Goal: Task Accomplishment & Management: Use online tool/utility

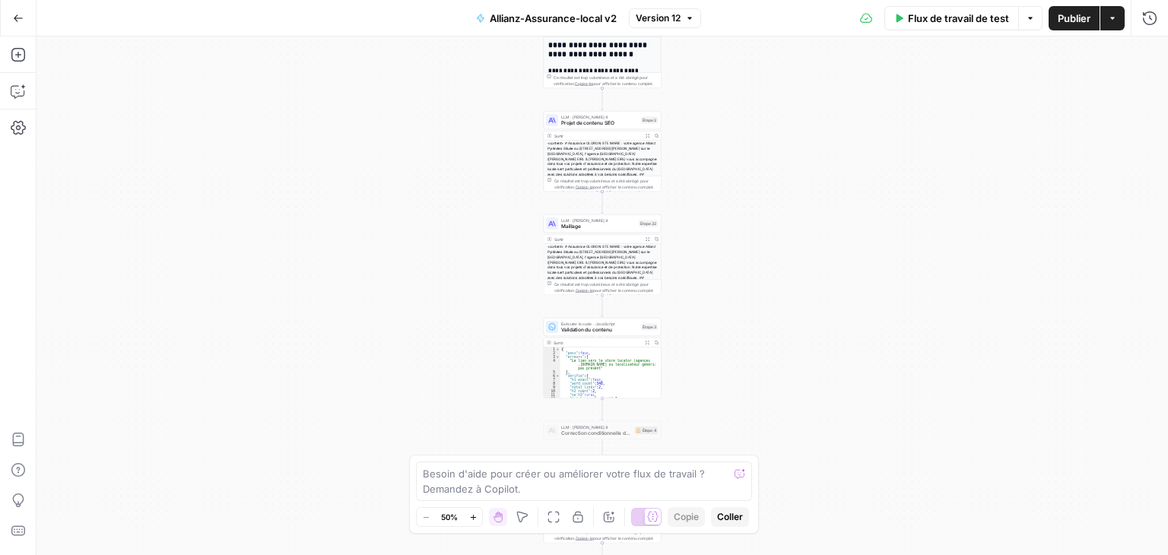
click at [732, 141] on div "Flux de travail Définir les entrées Entrées Recherche Google Effectuer une rech…" at bounding box center [603, 296] width 1132 height 519
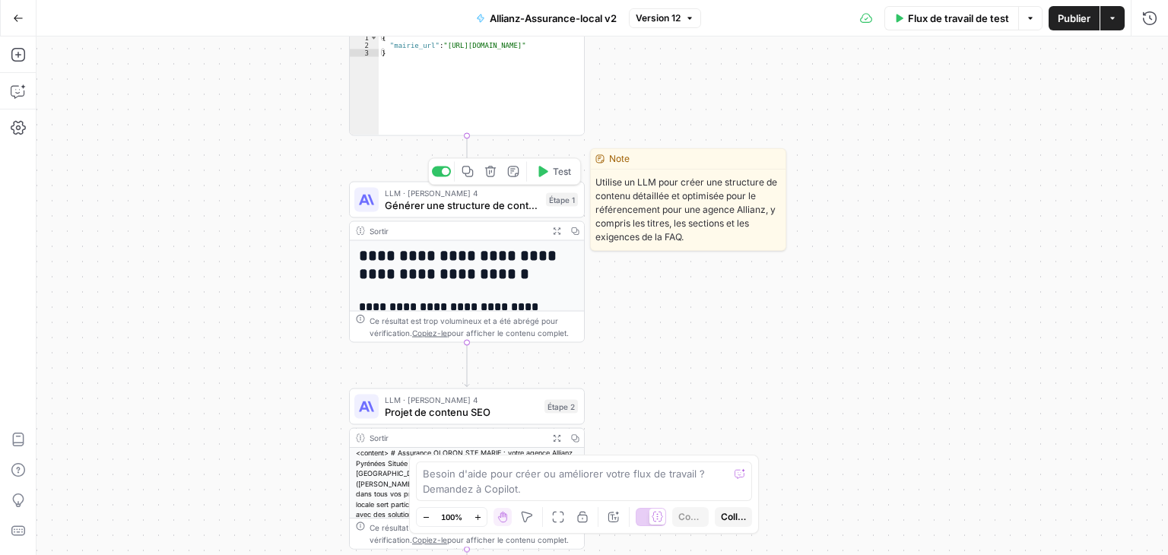
click at [395, 209] on font "Générer une structure de contenu" at bounding box center [466, 205] width 162 height 12
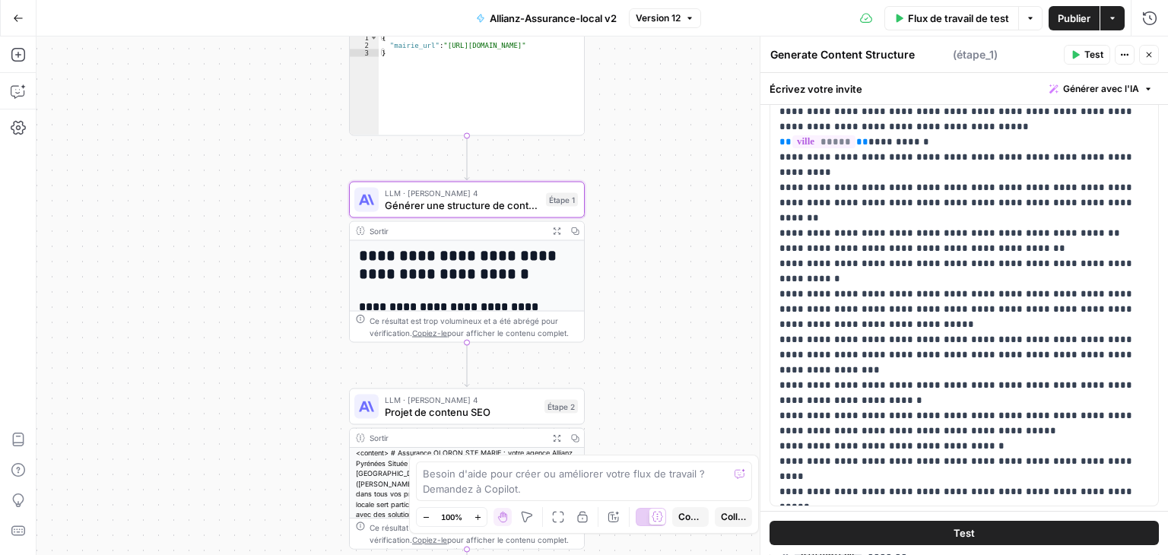
scroll to position [254, 0]
click at [923, 263] on p "**********" at bounding box center [959, 250] width 358 height 502
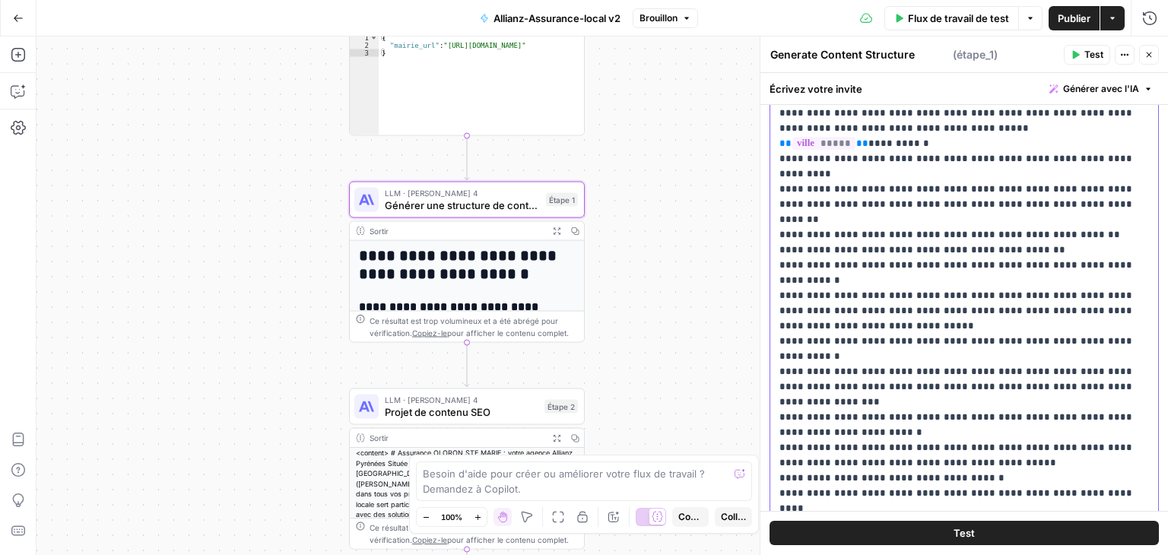
drag, startPoint x: 1126, startPoint y: 278, endPoint x: 785, endPoint y: 278, distance: 341.5
click at [785, 278] on p "**********" at bounding box center [959, 257] width 358 height 517
copy p "**********"
click at [792, 278] on p "**********" at bounding box center [959, 257] width 358 height 517
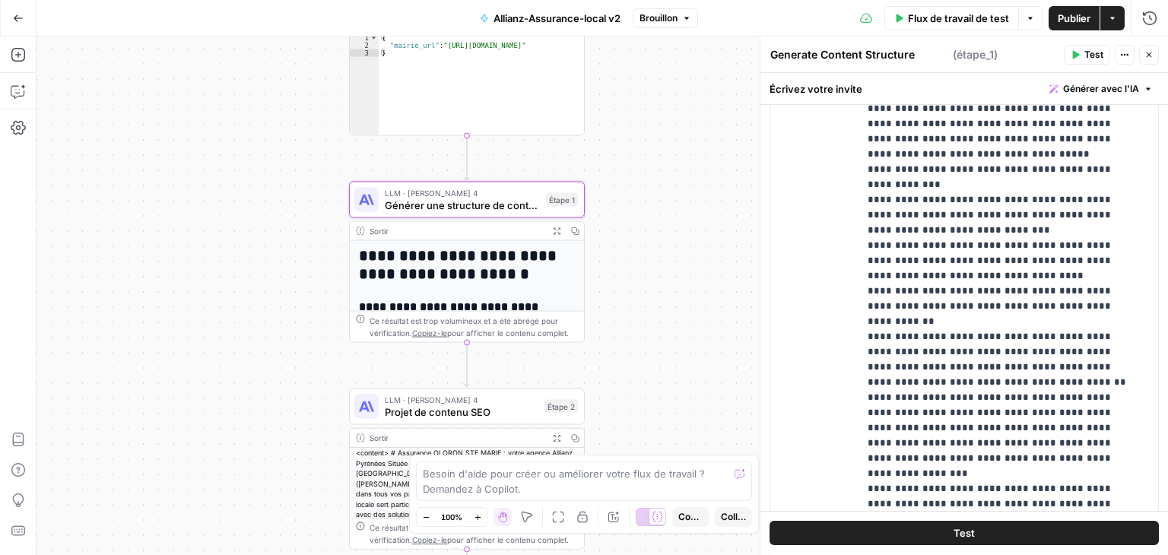
scroll to position [852, 0]
click at [1054, 334] on p "**********" at bounding box center [997, 17] width 259 height 1110
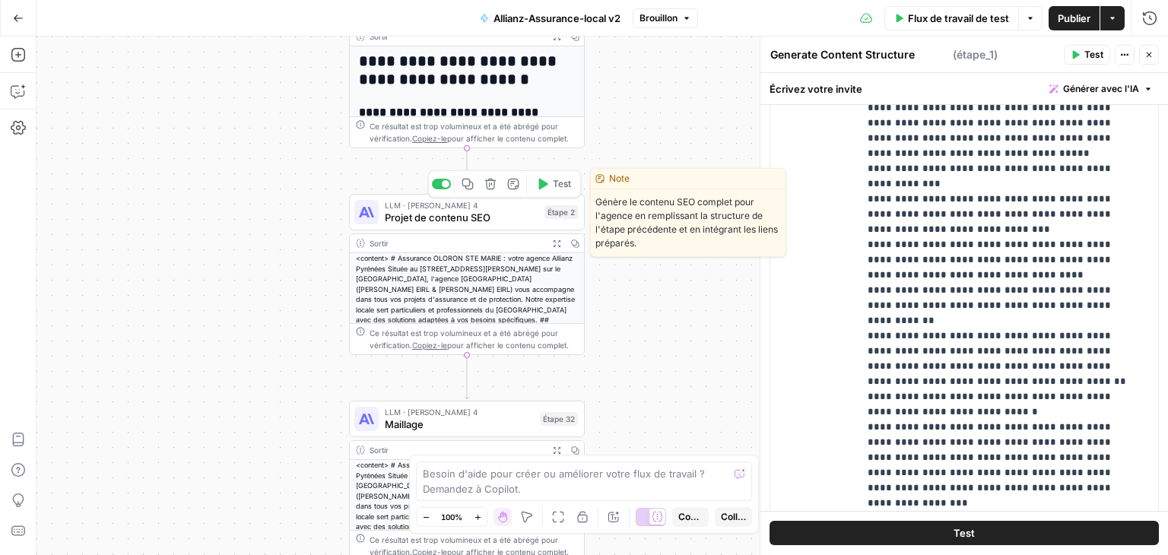
click at [389, 218] on font "Projet de contenu SEO" at bounding box center [438, 217] width 106 height 12
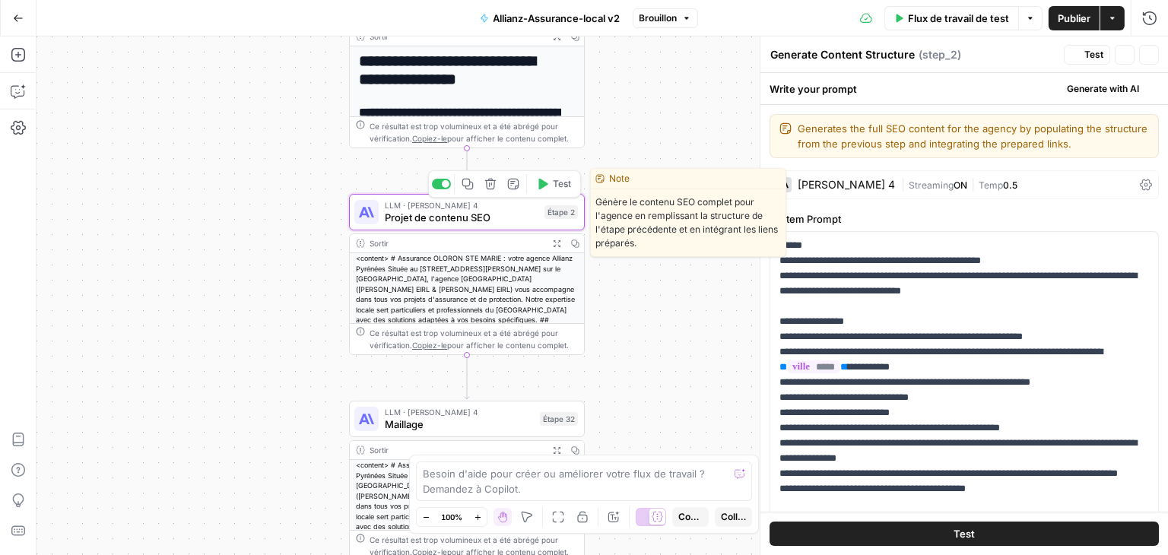
type textarea "Draft SEO Content"
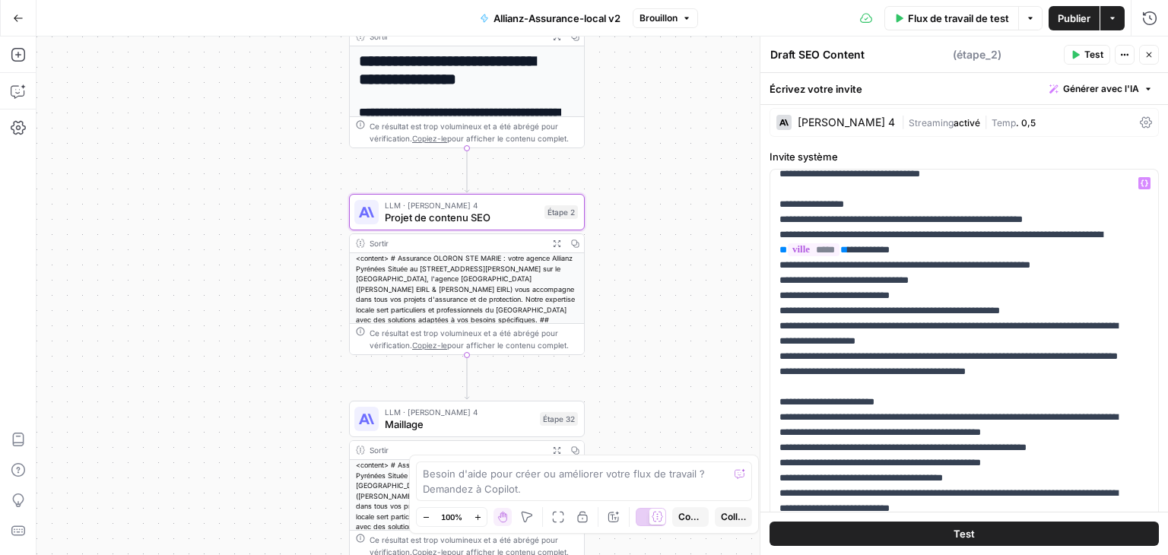
scroll to position [56, 0]
click at [969, 338] on p "**********" at bounding box center [953, 462] width 347 height 684
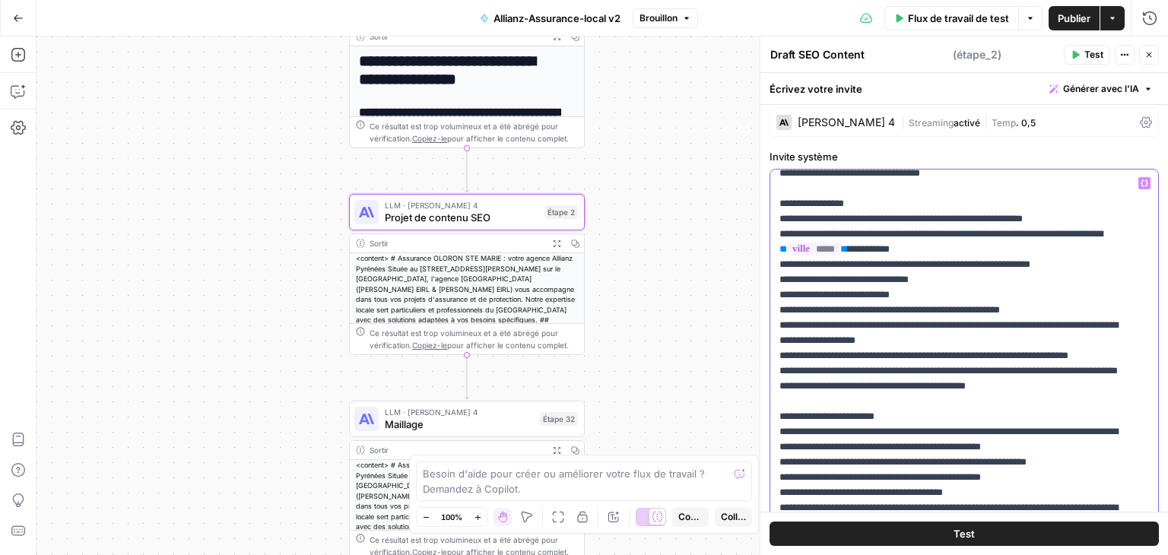
drag, startPoint x: 823, startPoint y: 368, endPoint x: 775, endPoint y: 354, distance: 50.0
click at [775, 354] on div "**********" at bounding box center [958, 480] width 376 height 620
copy p "**********"
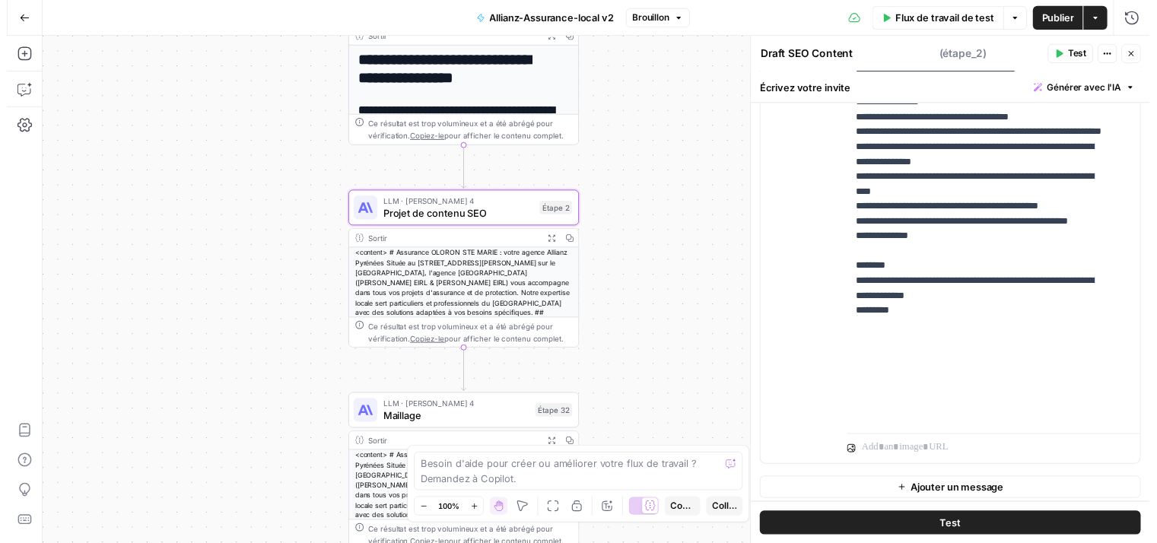
scroll to position [1072, 0]
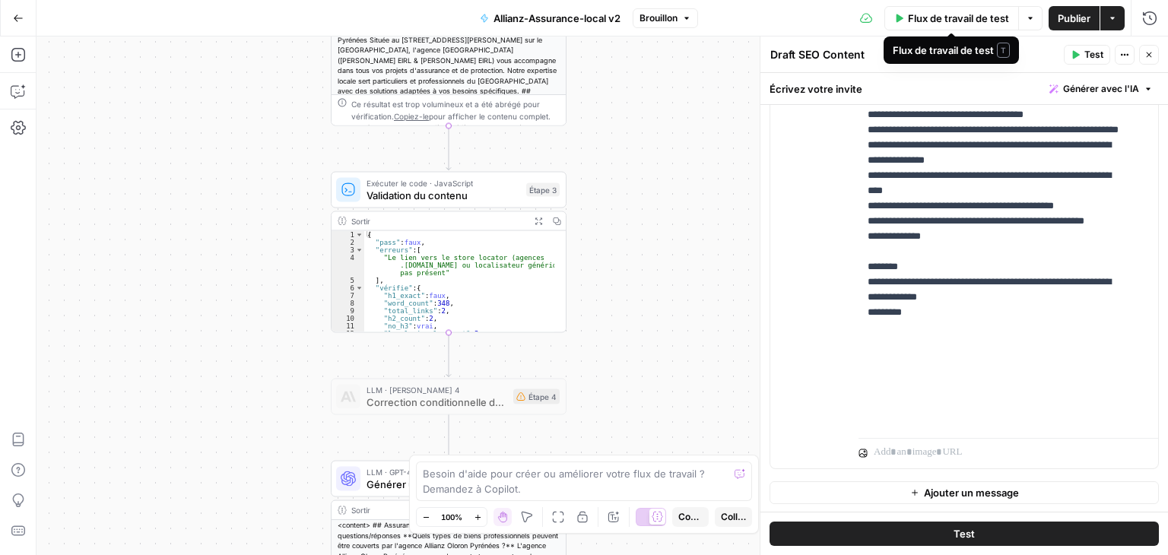
click at [919, 24] on span "Flux de travail de test" at bounding box center [958, 18] width 101 height 15
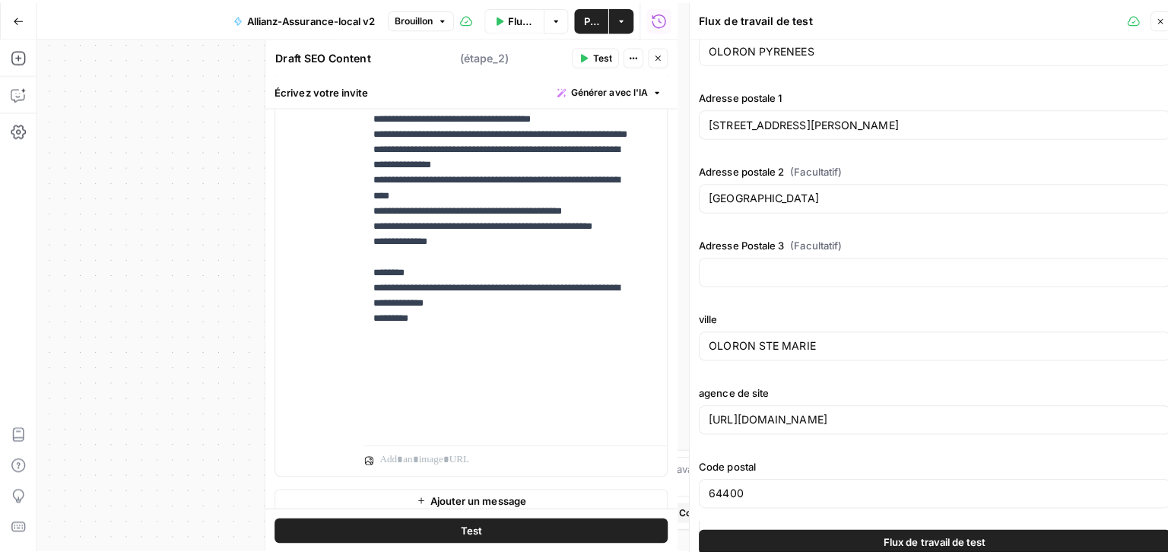
scroll to position [0, 0]
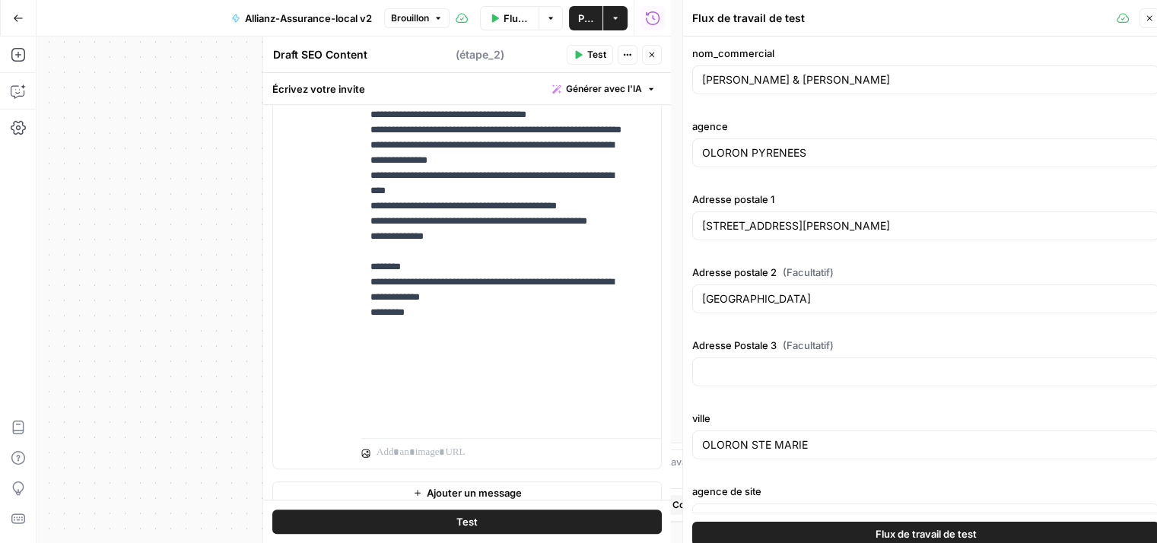
click at [962, 530] on font "Flux de travail de test" at bounding box center [925, 534] width 101 height 12
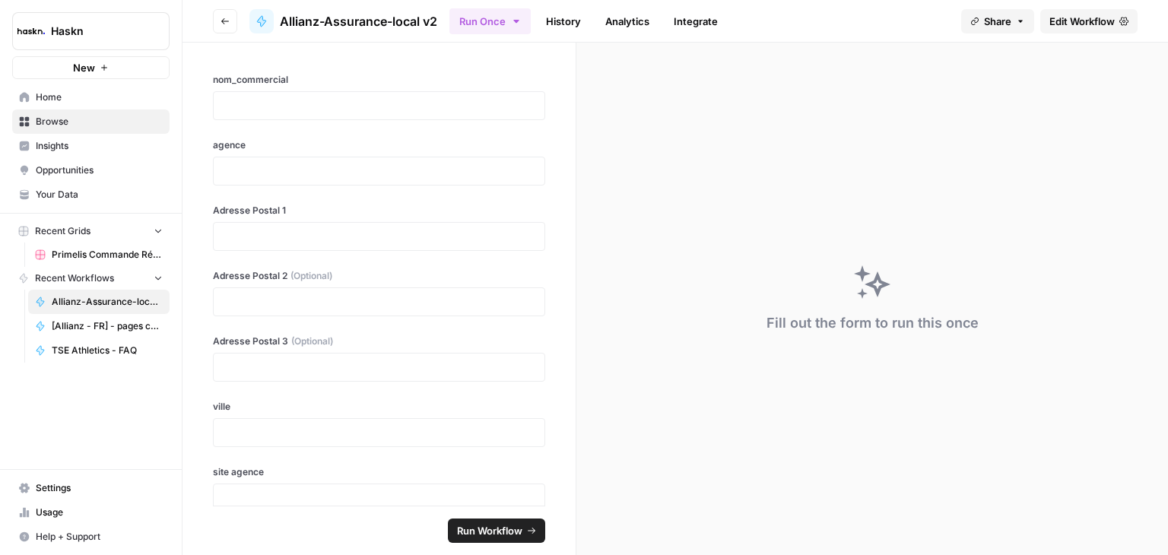
click at [1097, 24] on span "Edit Workflow" at bounding box center [1082, 21] width 65 height 15
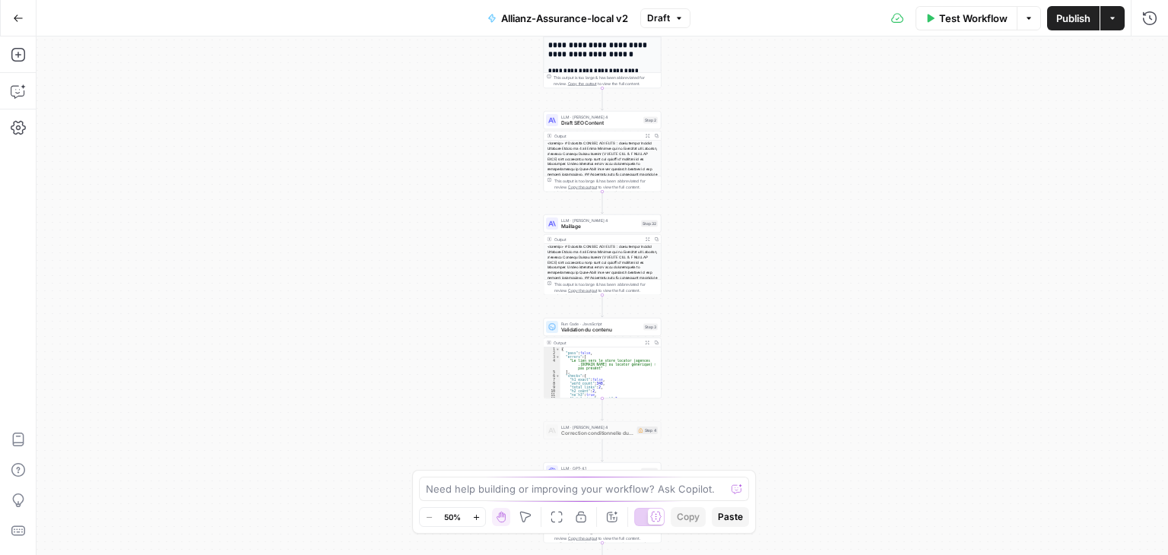
click at [802, 230] on div "Workflow Set Inputs Inputs Google Search Perform Google Search Step 26 Output E…" at bounding box center [603, 296] width 1132 height 519
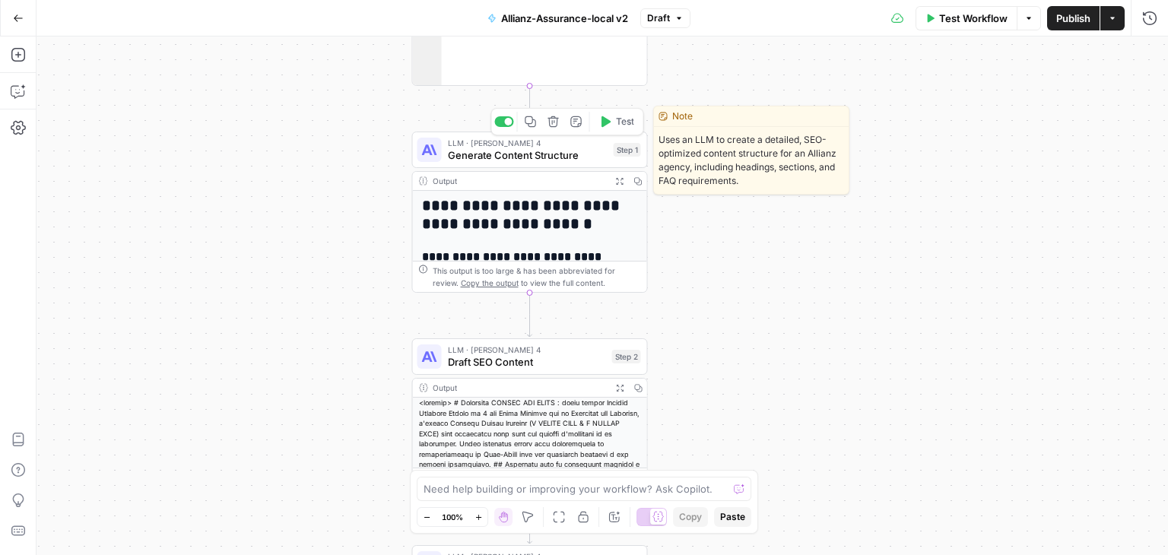
click at [467, 162] on div "LLM · Claude Sonnet 4 Generate Content Structure Step 1 Copy step Delete step E…" at bounding box center [530, 150] width 236 height 37
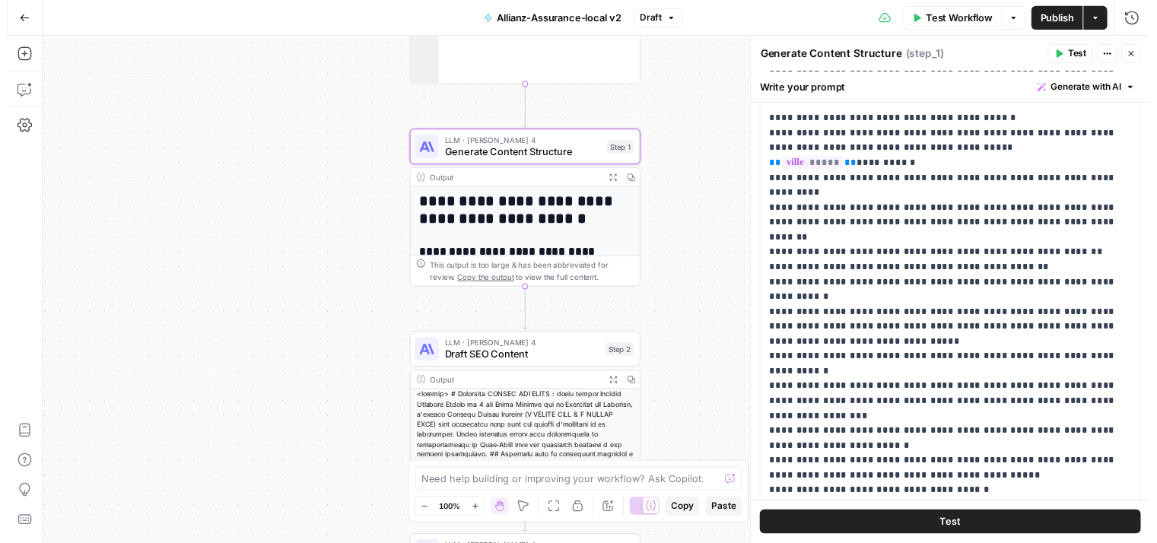
scroll to position [280, 0]
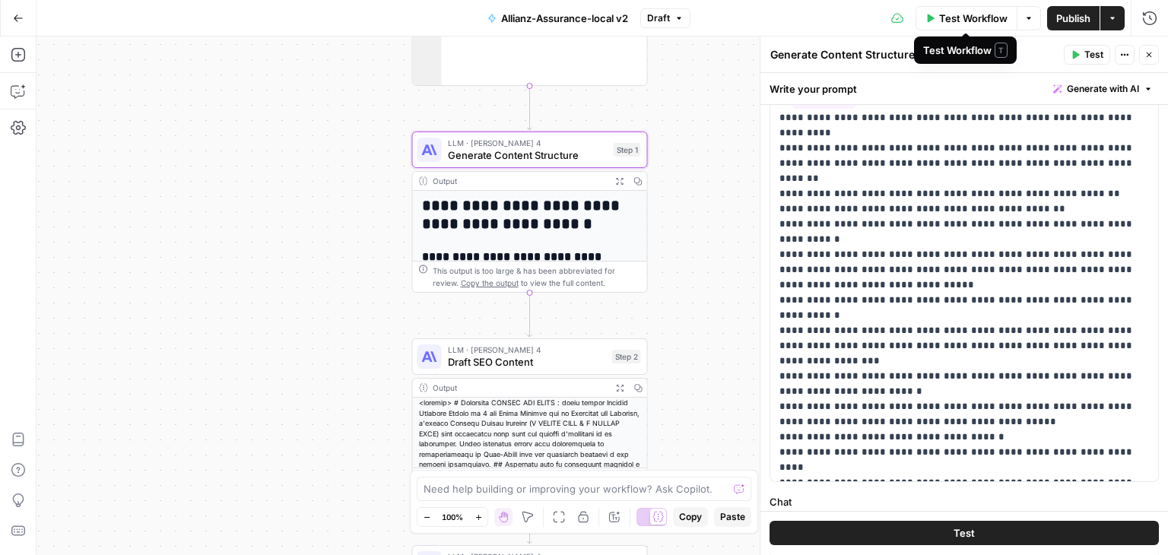
click at [964, 19] on span "Test Workflow" at bounding box center [973, 18] width 68 height 15
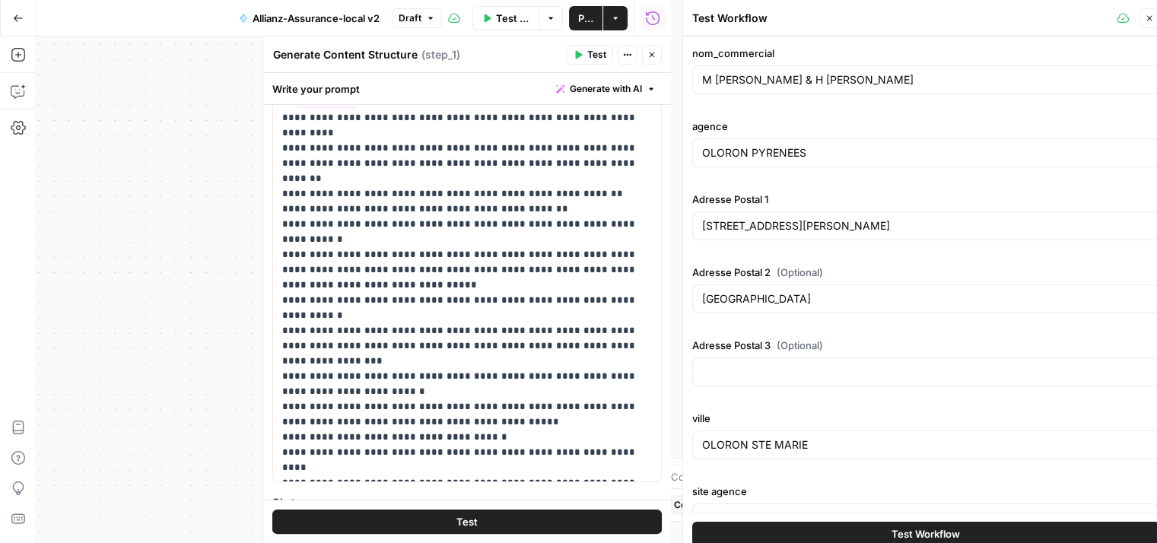
click at [916, 529] on span "Test Workflow" at bounding box center [925, 533] width 68 height 15
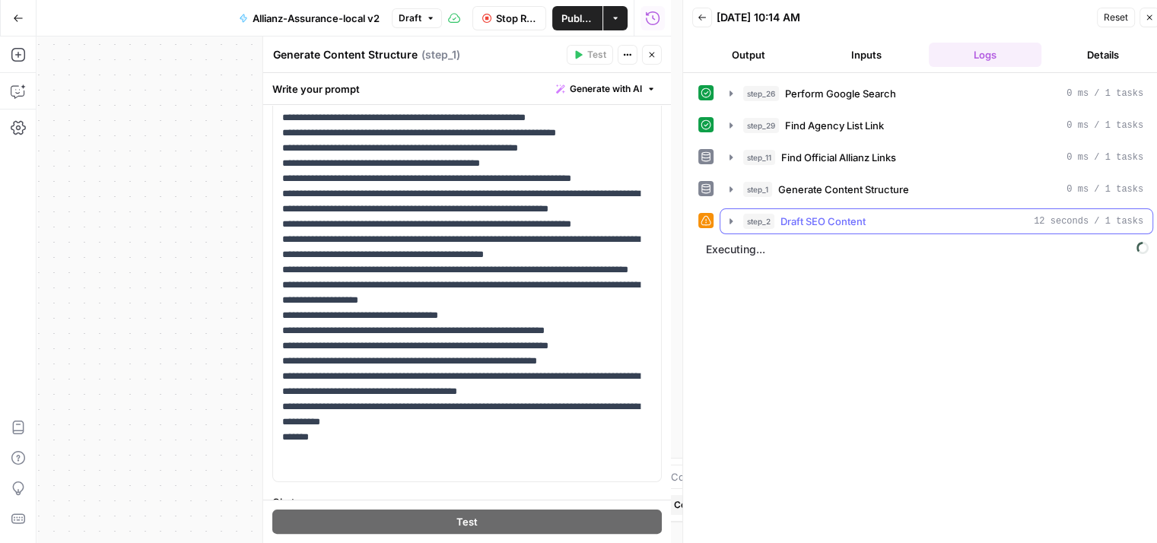
click at [727, 215] on icon "button" at bounding box center [731, 221] width 12 height 12
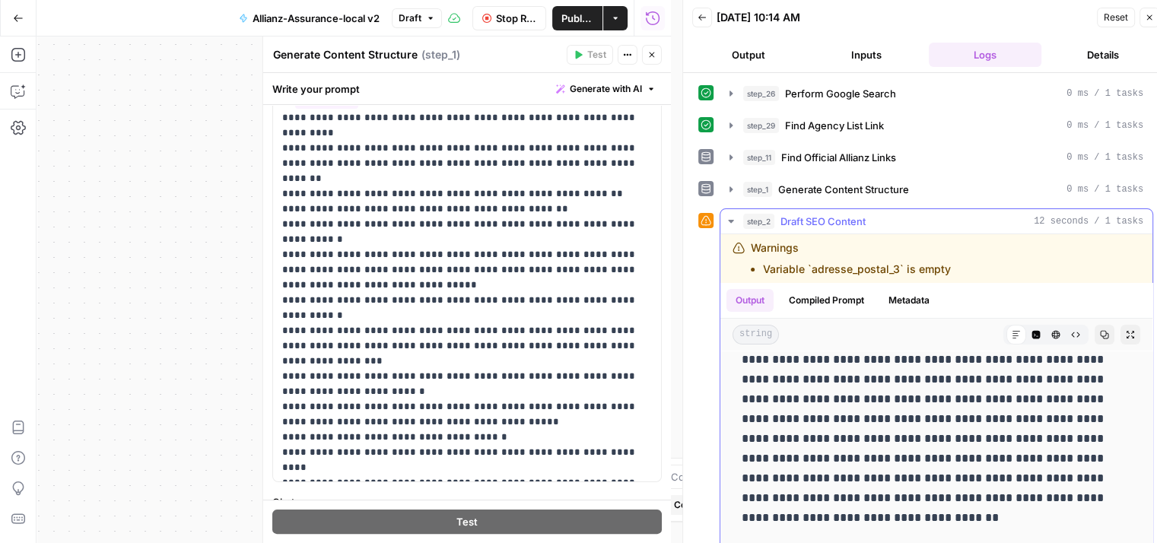
scroll to position [453, 0]
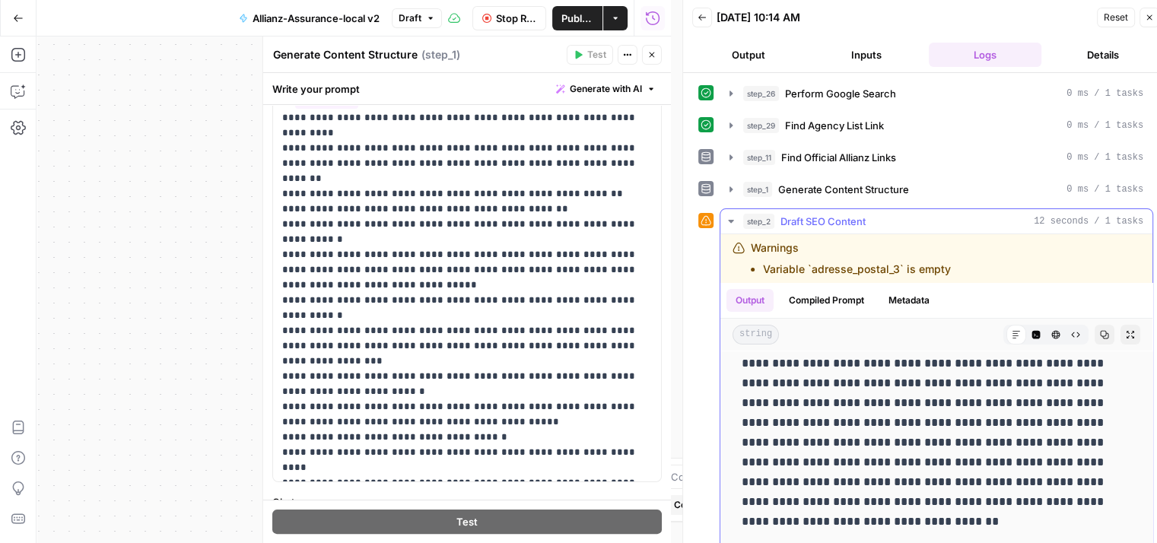
click at [732, 215] on icon "button" at bounding box center [731, 221] width 12 height 12
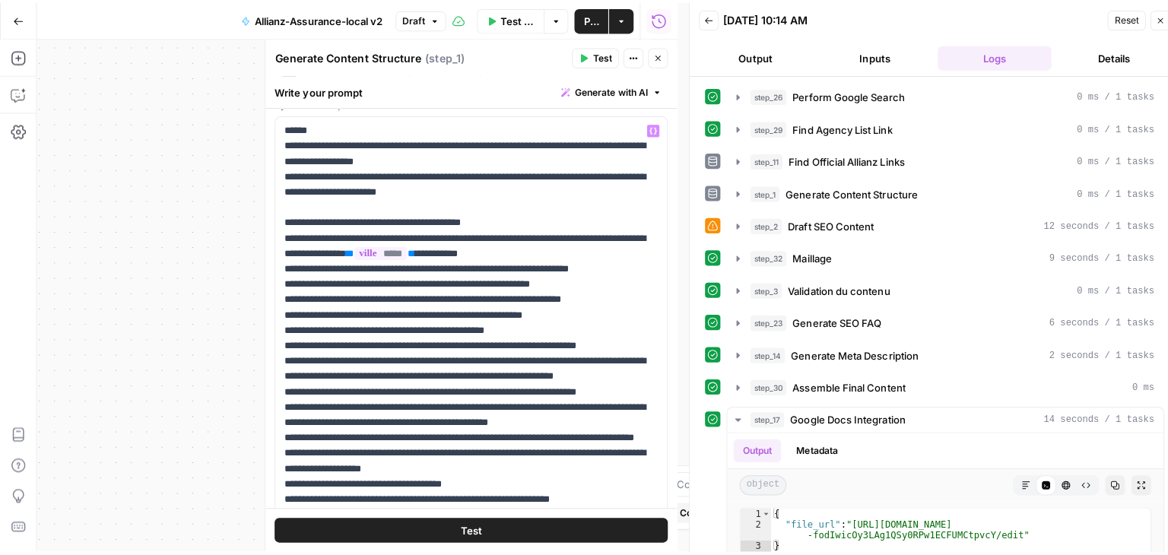
scroll to position [118, 0]
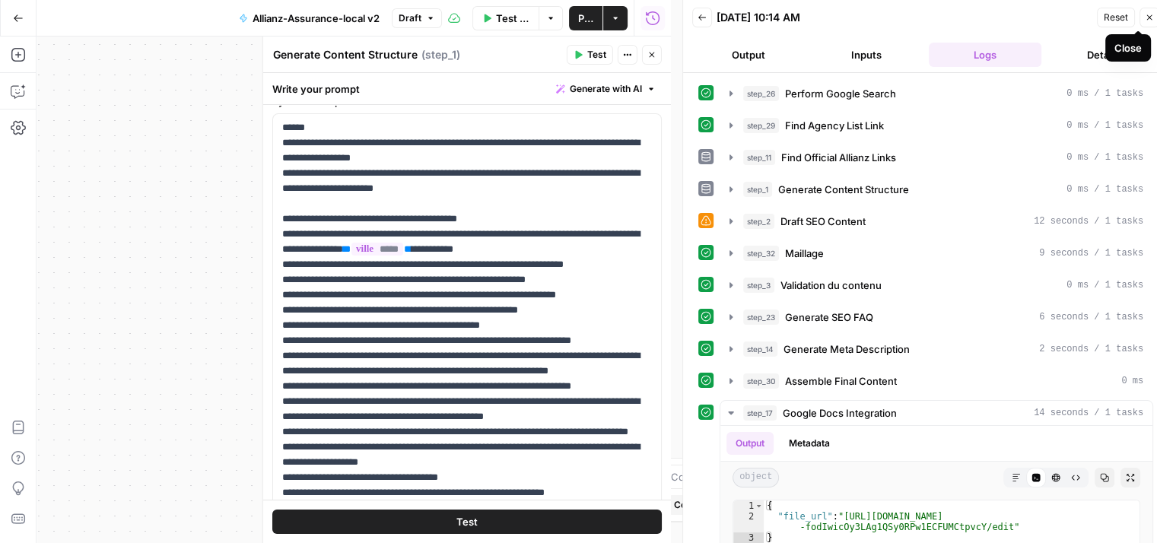
click at [1152, 20] on icon "button" at bounding box center [1149, 17] width 9 height 9
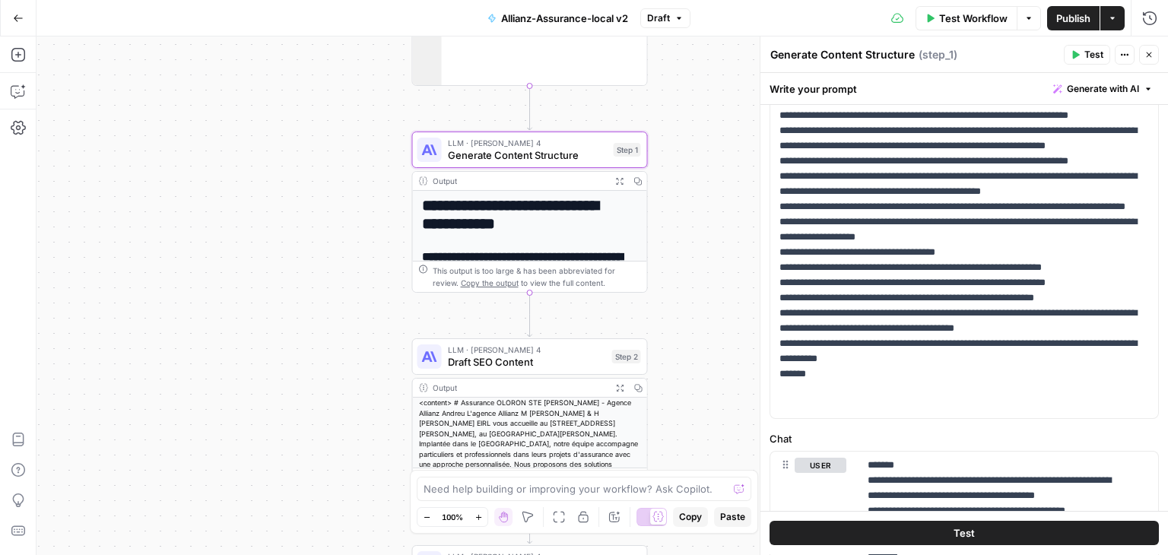
scroll to position [345, 0]
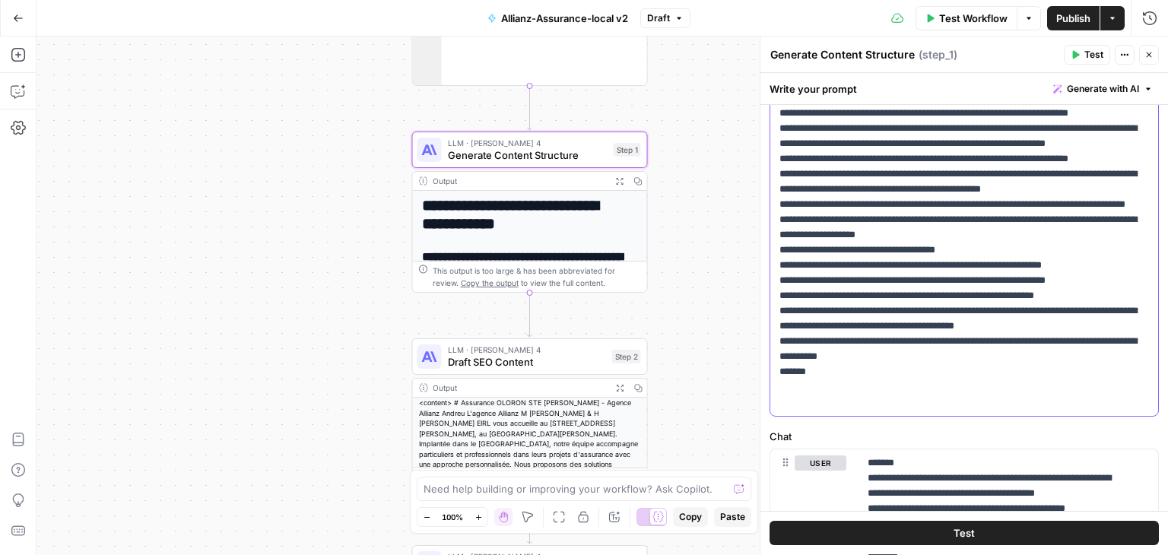
click at [1129, 177] on p "**********" at bounding box center [959, 151] width 358 height 517
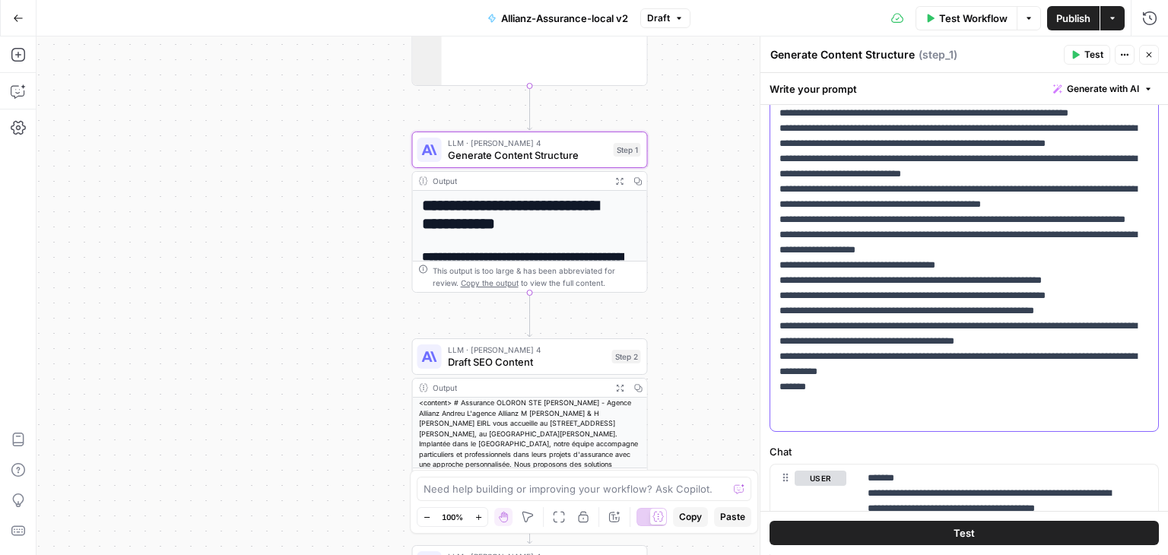
drag, startPoint x: 936, startPoint y: 129, endPoint x: 1141, endPoint y: 125, distance: 204.6
click at [1141, 125] on div "**********" at bounding box center [964, 159] width 388 height 545
copy p "**********"
click at [1035, 188] on p "**********" at bounding box center [959, 159] width 358 height 532
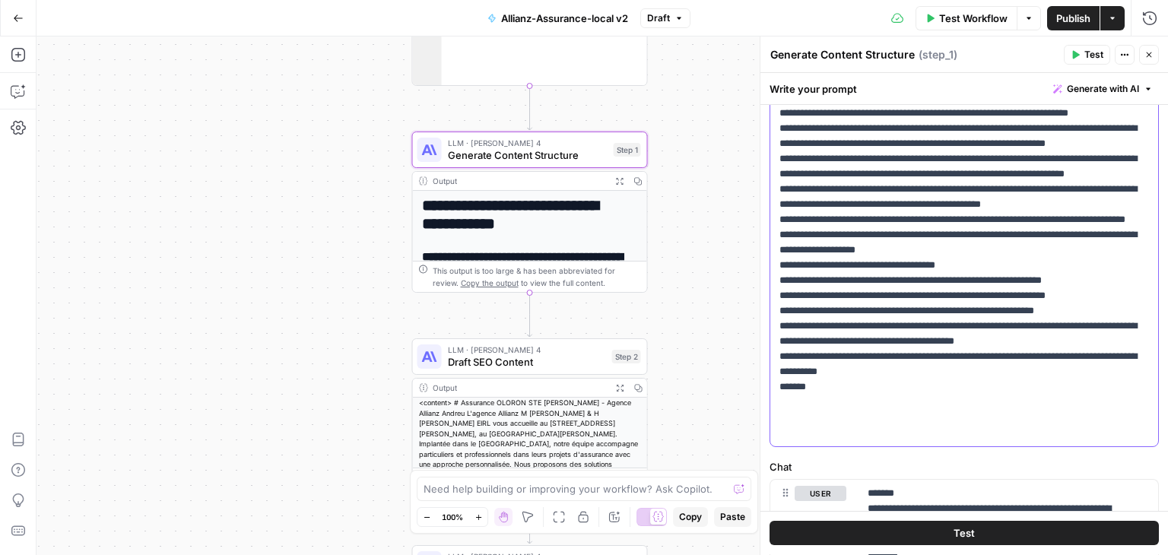
drag, startPoint x: 876, startPoint y: 207, endPoint x: 776, endPoint y: 174, distance: 105.6
click at [776, 174] on div "**********" at bounding box center [964, 167] width 388 height 560
copy p "**********"
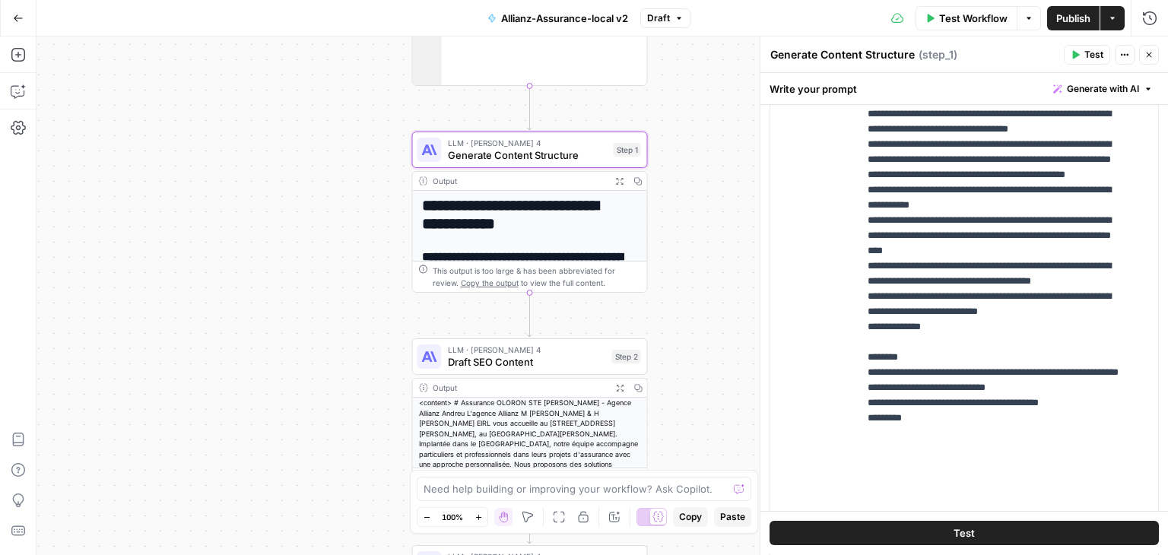
scroll to position [846, 0]
drag, startPoint x: 967, startPoint y: 354, endPoint x: 857, endPoint y: 338, distance: 110.7
click at [857, 338] on div "**********" at bounding box center [964, 307] width 388 height 656
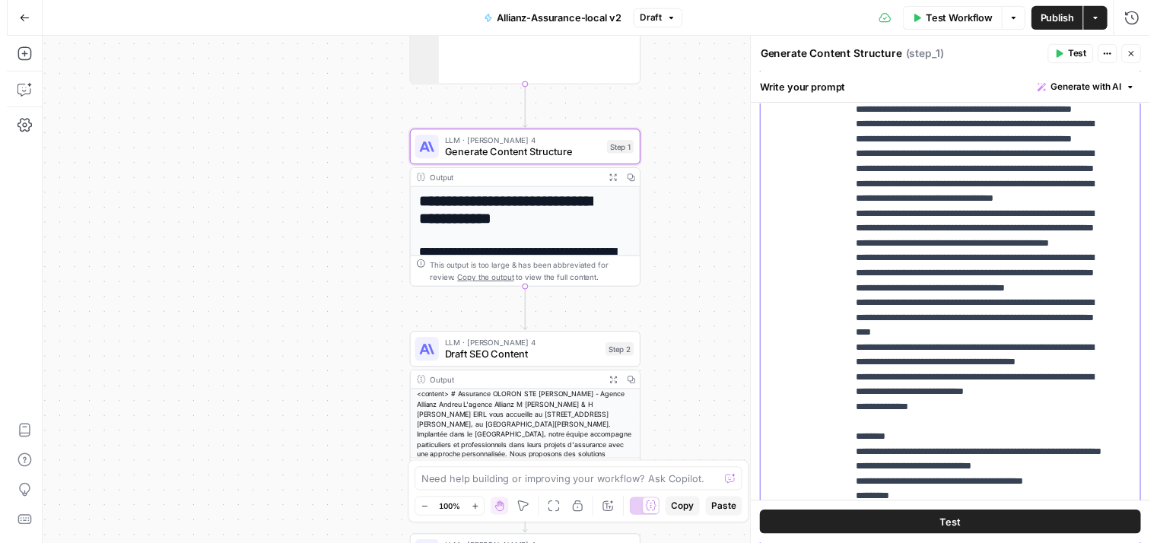
scroll to position [564, 0]
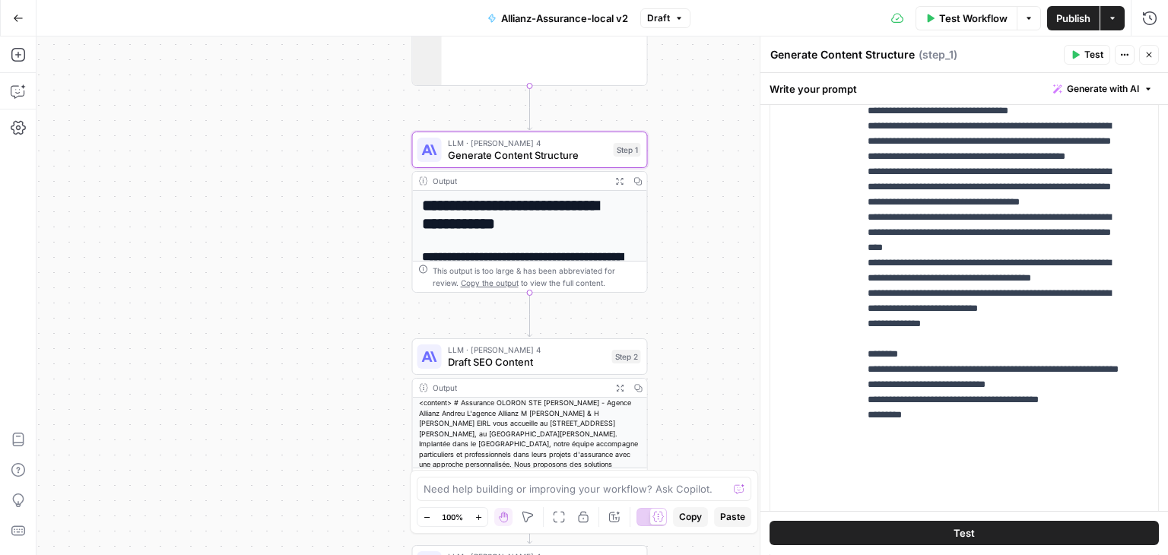
click at [977, 527] on button "Test" at bounding box center [964, 534] width 389 height 24
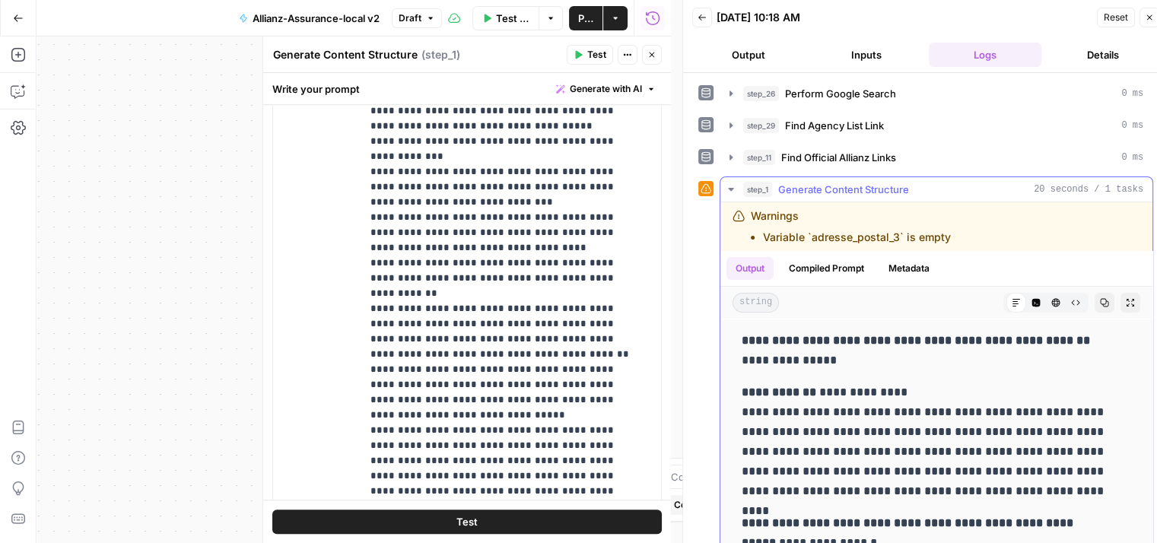
click at [727, 193] on icon "button" at bounding box center [731, 189] width 12 height 12
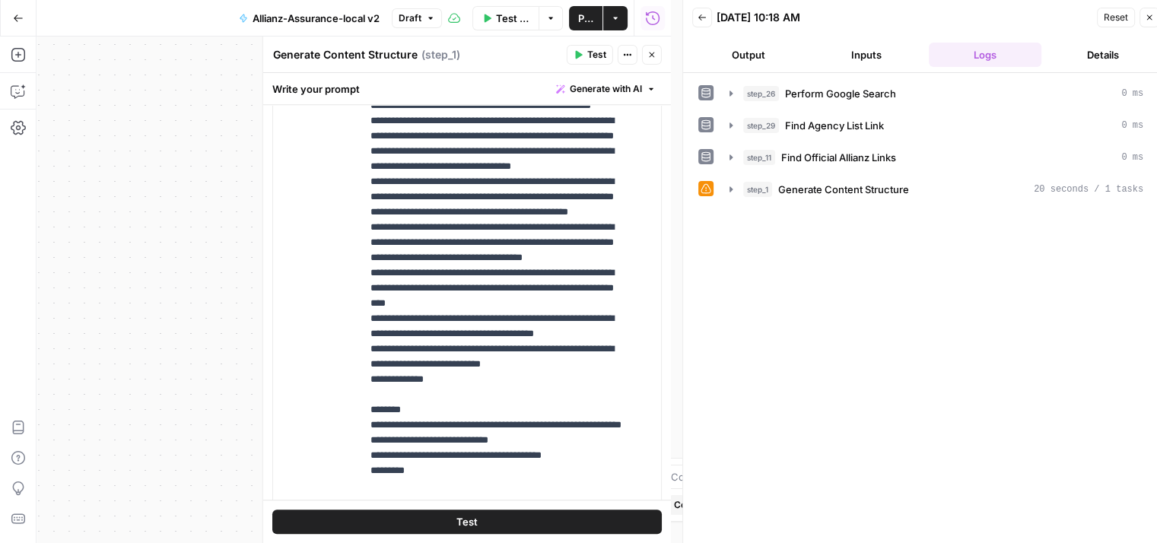
scroll to position [516, 0]
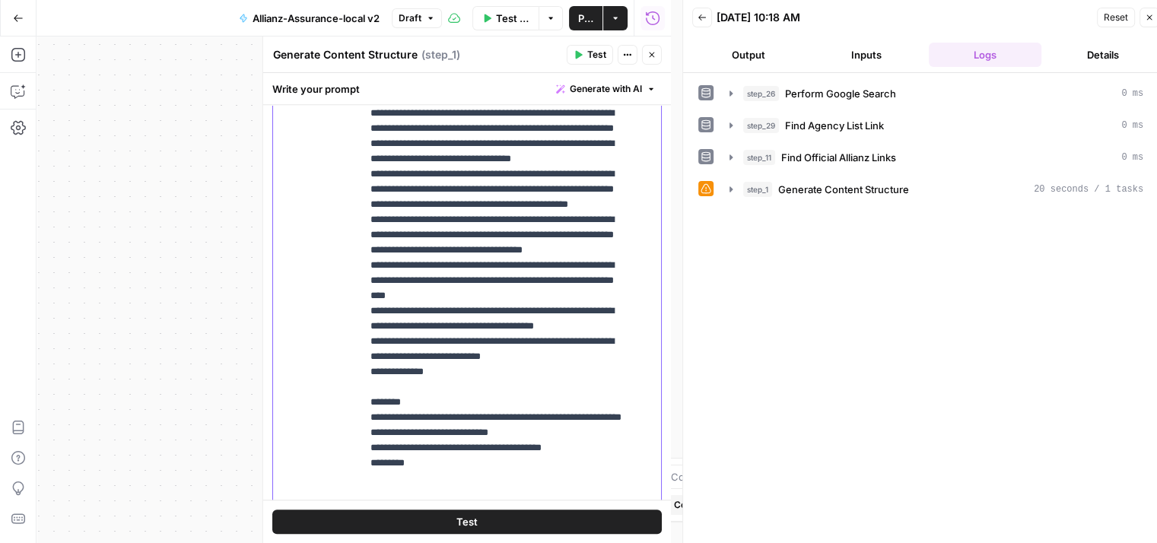
click at [591, 399] on p "**********" at bounding box center [499, 67] width 259 height 1171
click at [490, 416] on p "**********" at bounding box center [499, 67] width 259 height 1171
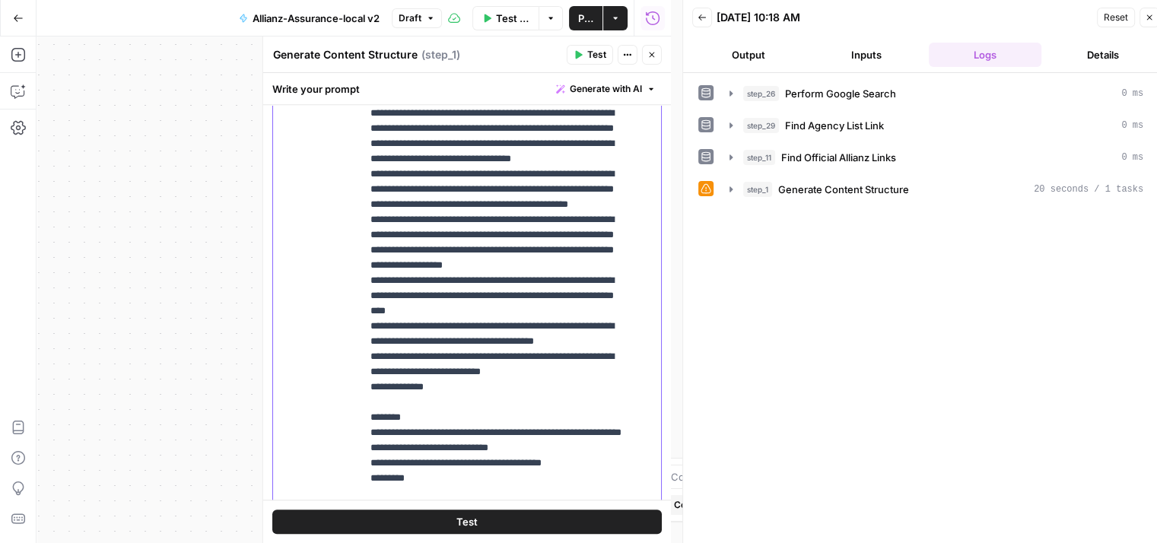
drag, startPoint x: 430, startPoint y: 434, endPoint x: 350, endPoint y: 373, distance: 101.5
click at [350, 373] on div "**********" at bounding box center [467, 320] width 388 height 656
copy p "**********"
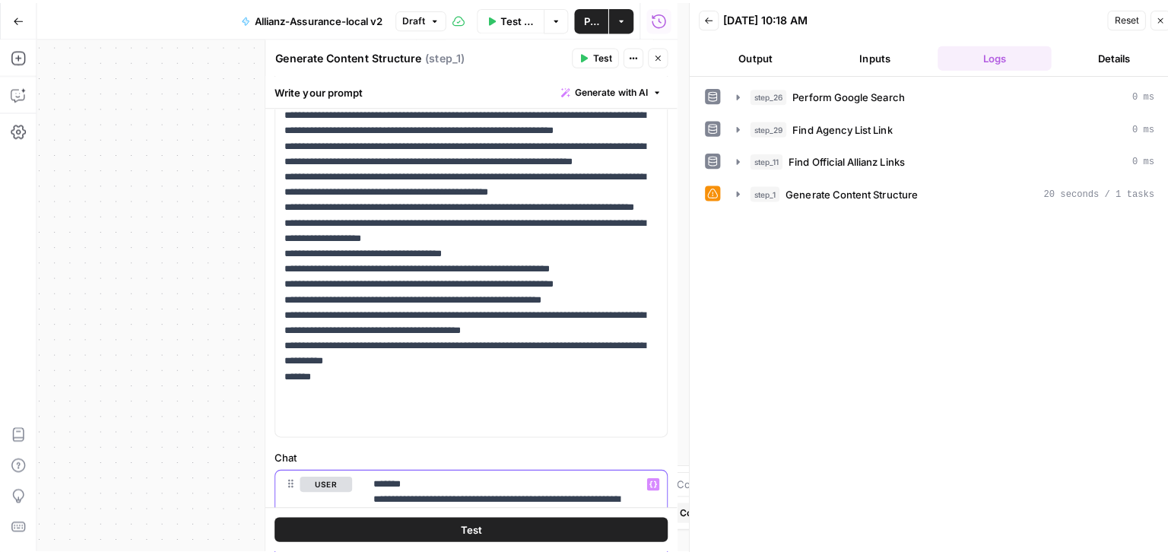
scroll to position [356, 0]
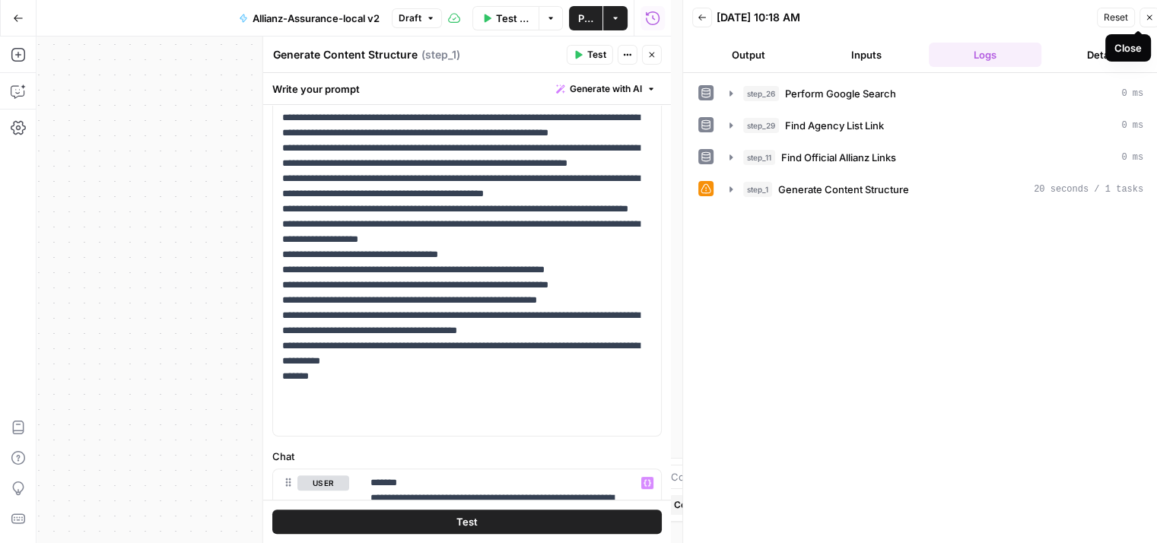
click at [1148, 14] on icon "button" at bounding box center [1149, 17] width 9 height 9
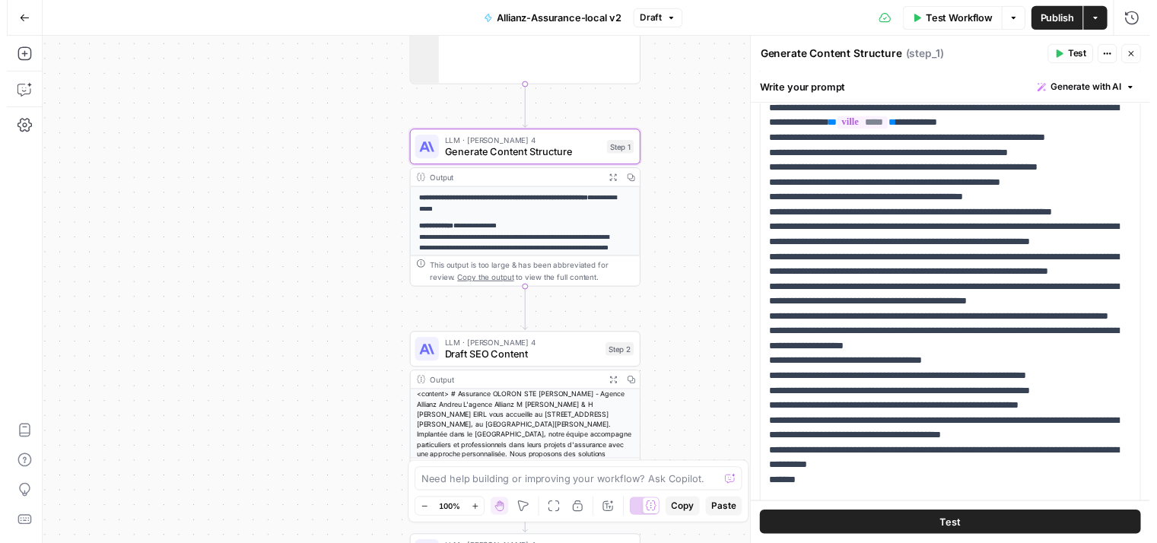
scroll to position [240, 0]
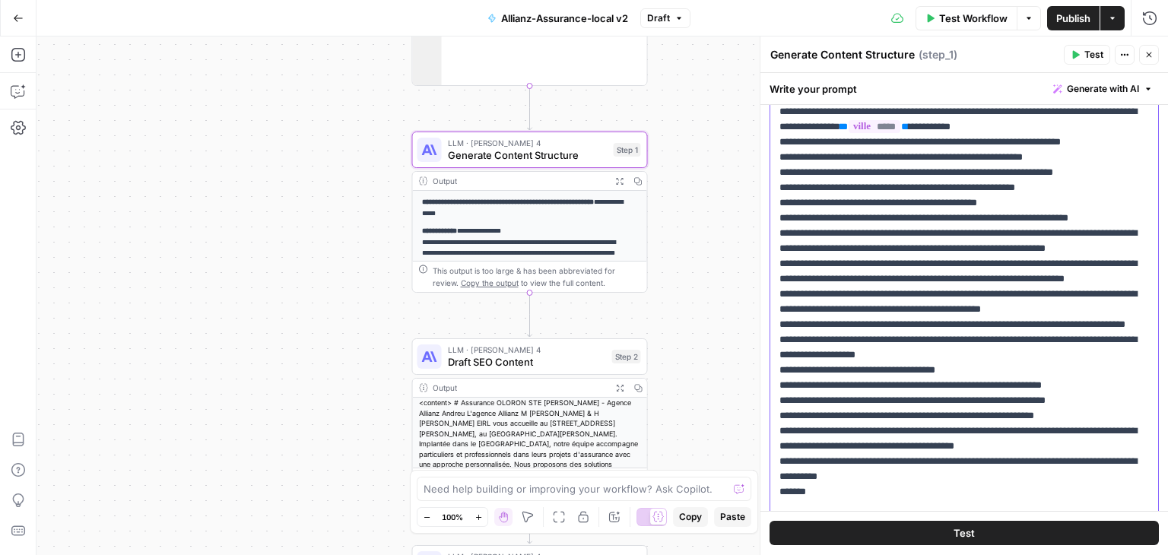
drag, startPoint x: 876, startPoint y: 307, endPoint x: 780, endPoint y: 280, distance: 100.4
click at [780, 280] on p "**********" at bounding box center [959, 272] width 358 height 548
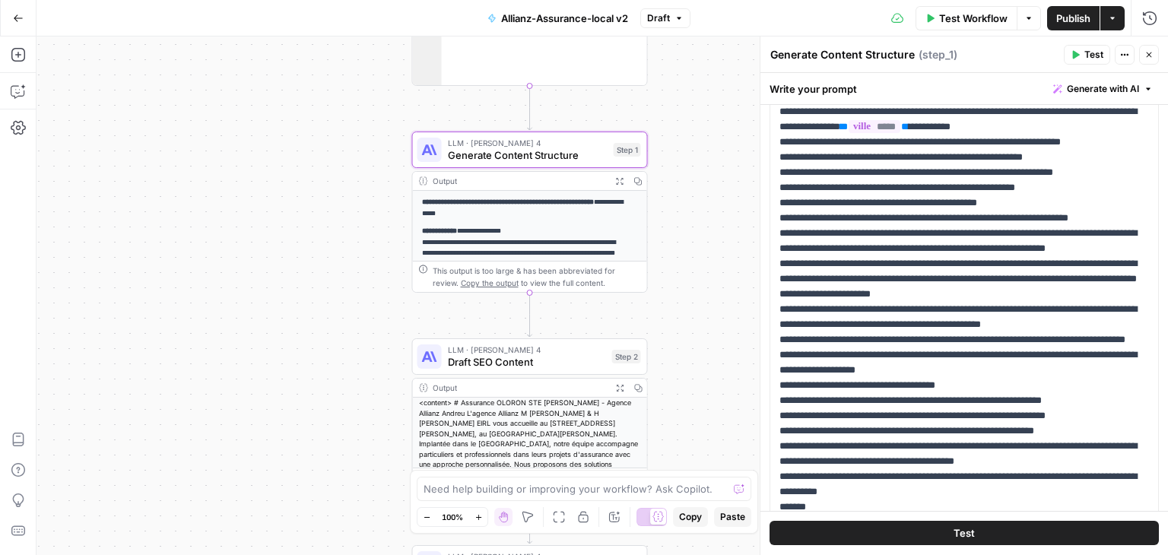
click at [963, 530] on span "Test" at bounding box center [964, 533] width 21 height 15
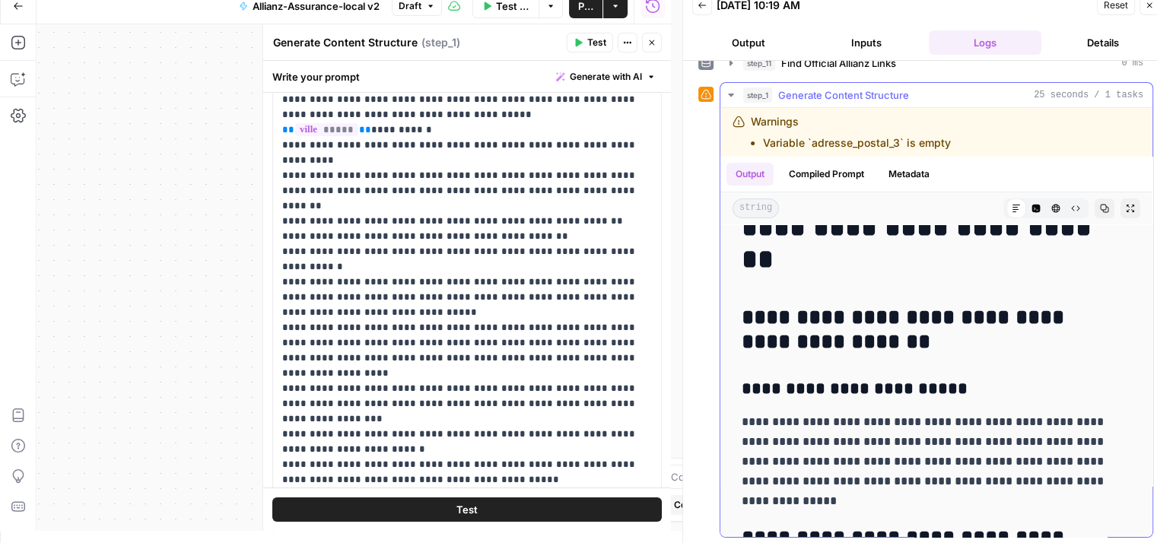
scroll to position [5, 0]
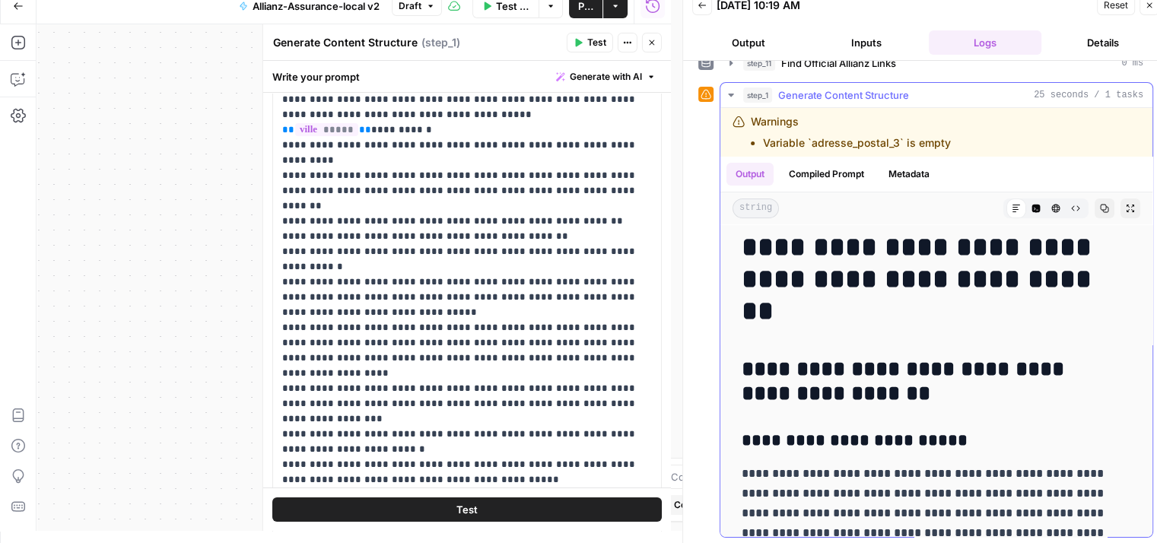
click at [732, 96] on icon "button" at bounding box center [731, 95] width 12 height 12
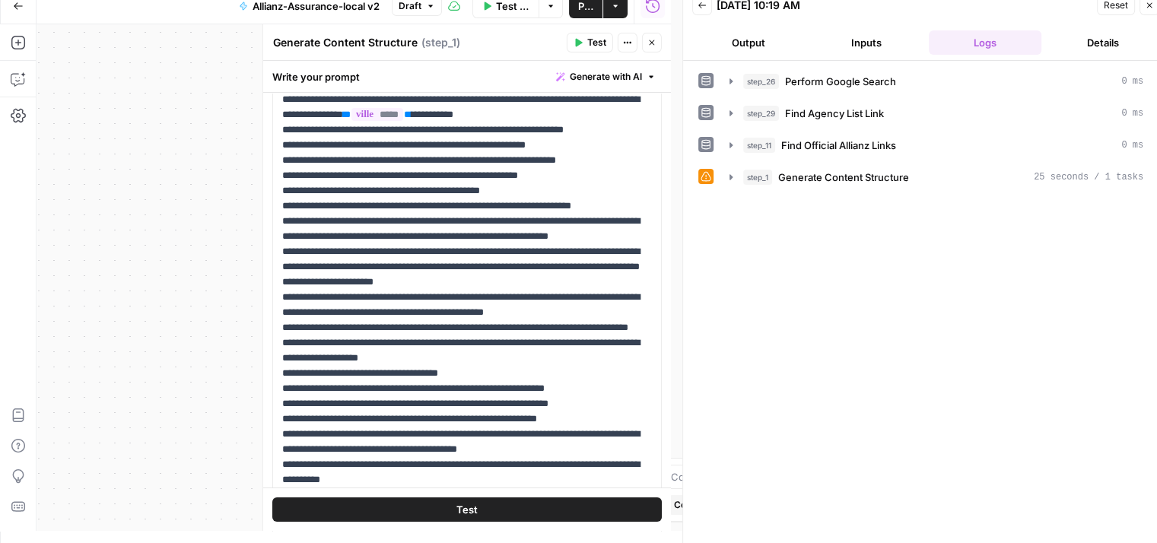
scroll to position [0, 0]
click at [1147, 10] on button "Close" at bounding box center [1149, 5] width 20 height 20
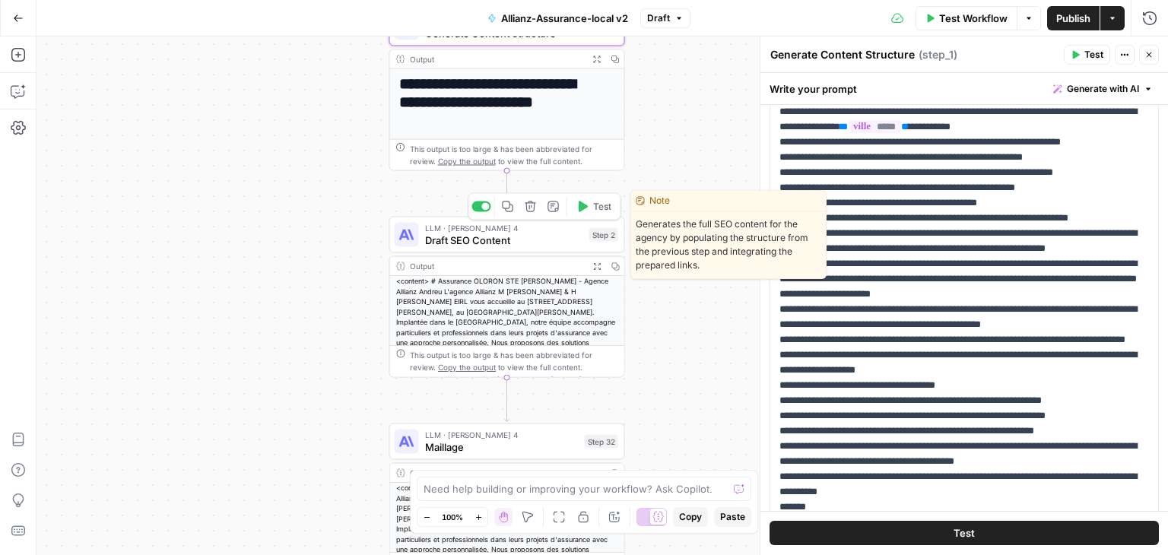
click at [435, 243] on span "Draft SEO Content" at bounding box center [504, 240] width 158 height 15
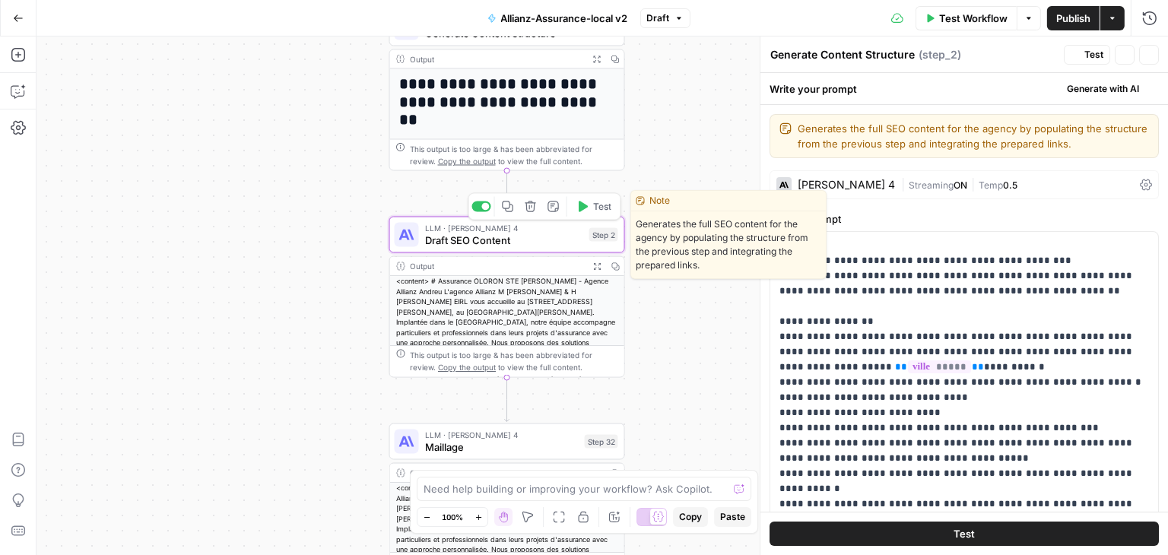
type textarea "Draft SEO Content"
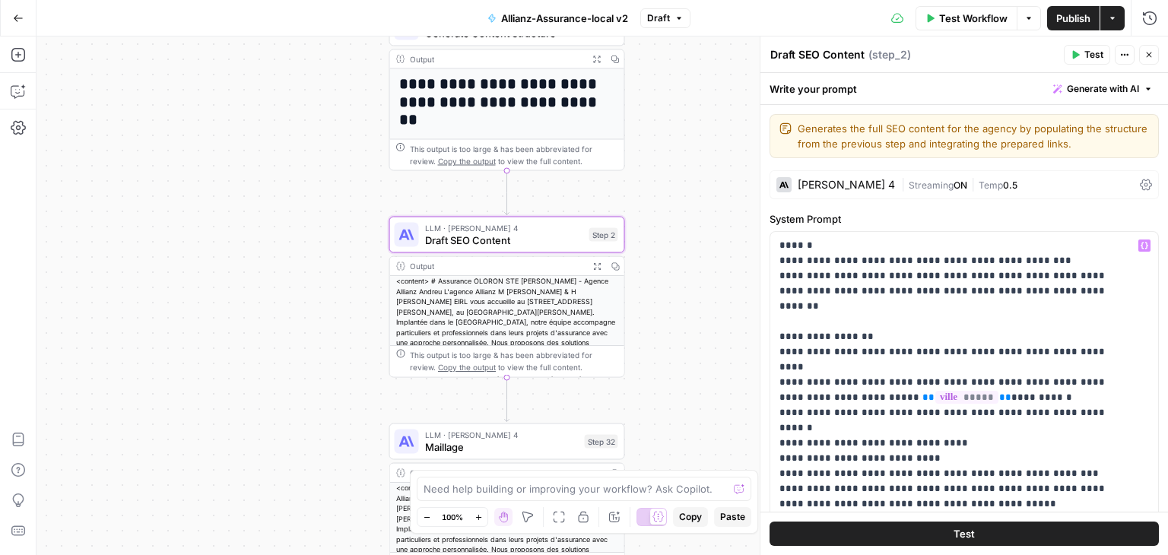
scroll to position [107, 0]
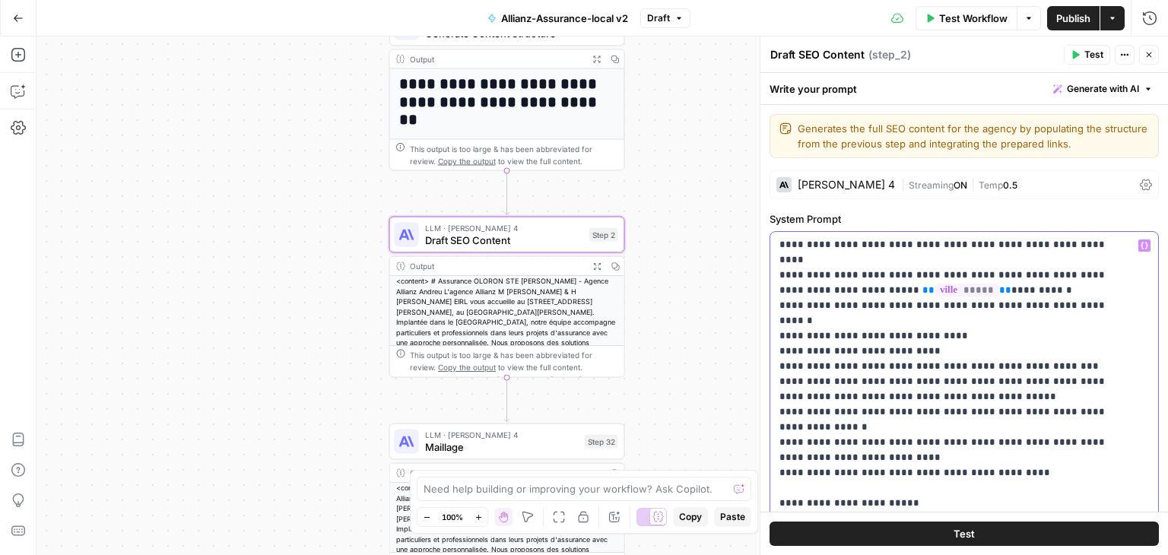
drag, startPoint x: 817, startPoint y: 381, endPoint x: 771, endPoint y: 367, distance: 47.6
click at [771, 367] on div "**********" at bounding box center [958, 542] width 376 height 620
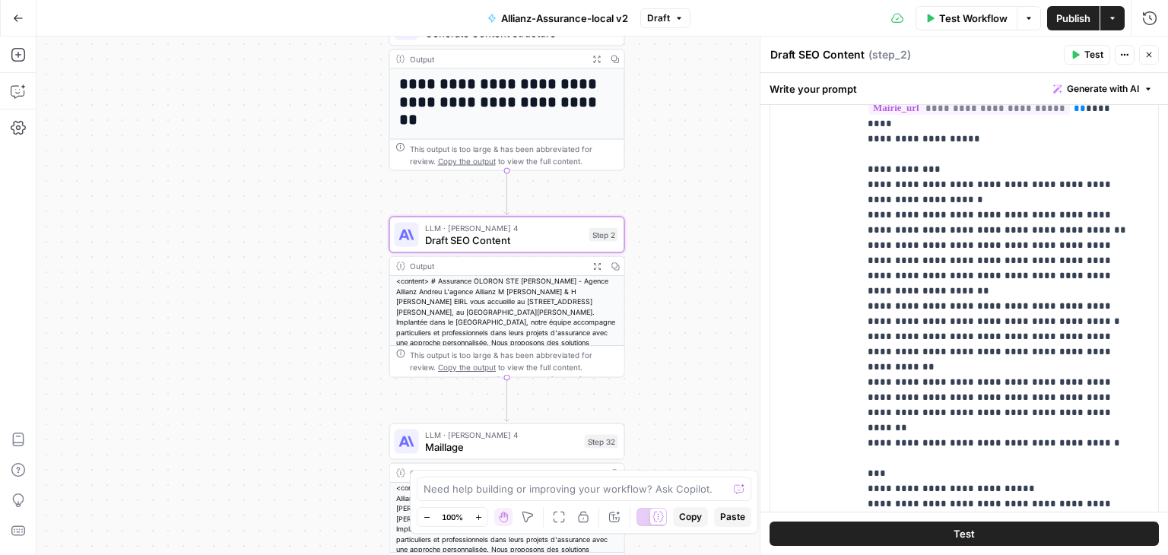
scroll to position [497, 0]
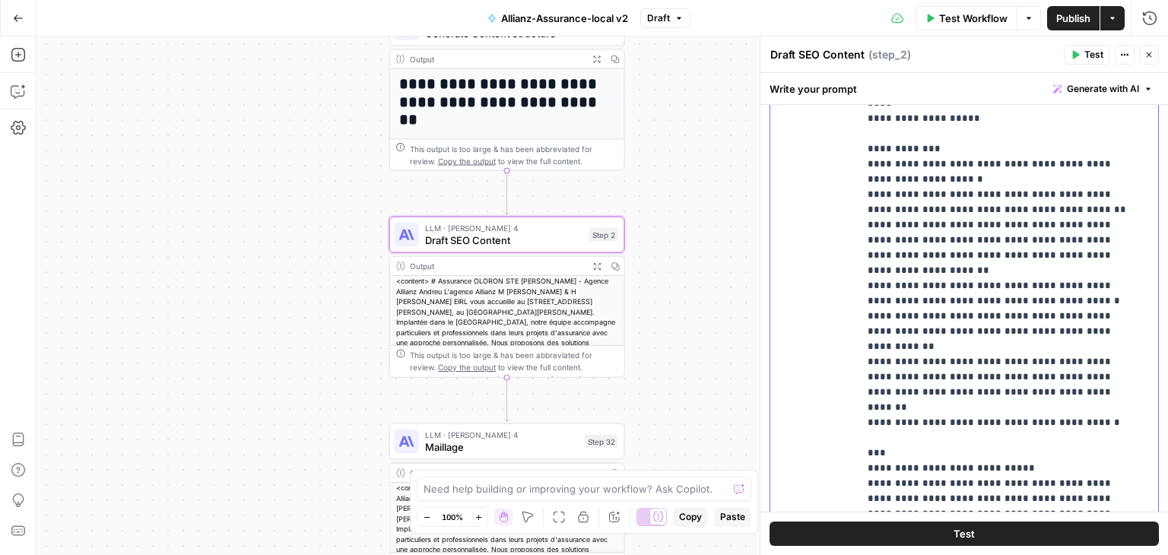
click at [1031, 268] on p "**********" at bounding box center [997, 186] width 259 height 1399
click at [1101, 299] on p "**********" at bounding box center [997, 186] width 259 height 1399
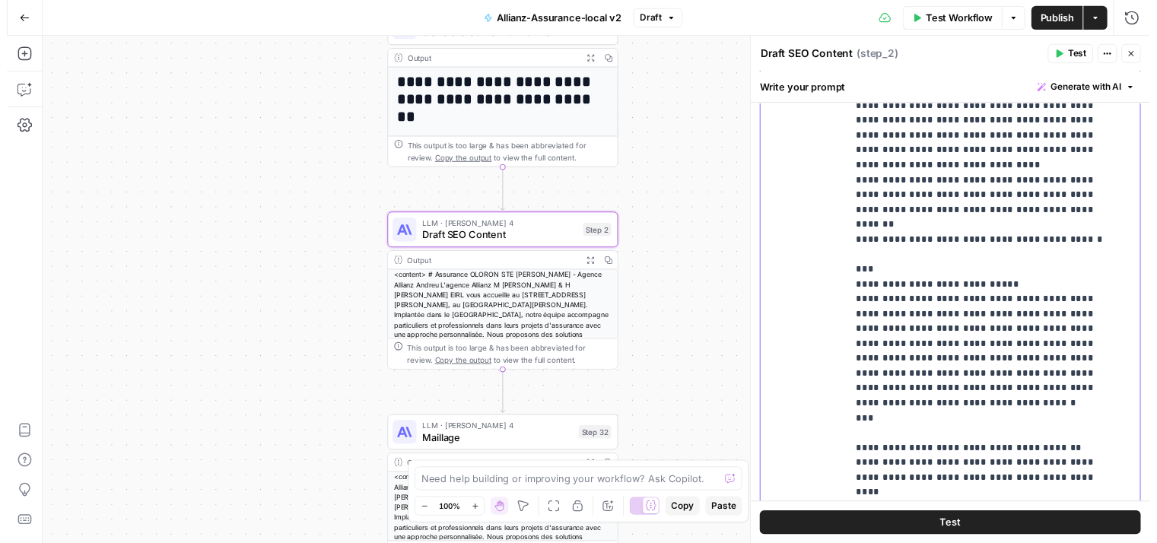
scroll to position [751, 0]
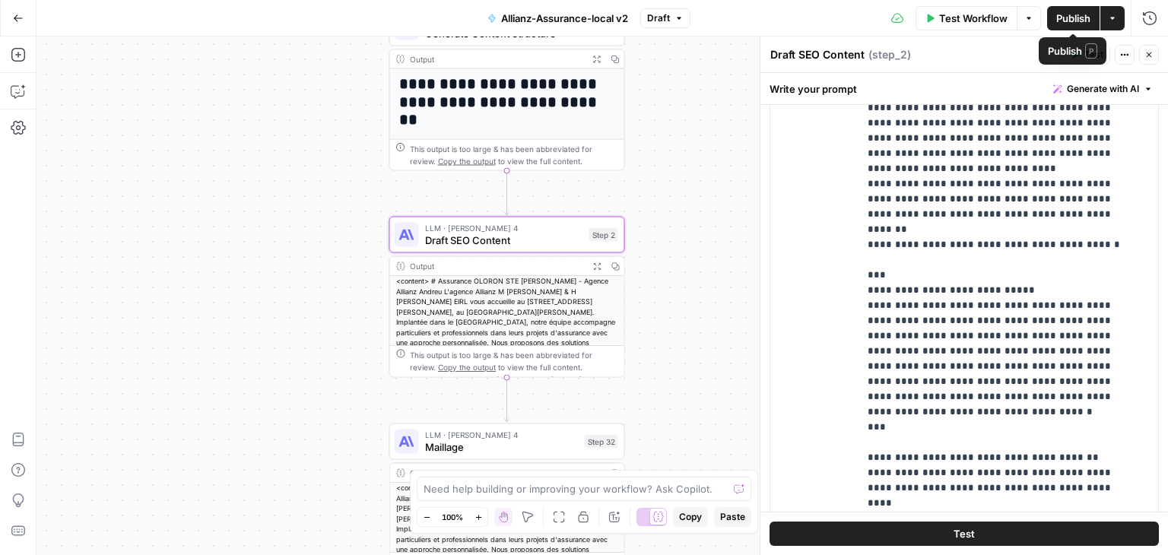
click at [1077, 24] on span "Publish" at bounding box center [1073, 18] width 34 height 15
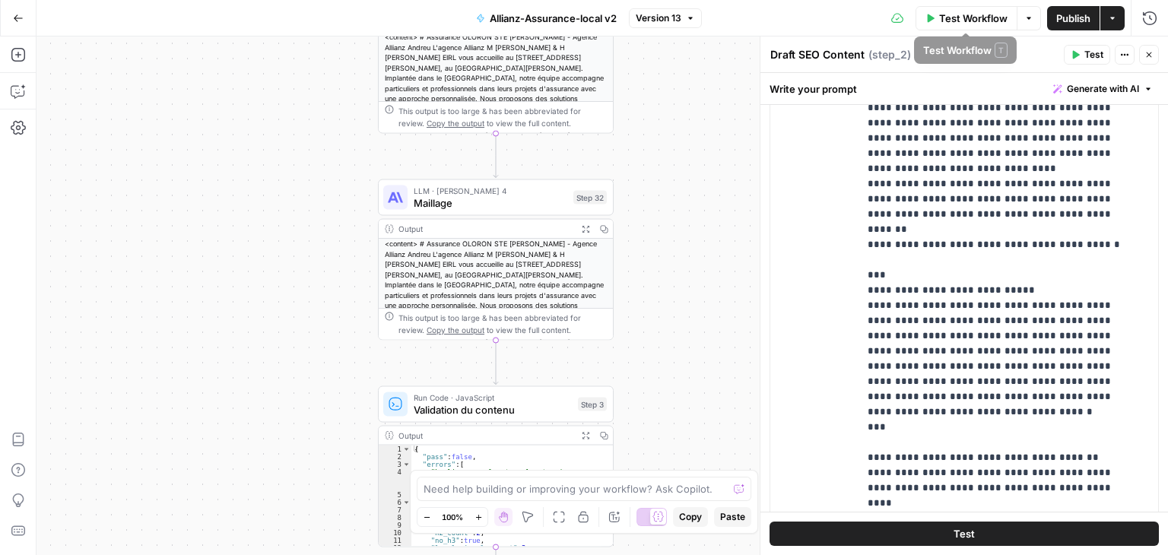
click at [967, 22] on span "Test Workflow" at bounding box center [973, 18] width 68 height 15
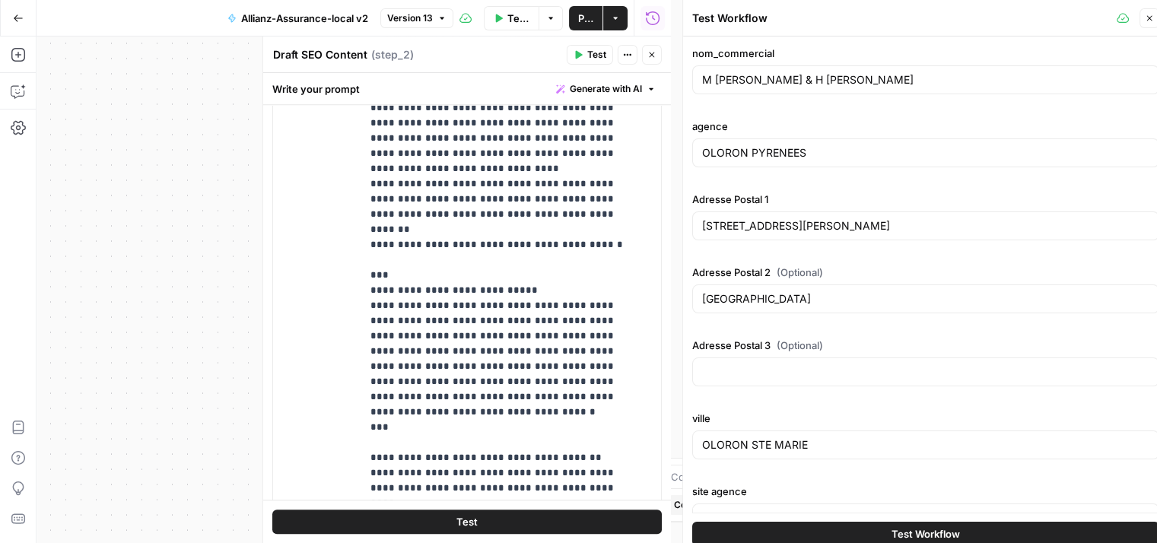
click at [900, 528] on span "Test Workflow" at bounding box center [925, 533] width 68 height 15
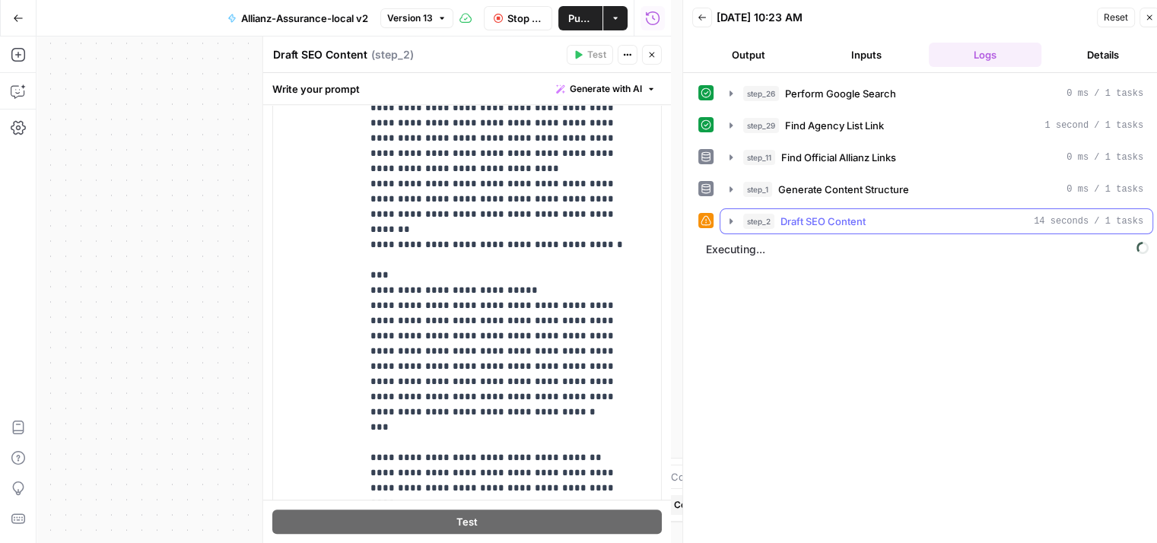
click at [724, 226] on button "step_2 Draft SEO Content 14 seconds / 1 tasks" at bounding box center [936, 221] width 432 height 24
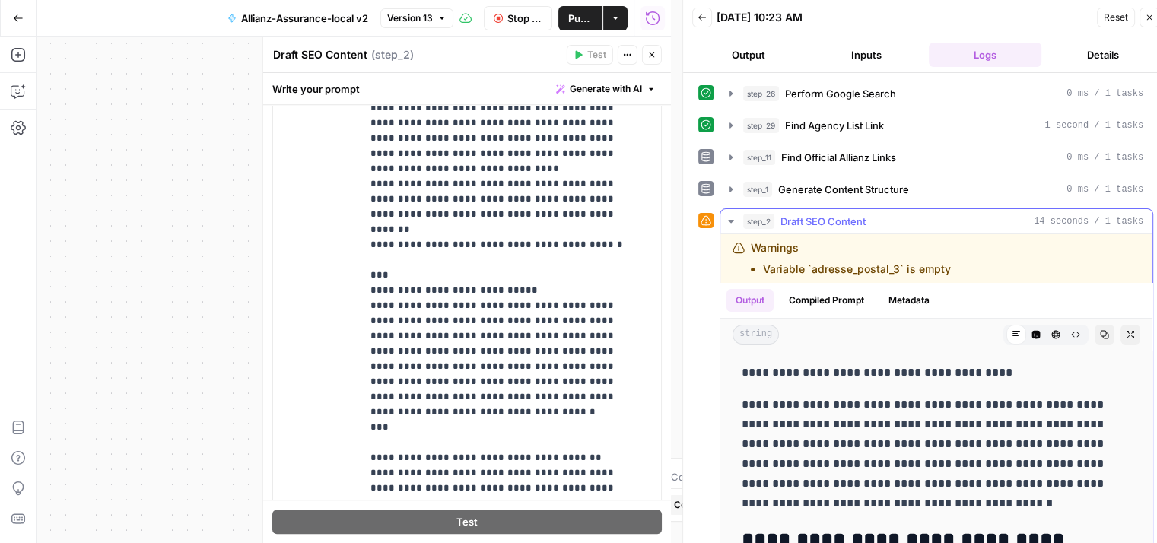
click at [724, 226] on button "step_2 Draft SEO Content 14 seconds / 1 tasks" at bounding box center [936, 221] width 432 height 24
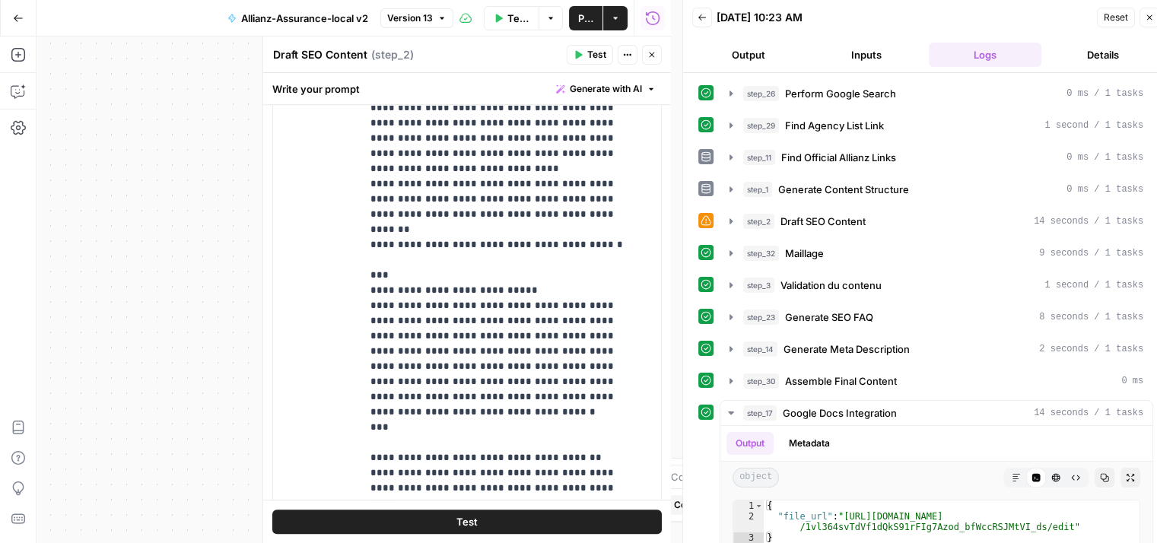
click at [509, 15] on span "Test Workflow" at bounding box center [518, 18] width 23 height 15
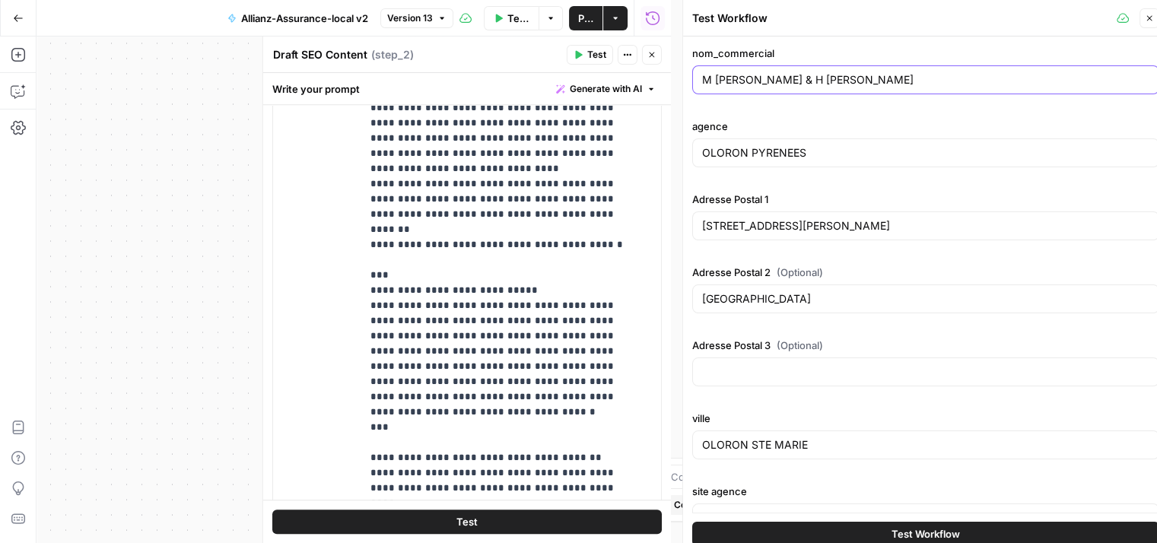
drag, startPoint x: 889, startPoint y: 84, endPoint x: 836, endPoint y: 153, distance: 87.3
click at [686, 97] on div "Test Workflow Close nom_commercial M ANDREU EIRL & H ANDREU EIRL agence OLORON …" at bounding box center [925, 277] width 486 height 555
click at [901, 77] on input "M ANDREU EIRL & H ANDREU EIRL" at bounding box center [925, 79] width 447 height 15
drag, startPoint x: 897, startPoint y: 75, endPoint x: 617, endPoint y: 59, distance: 281.1
click at [617, 59] on body "Haskn New Home Browse Insights Opportunities Your Data Recent Grids Primelis Co…" at bounding box center [578, 271] width 1157 height 543
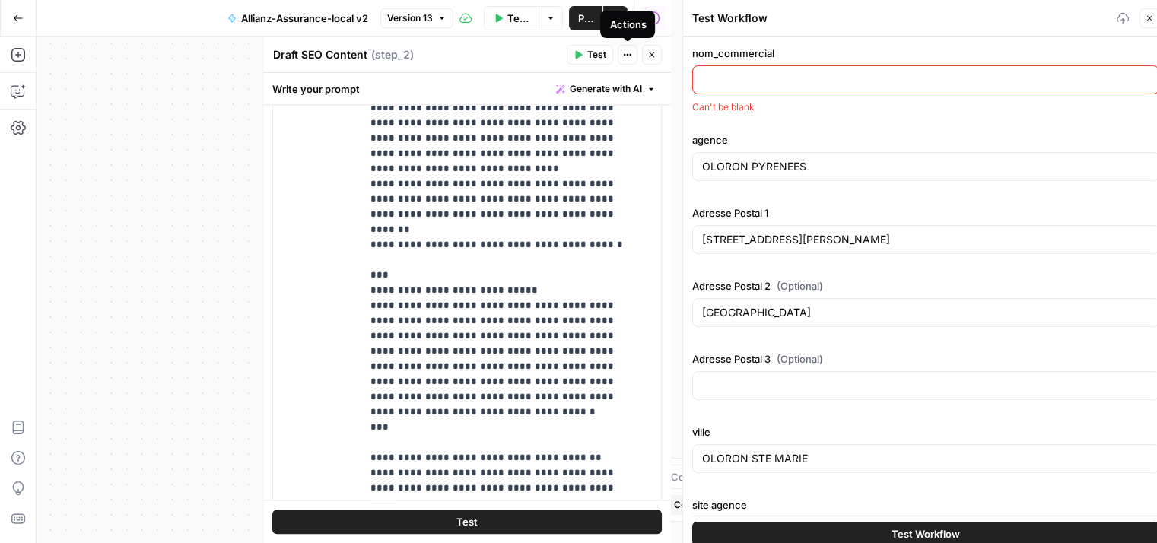
paste input "HCD ASSURANCES"
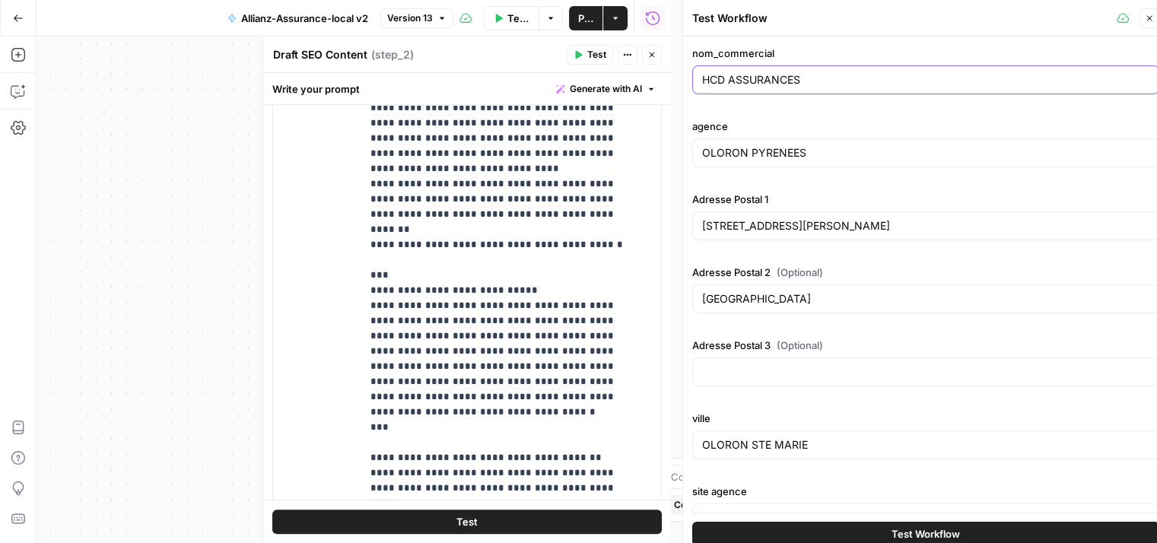
type input "HCD ASSURANCES"
click at [817, 157] on input "OLORON PYRENEES" at bounding box center [925, 152] width 447 height 15
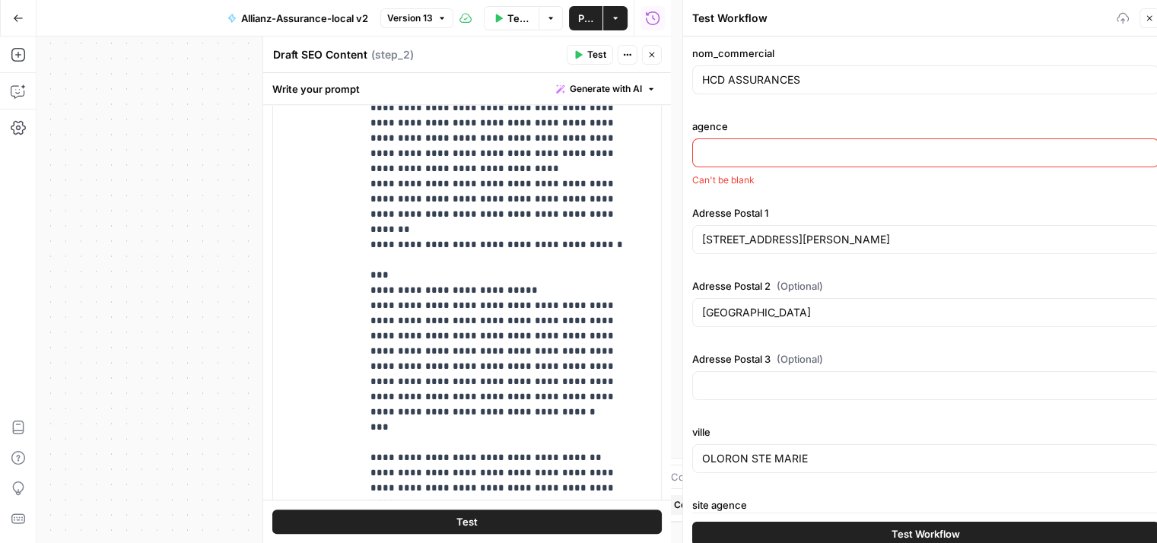
paste input "DUNKERQUE"
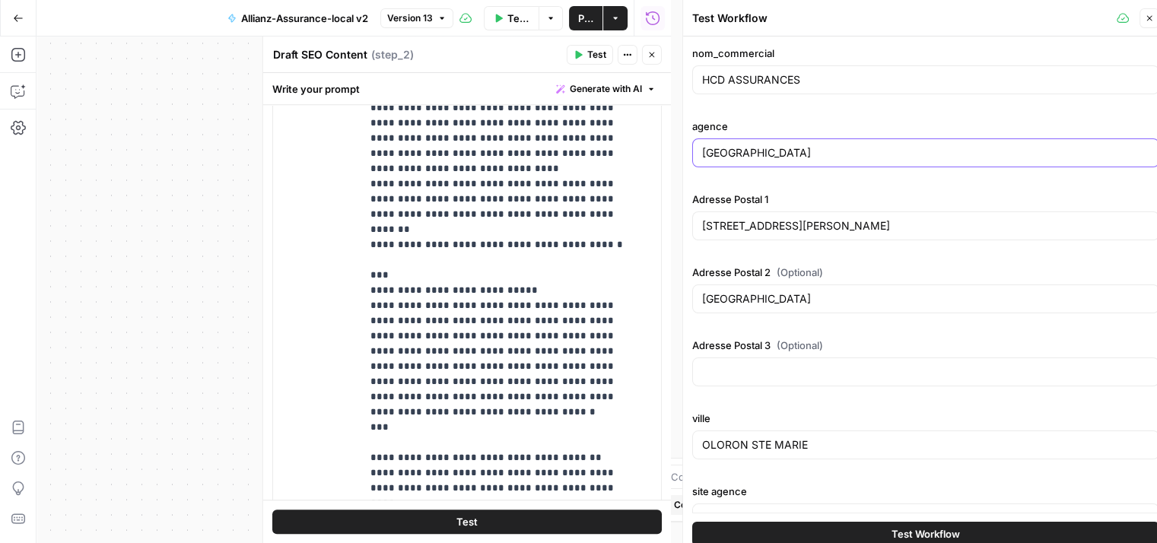
type input "DUNKERQUE"
click at [834, 227] on input "1 RUE PABLO PICASSO" at bounding box center [925, 225] width 447 height 15
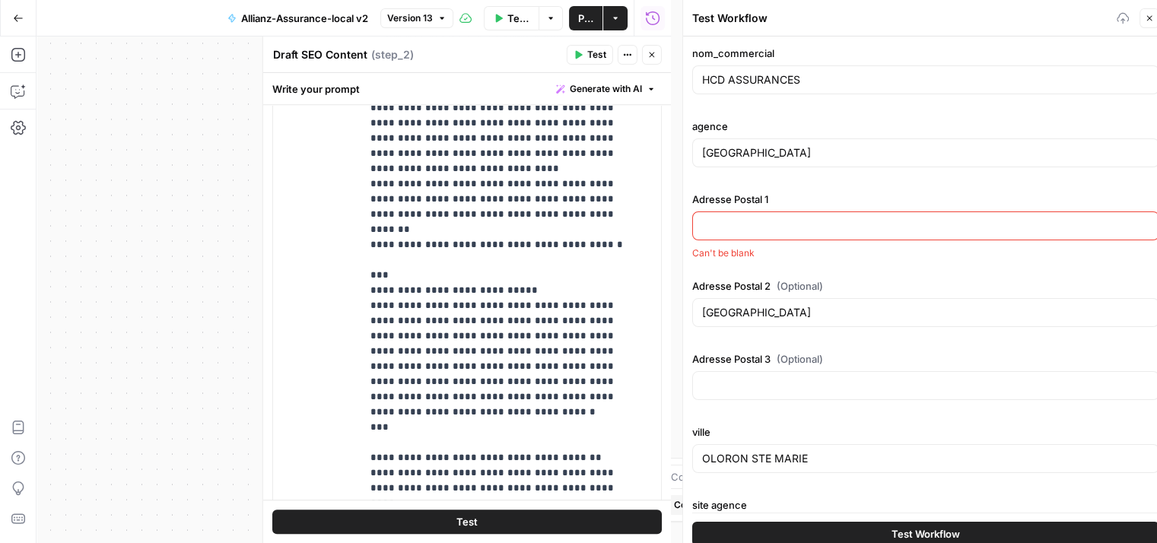
paste input "1 RUE DU CHEMIN DE FER"
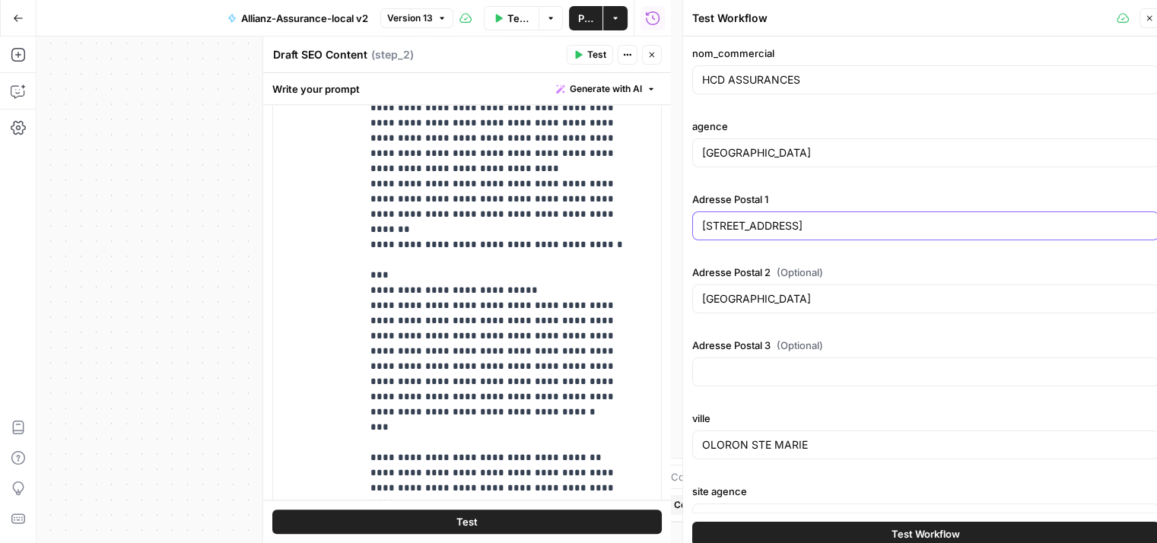
type input "1 RUE DU CHEMIN DE FER"
click at [891, 313] on div "Adresse Postal 2 (Optional) BOULEVARD DES PYRENEES" at bounding box center [925, 292] width 467 height 55
click at [874, 306] on div "BOULEVARD DES PYRENEES" at bounding box center [925, 298] width 467 height 29
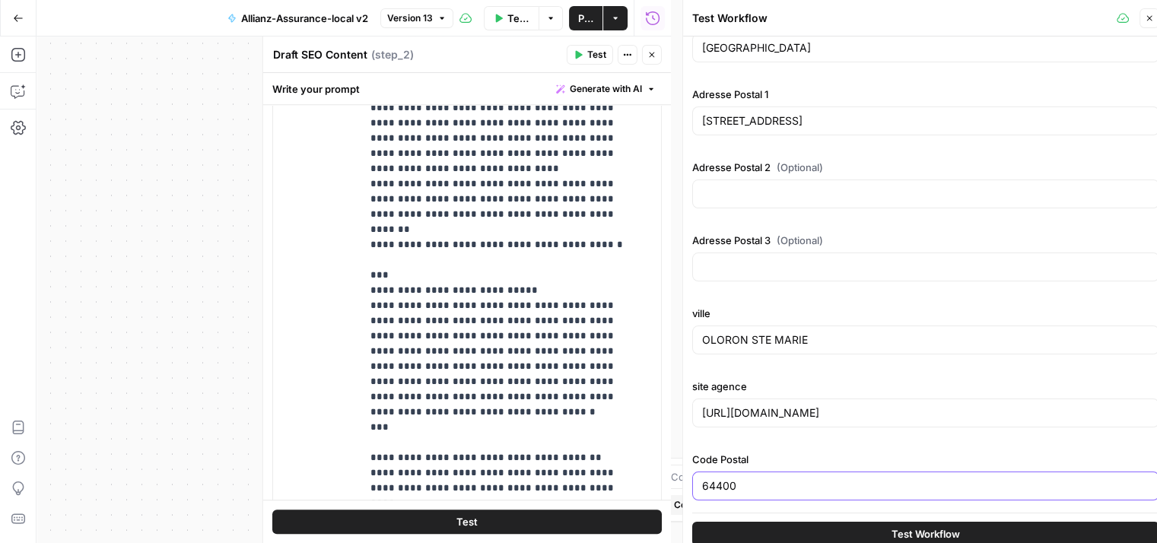
click at [754, 484] on input "64400" at bounding box center [925, 485] width 447 height 15
paste input "59140"
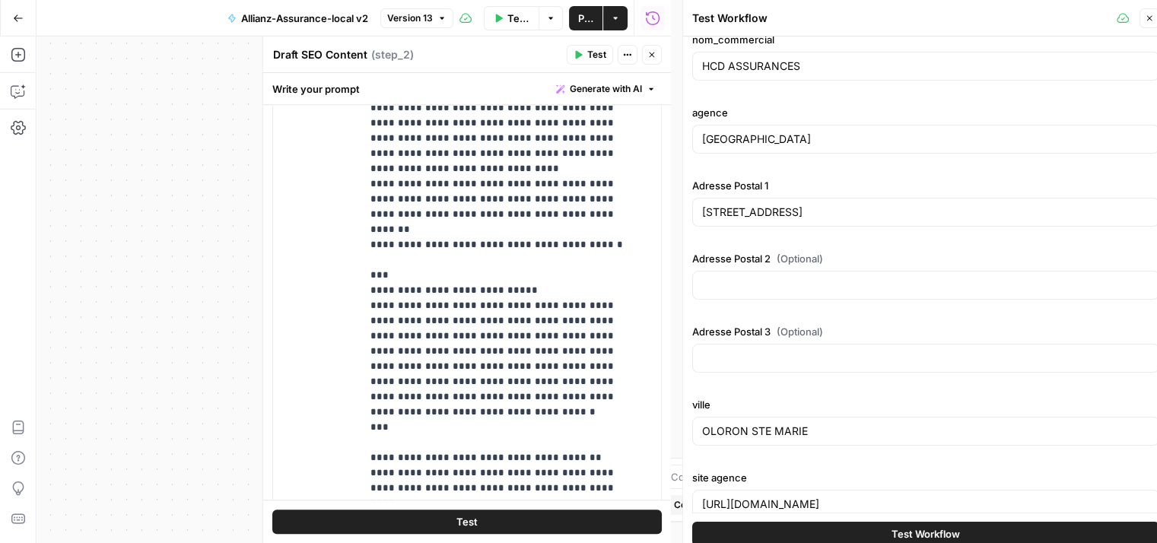
type input "59140"
click at [796, 135] on input "DUNKERQUE" at bounding box center [925, 139] width 447 height 15
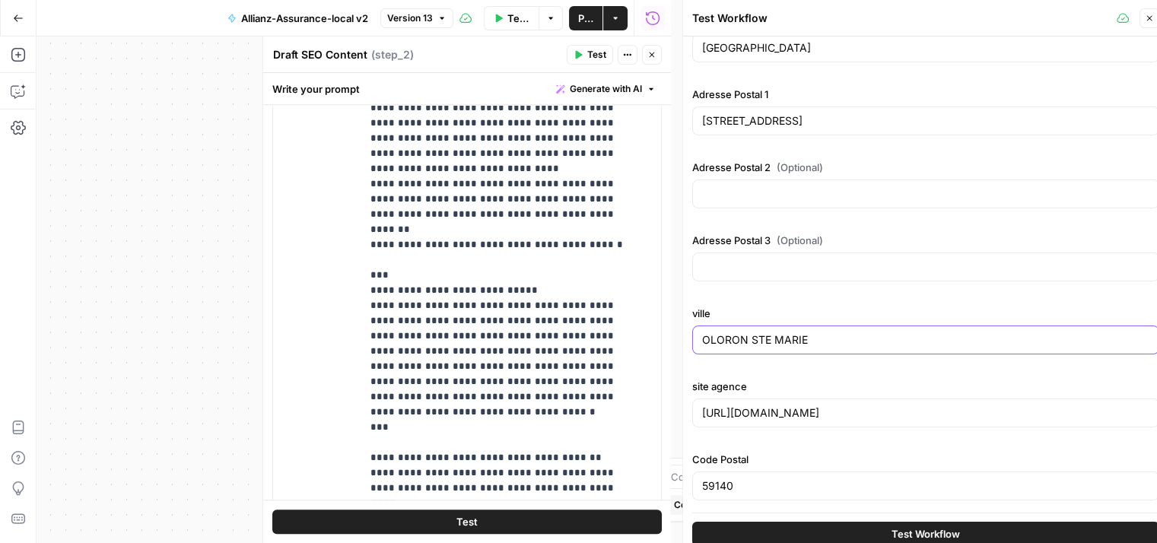
drag, startPoint x: 821, startPoint y: 338, endPoint x: 664, endPoint y: 337, distance: 156.7
click at [664, 337] on body "Haskn New Home Browse Insights Opportunities Your Data Recent Grids Primelis Co…" at bounding box center [578, 271] width 1157 height 543
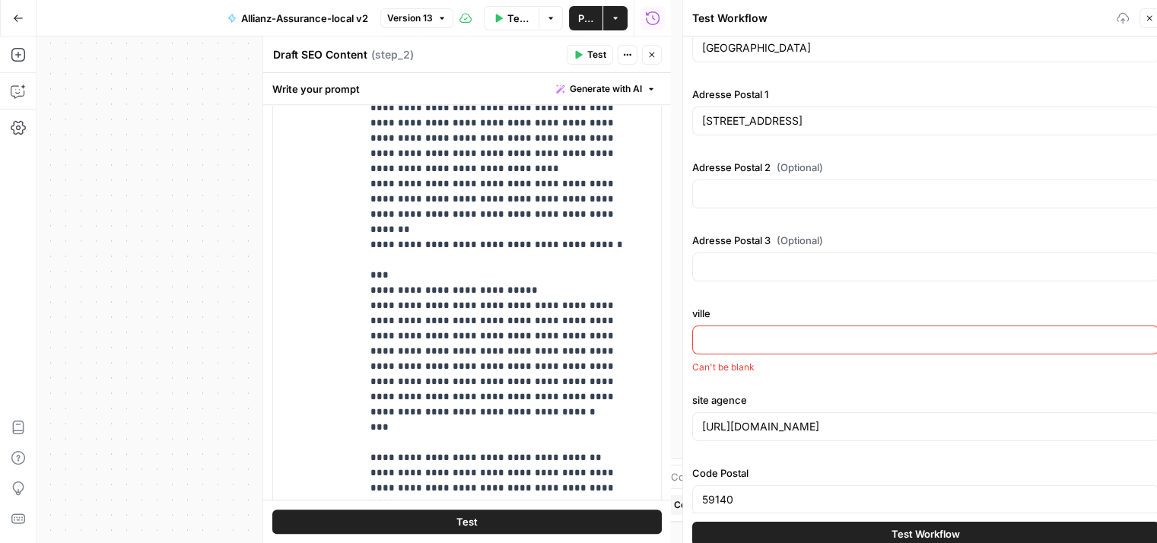
paste input "DUNKERQUE"
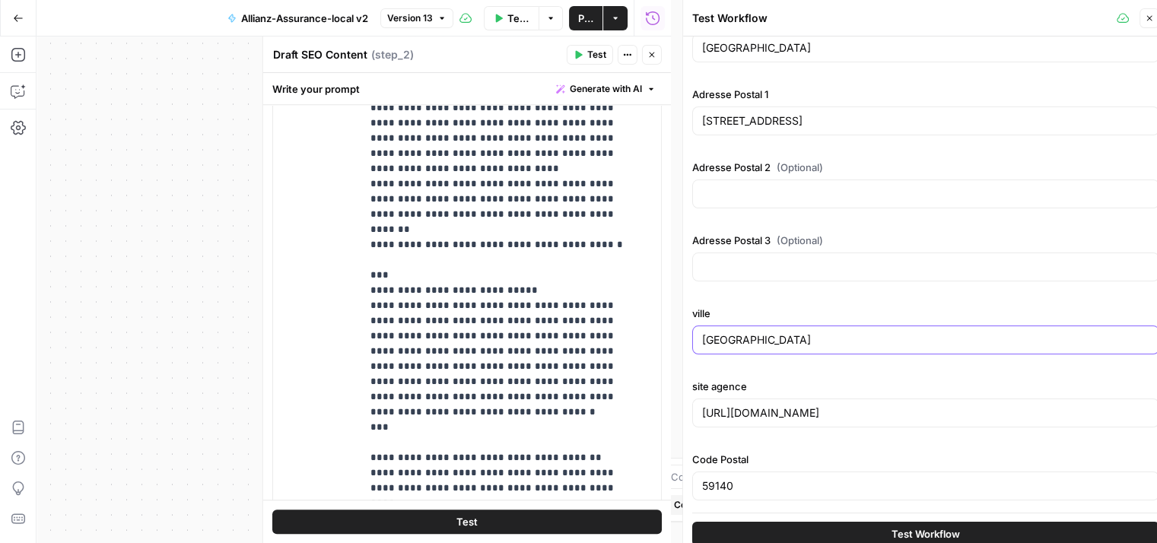
type input "DUNKERQUE"
click at [967, 405] on input "https://agence.allianz.fr/oloron-pyrenees-64400-H96439" at bounding box center [925, 412] width 447 height 15
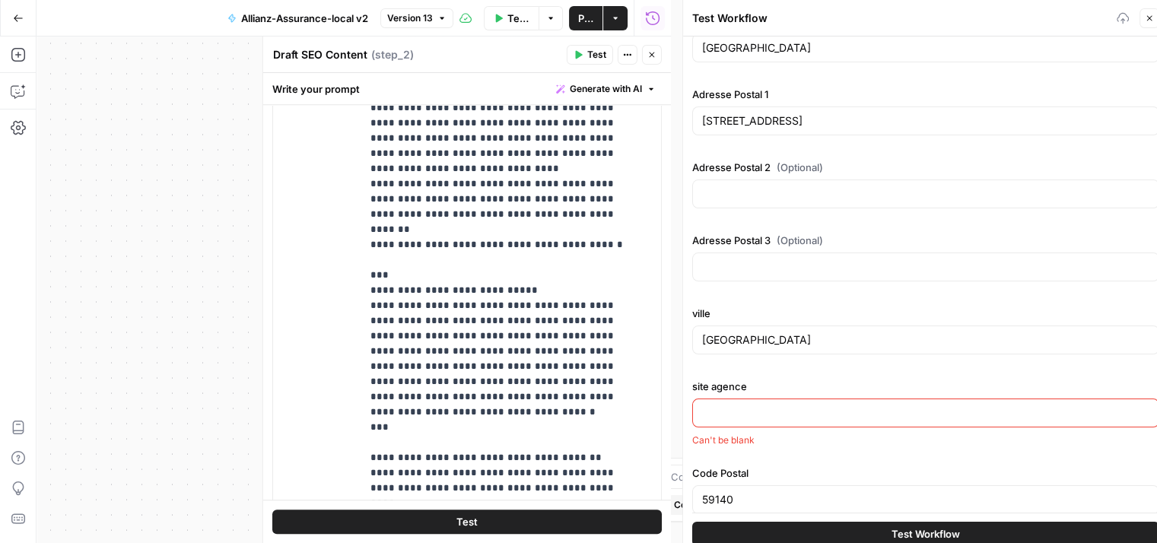
paste input "https://agence.allianz.fr/dunkerque-59140-559MU0"
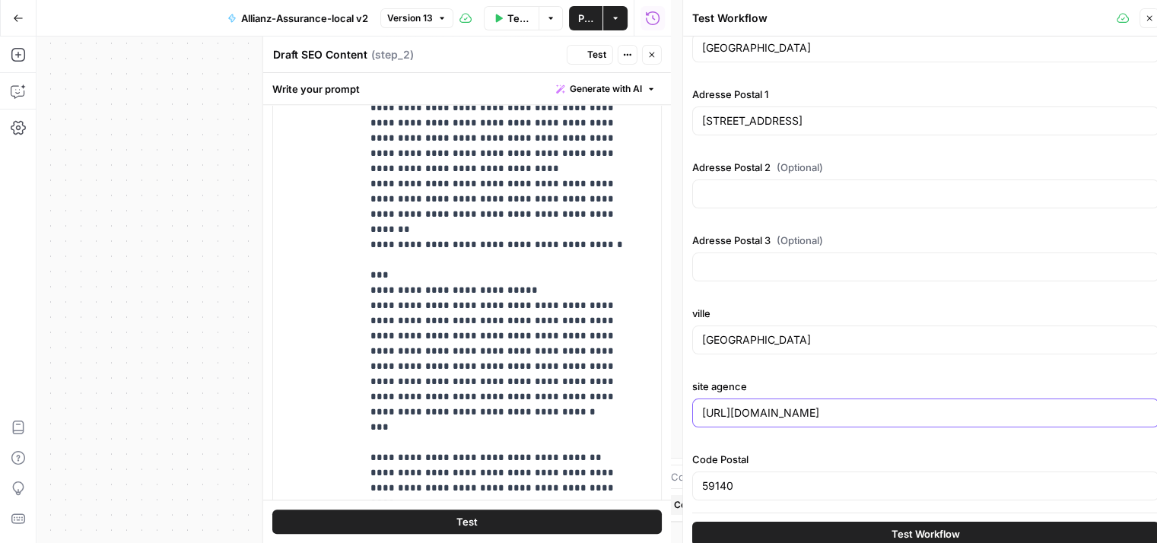
scroll to position [12, 0]
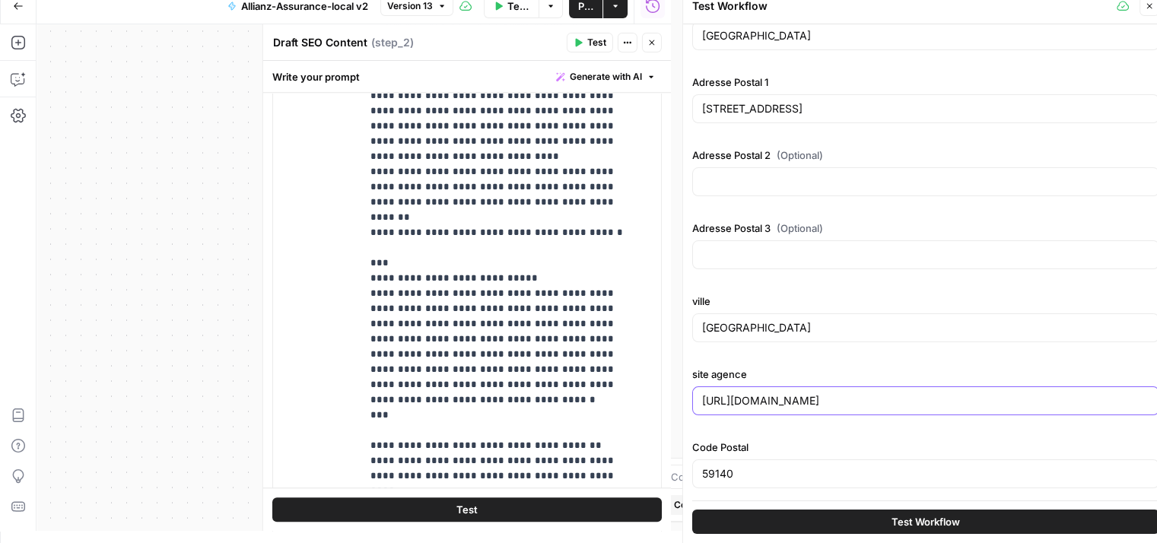
type input "https://agence.allianz.fr/dunkerque-59140-559MU0"
click at [952, 516] on span "Test Workflow" at bounding box center [925, 521] width 68 height 15
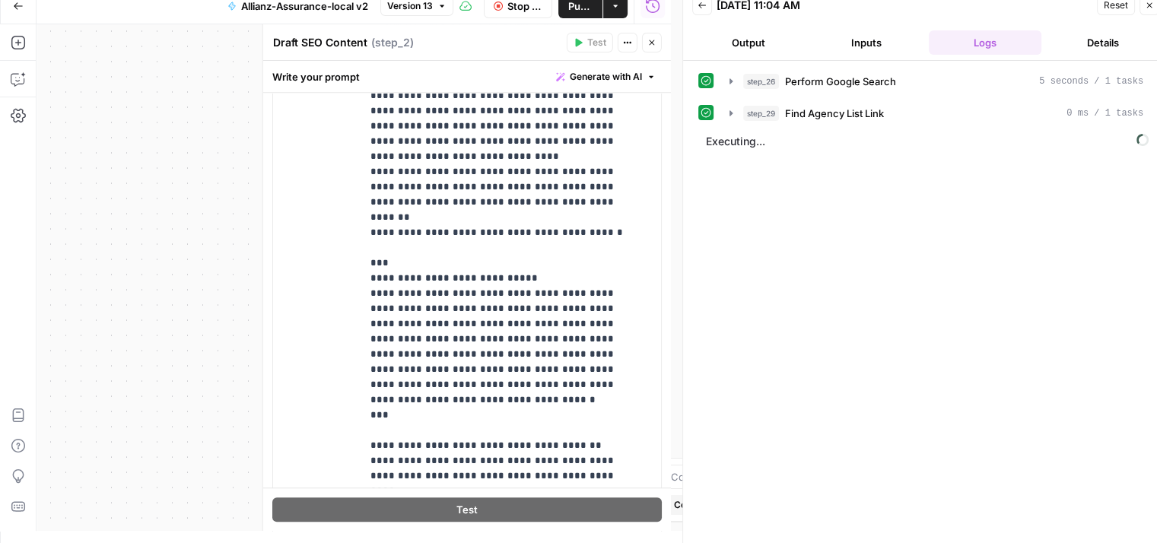
click at [730, 83] on icon "button" at bounding box center [730, 80] width 3 height 5
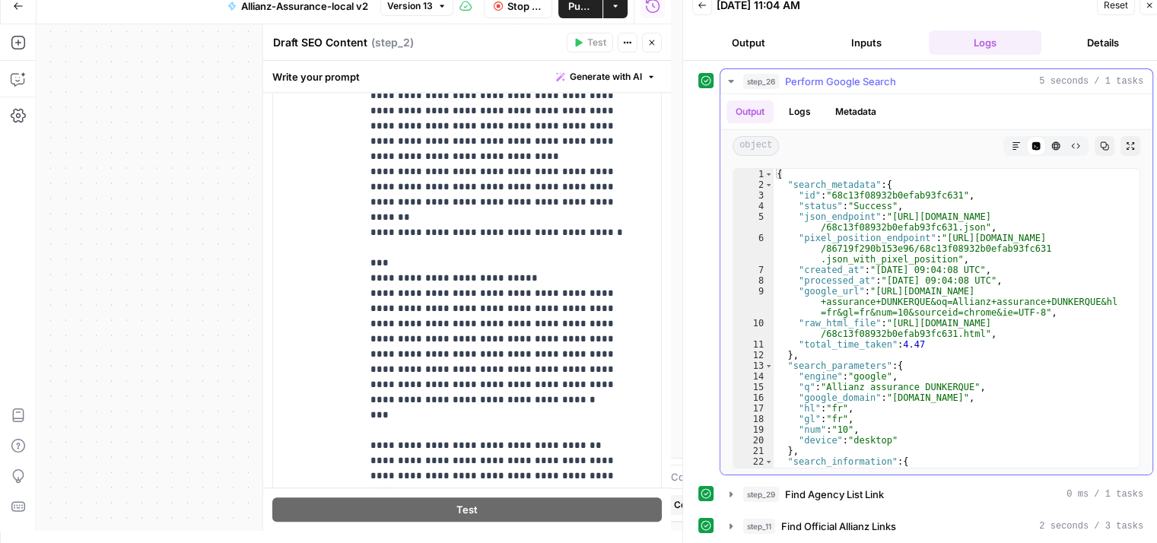
click at [729, 79] on icon "button" at bounding box center [731, 81] width 12 height 12
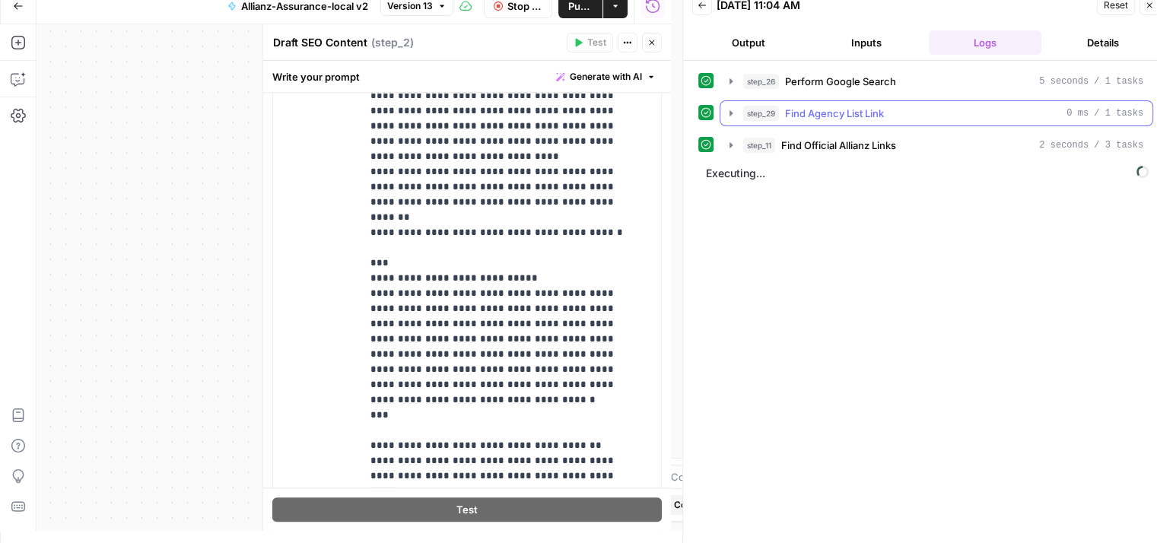
click at [731, 110] on icon "button" at bounding box center [731, 113] width 12 height 12
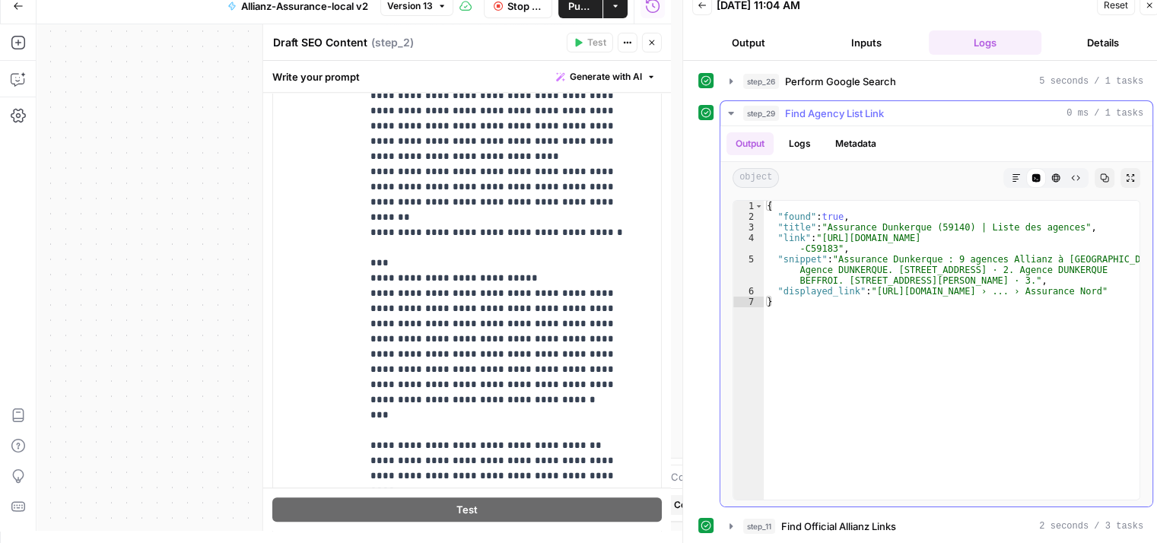
click at [731, 110] on icon "button" at bounding box center [731, 113] width 12 height 12
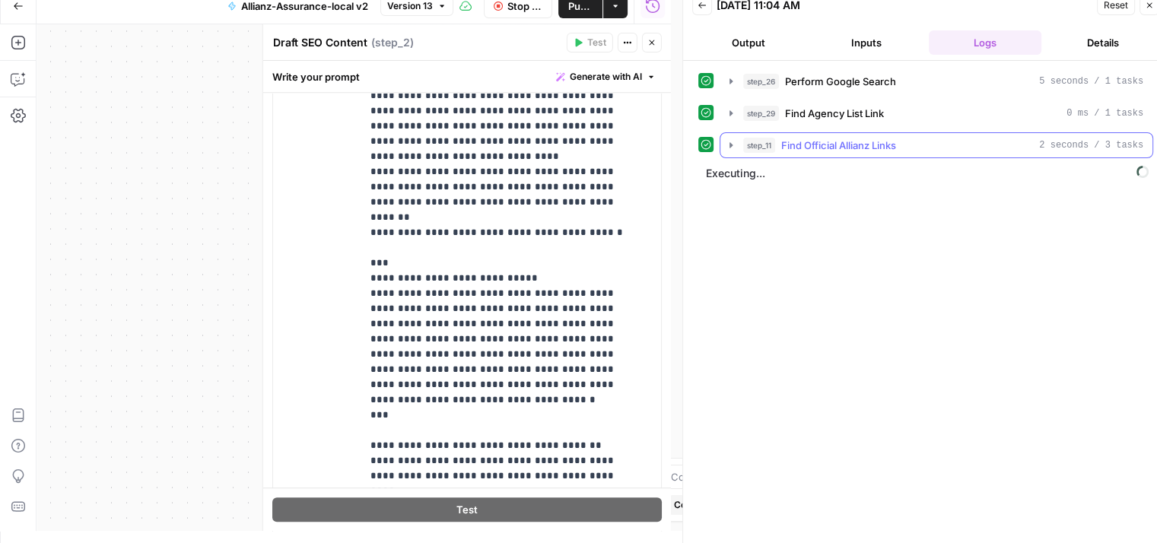
click at [731, 144] on icon "button" at bounding box center [730, 144] width 3 height 5
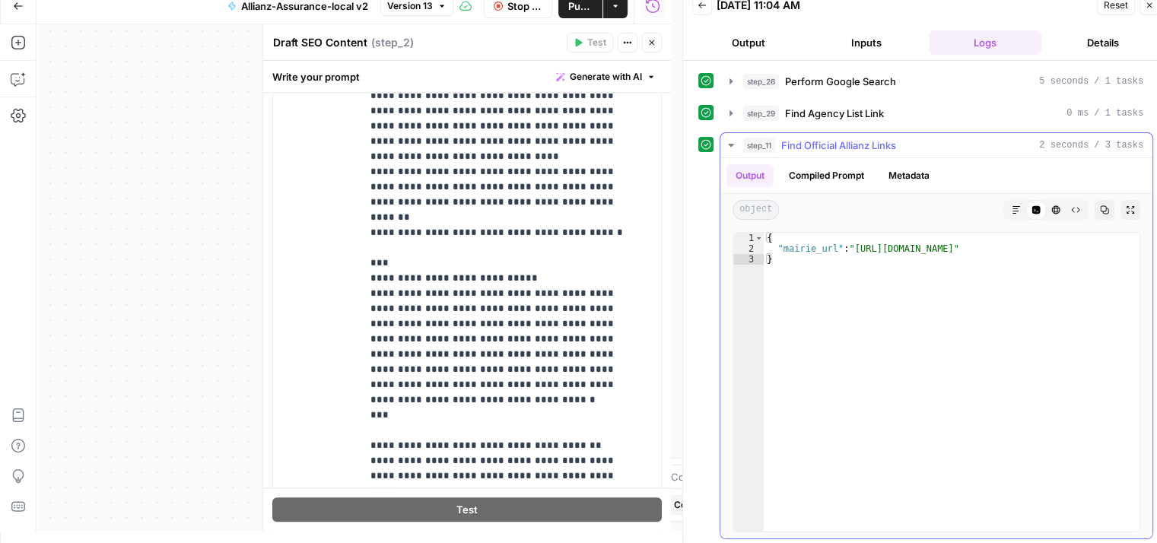
click at [731, 144] on icon "button" at bounding box center [730, 145] width 5 height 3
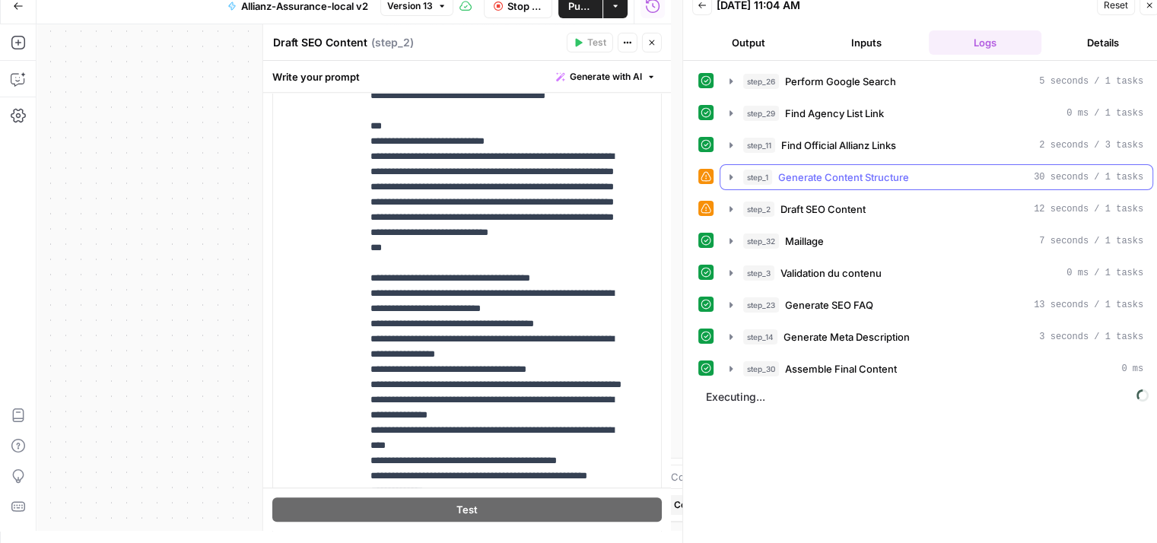
click at [730, 177] on icon "button" at bounding box center [730, 176] width 3 height 5
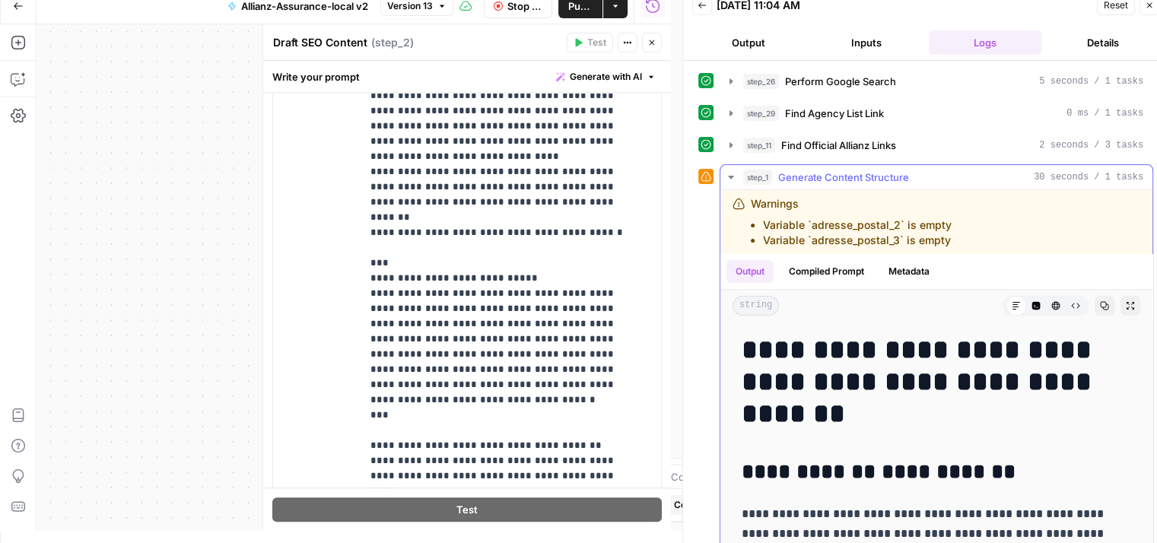
click at [730, 177] on icon "button" at bounding box center [731, 177] width 12 height 12
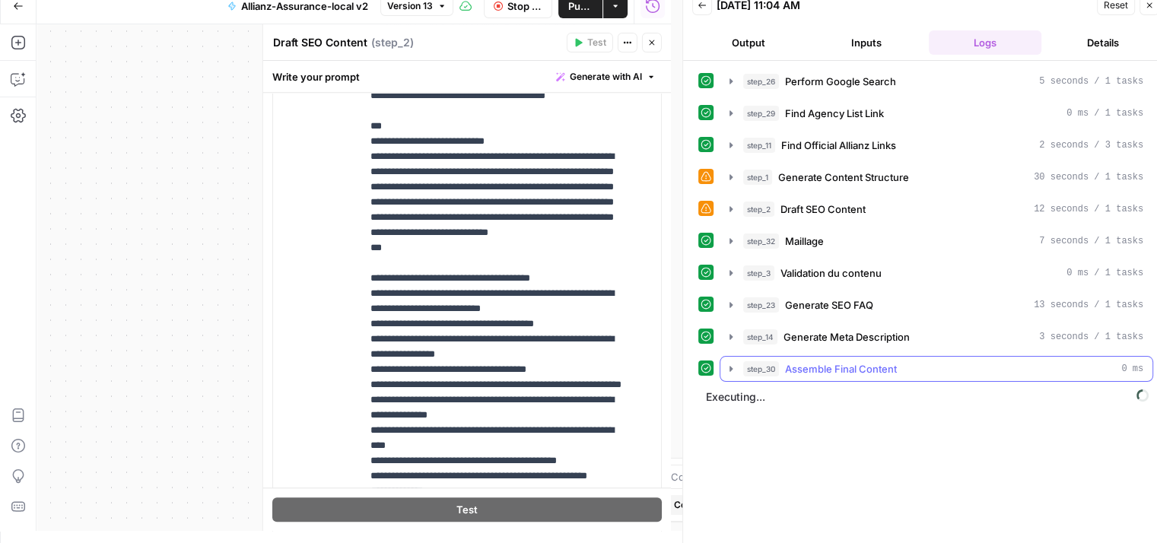
click at [733, 363] on icon "button" at bounding box center [731, 369] width 12 height 12
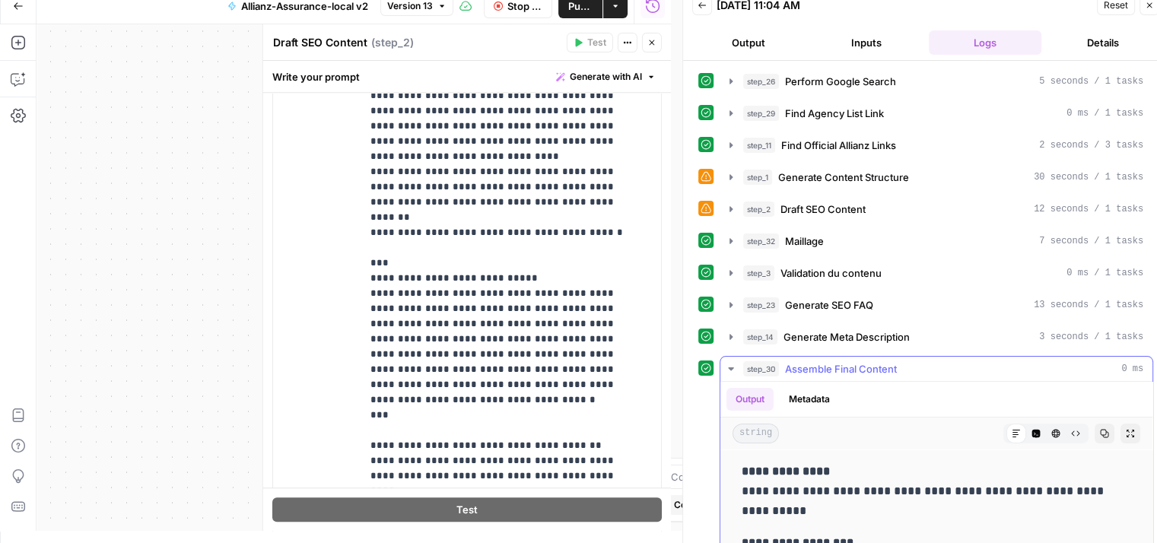
click at [733, 363] on icon "button" at bounding box center [731, 369] width 12 height 12
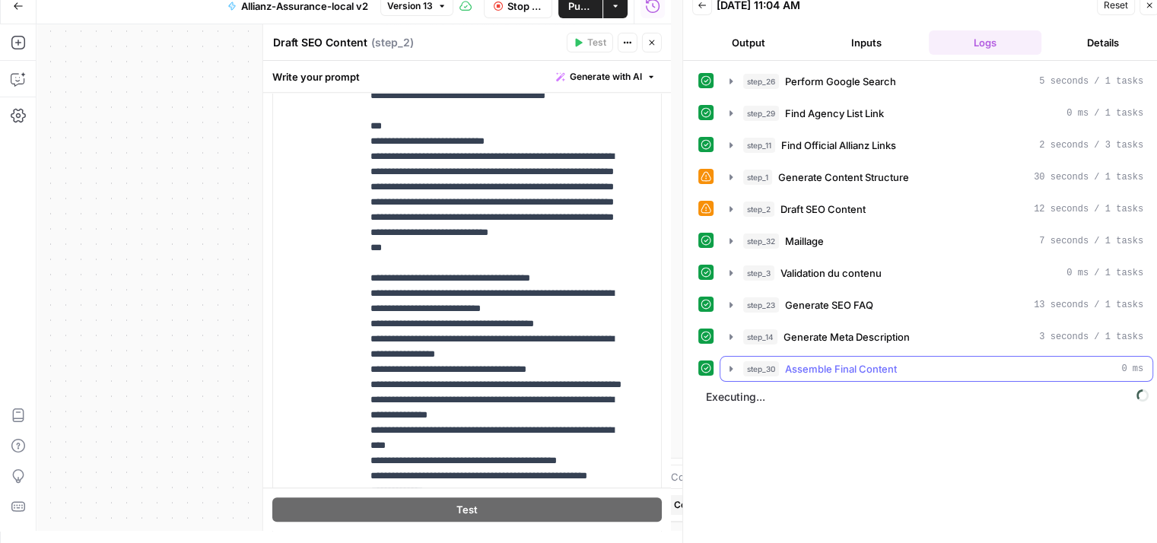
click at [733, 363] on icon "button" at bounding box center [731, 369] width 12 height 12
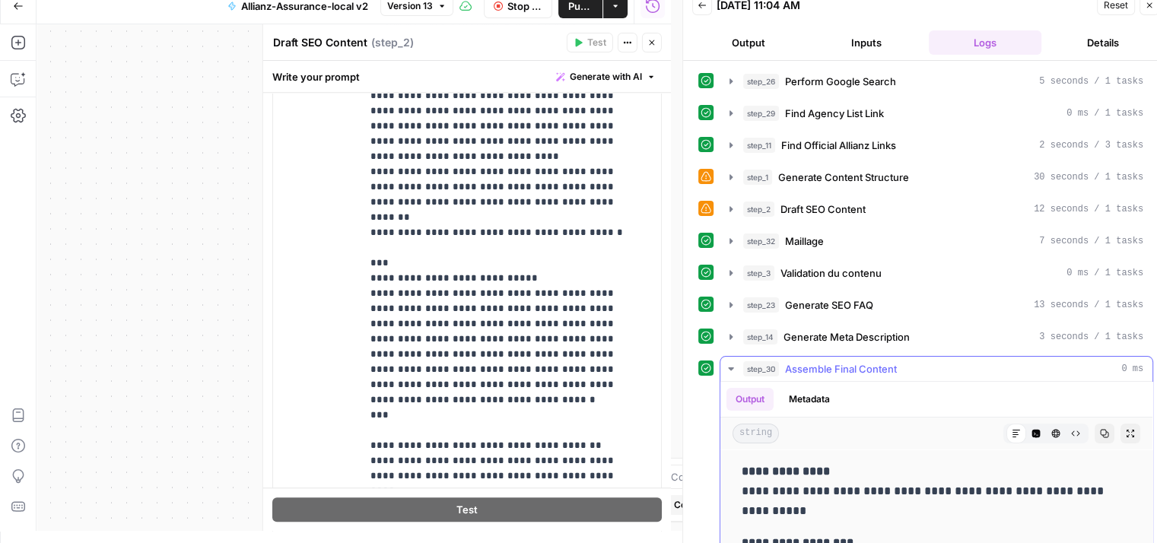
click at [733, 363] on icon "button" at bounding box center [731, 369] width 12 height 12
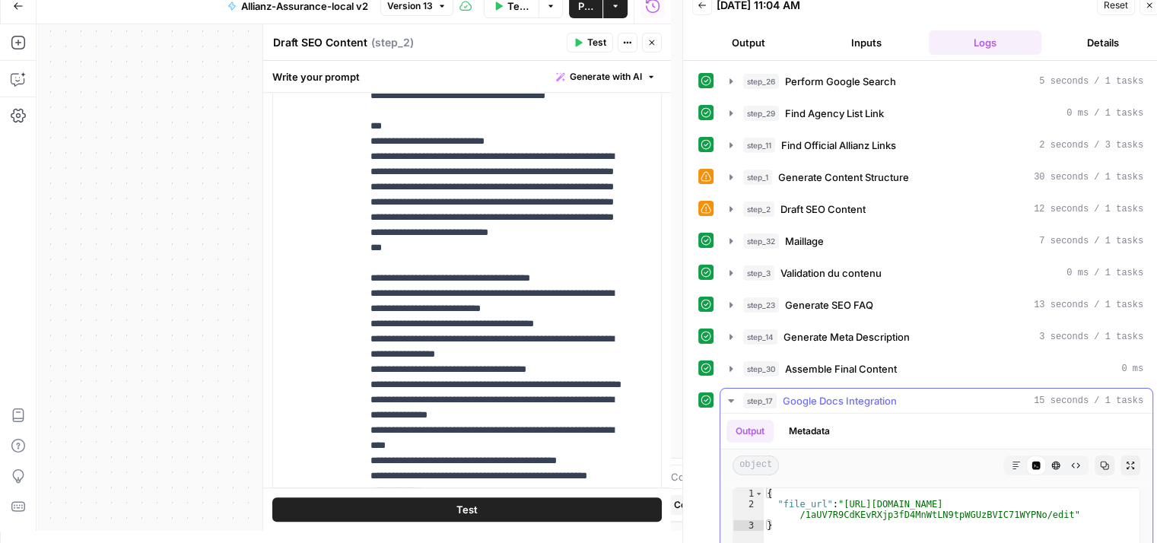
scroll to position [255, 0]
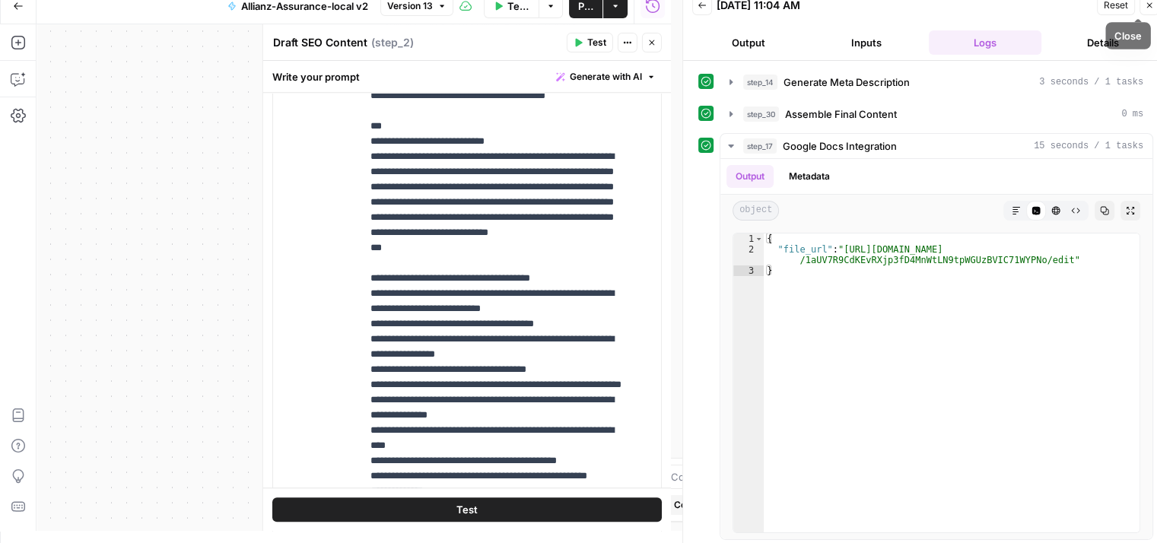
click at [1153, 5] on icon "button" at bounding box center [1149, 5] width 9 height 9
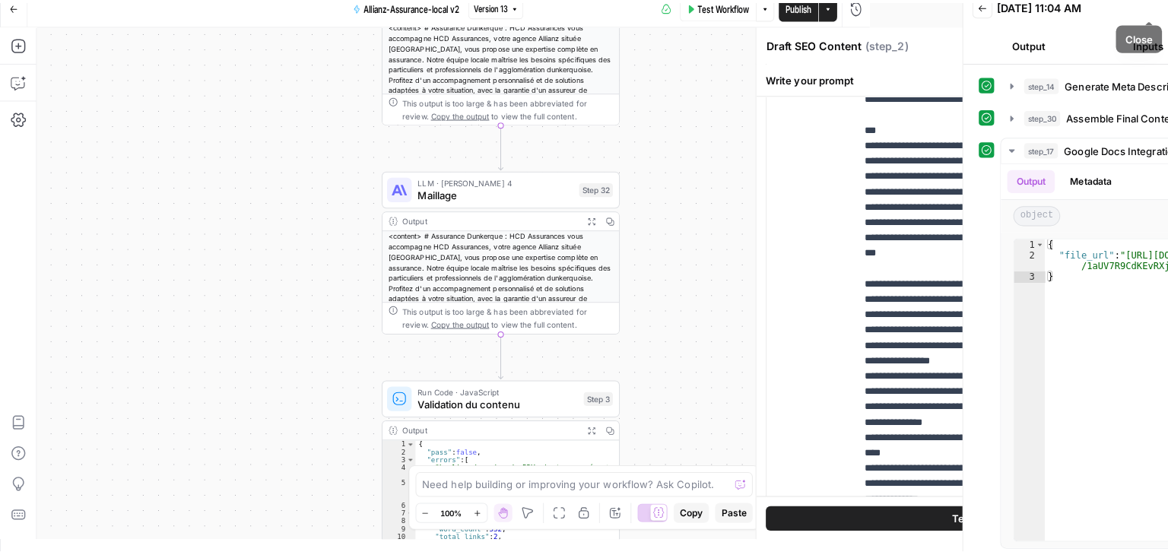
scroll to position [0, 0]
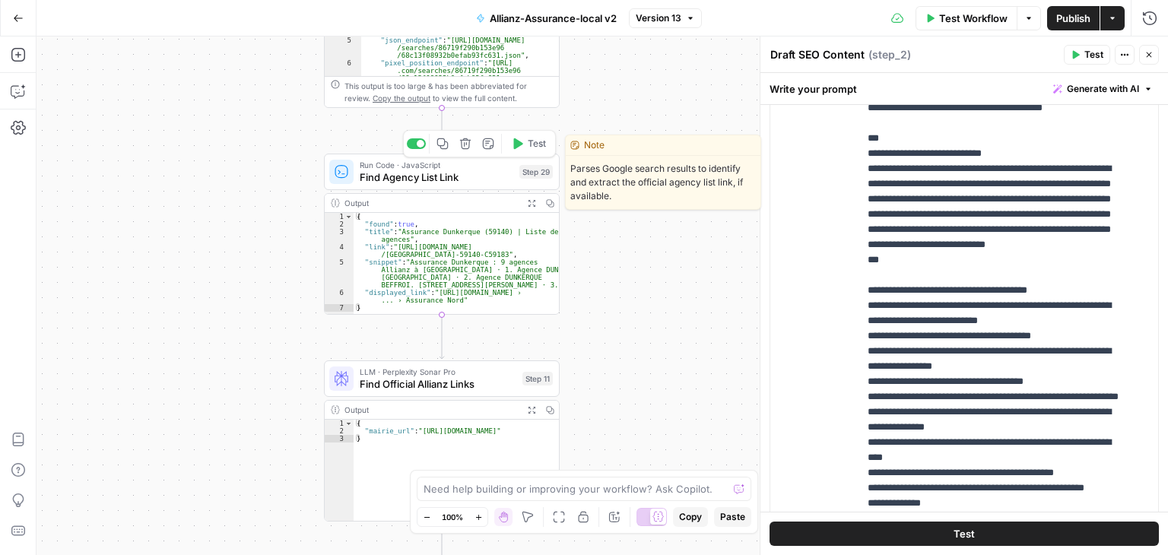
click at [383, 186] on div "Run Code · JavaScript Find Agency List Link Step 29 Copy step Delete step Edit …" at bounding box center [442, 172] width 236 height 37
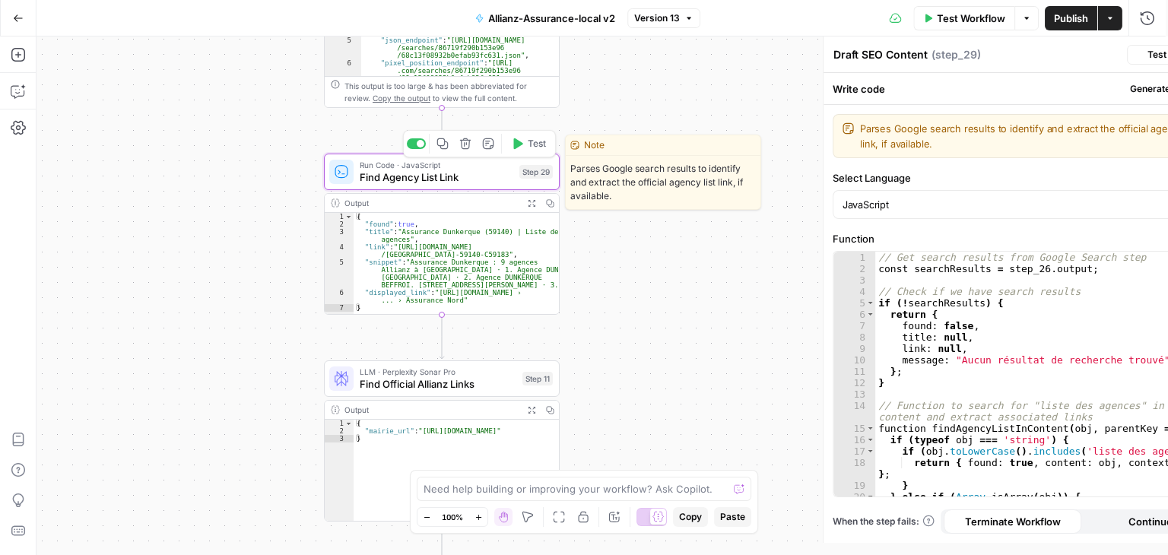
type textarea "Find Agency List Link"
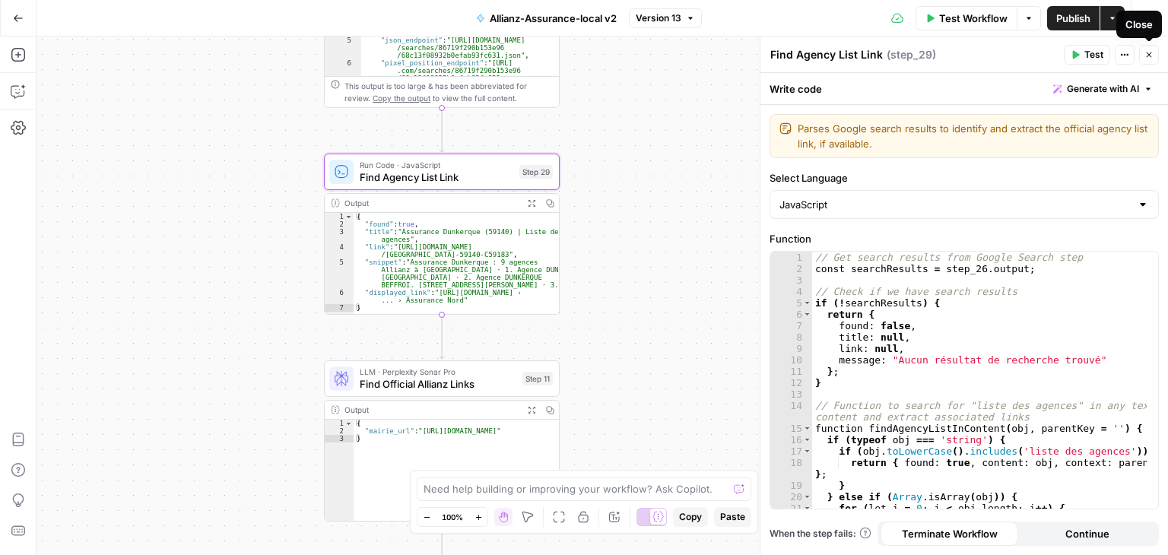
click at [1151, 60] on button "Close" at bounding box center [1149, 55] width 20 height 20
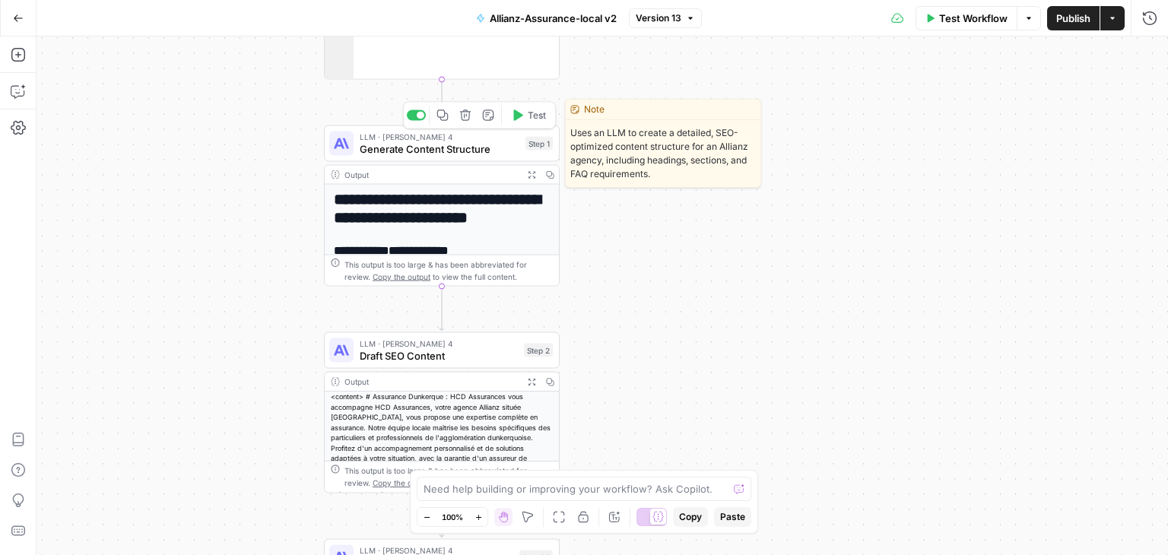
click at [383, 157] on div "LLM · Claude Sonnet 4 Generate Content Structure Step 1 Copy step Delete step E…" at bounding box center [442, 143] width 236 height 37
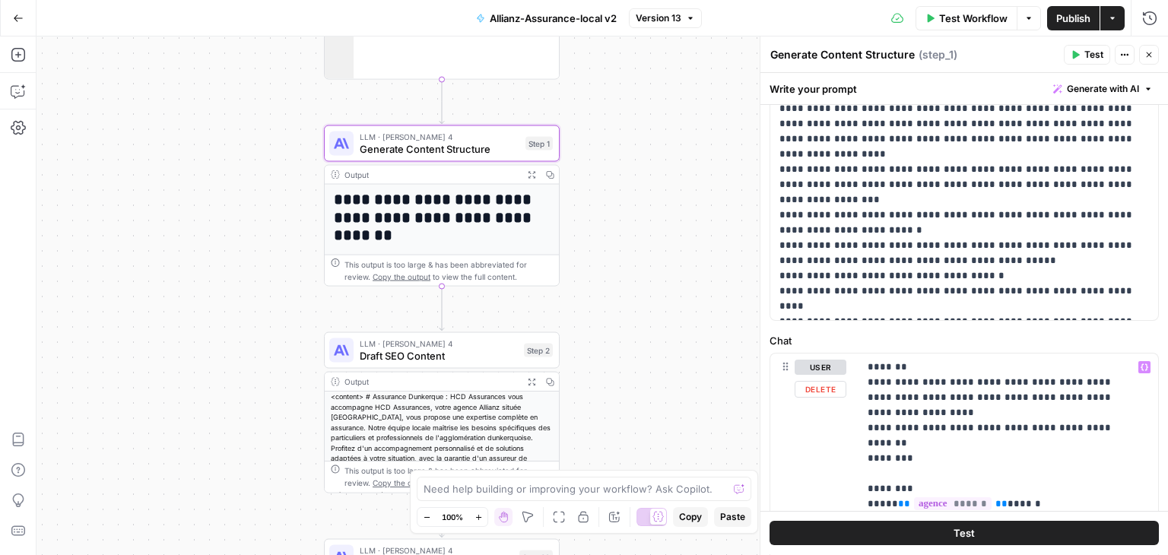
scroll to position [472, 0]
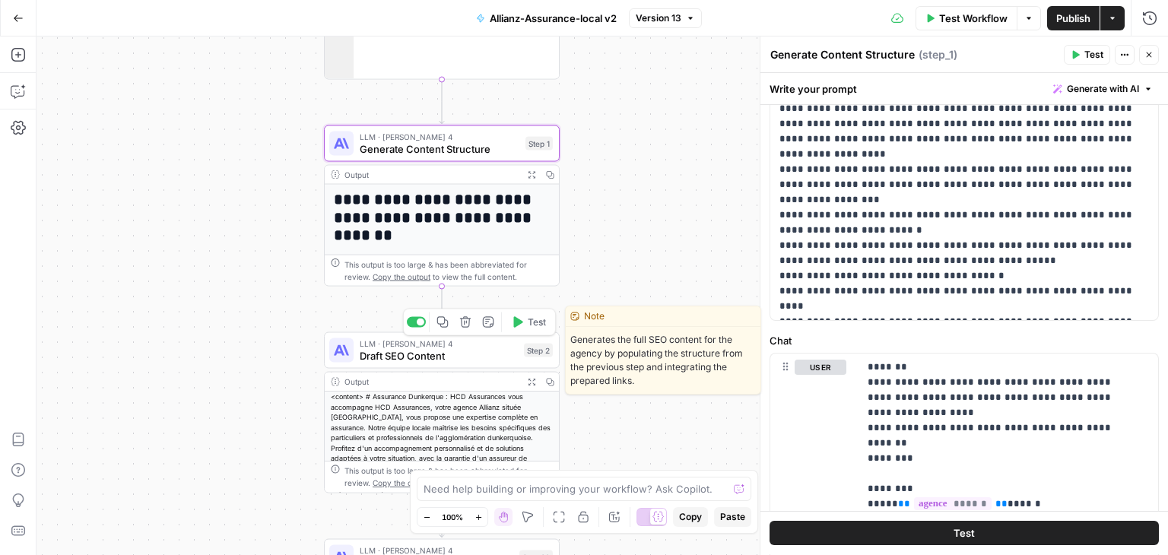
click at [392, 345] on span "LLM · [PERSON_NAME] 4" at bounding box center [439, 344] width 158 height 12
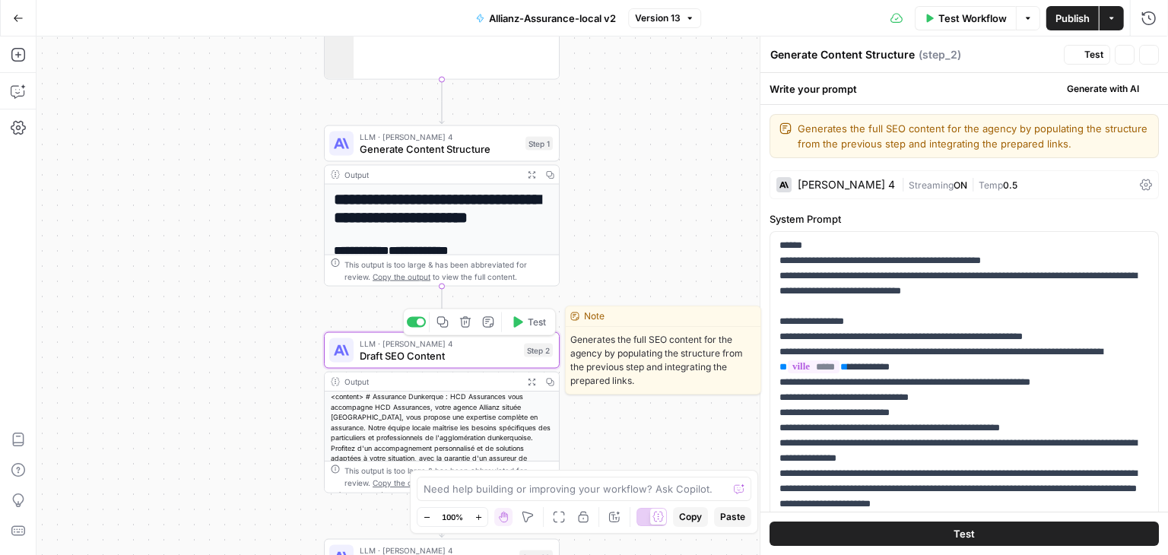
type textarea "Draft SEO Content"
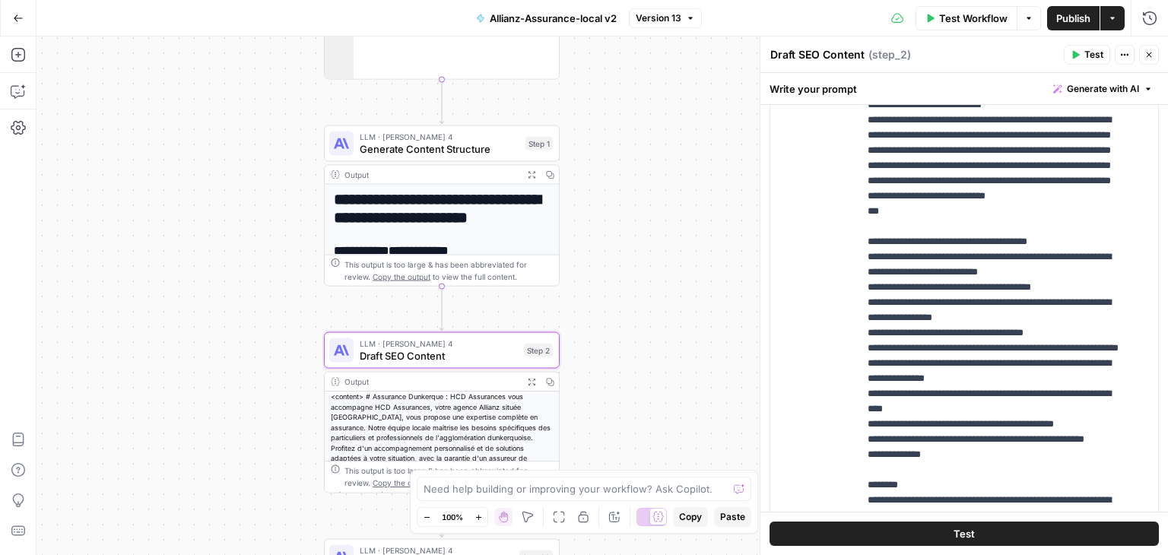
scroll to position [837, 0]
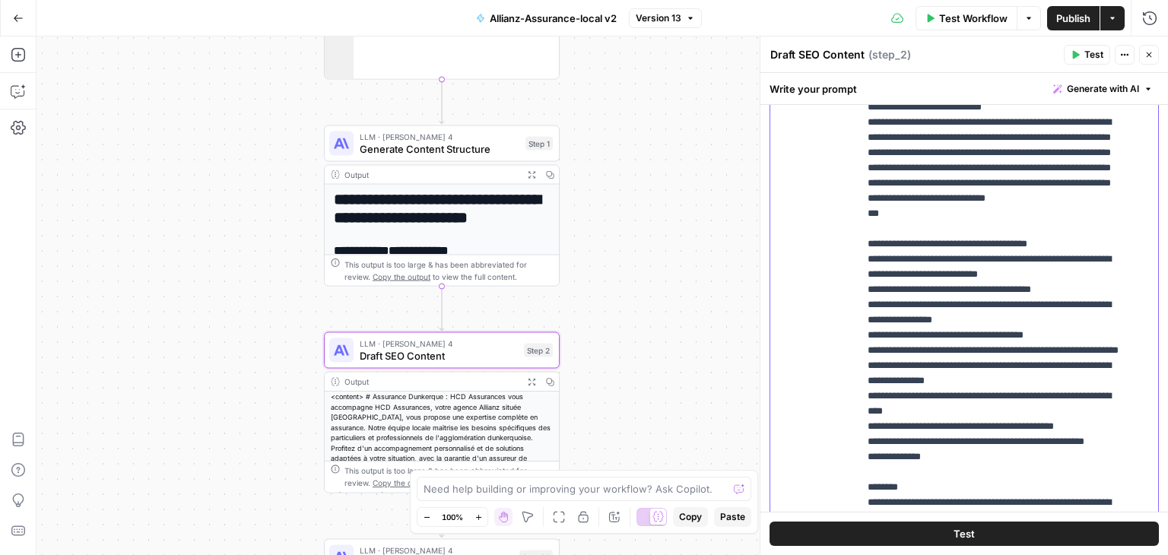
drag, startPoint x: 861, startPoint y: 184, endPoint x: 1101, endPoint y: 299, distance: 266.4
click at [1101, 299] on div "**********" at bounding box center [1003, 359] width 288 height 620
drag, startPoint x: 869, startPoint y: 183, endPoint x: 1091, endPoint y: 294, distance: 248.6
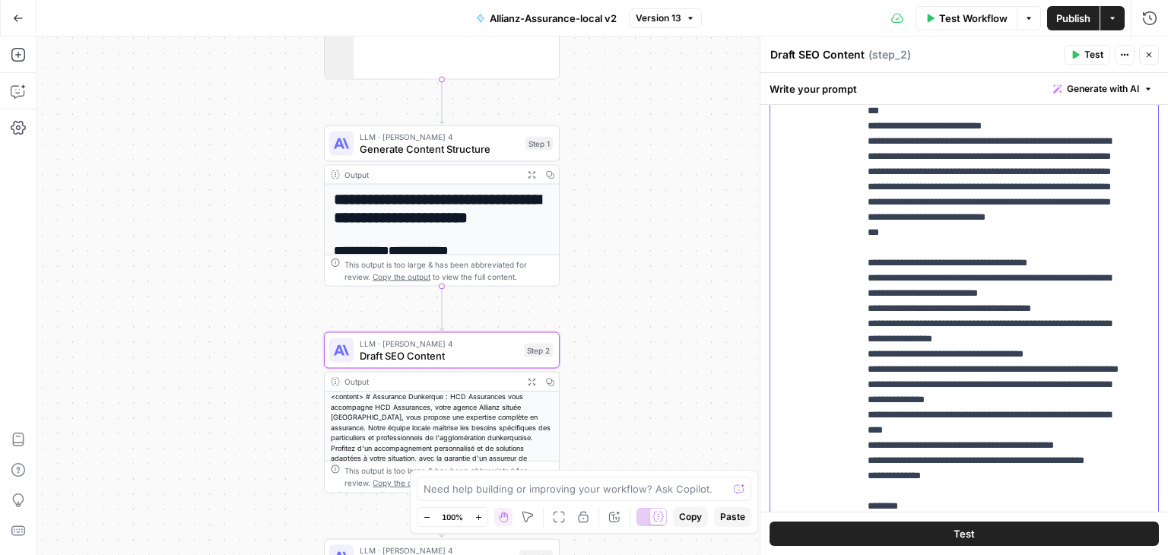
scroll to position [853, 0]
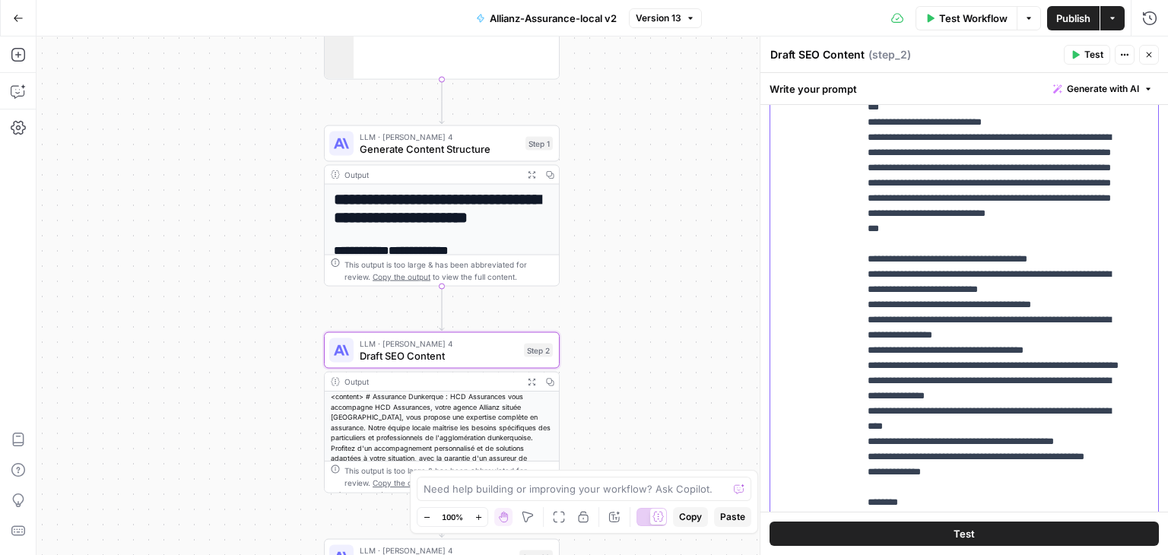
drag, startPoint x: 867, startPoint y: 201, endPoint x: 1083, endPoint y: 297, distance: 236.6
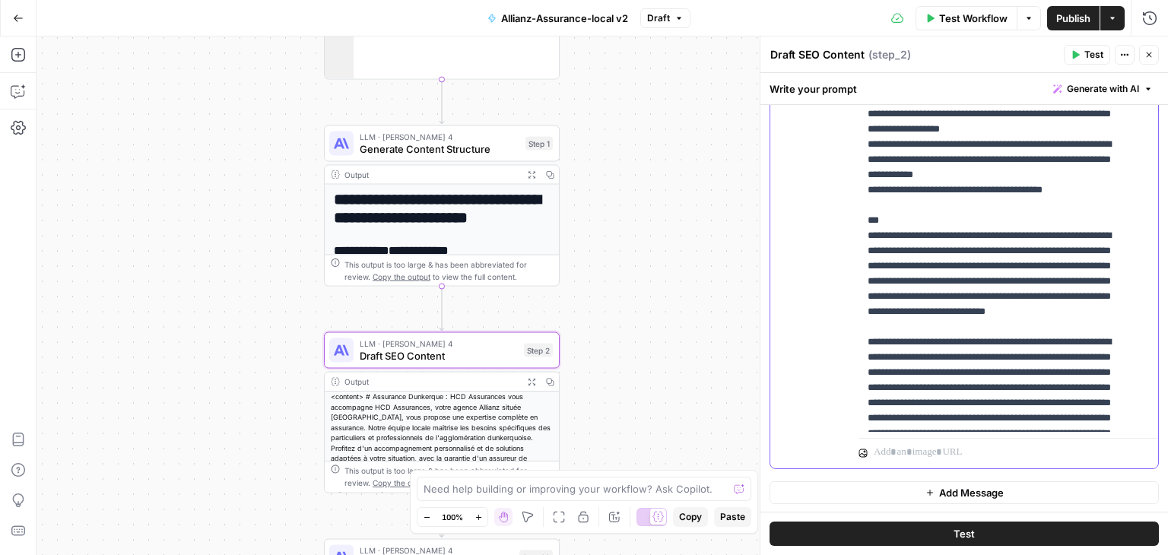
scroll to position [503, 0]
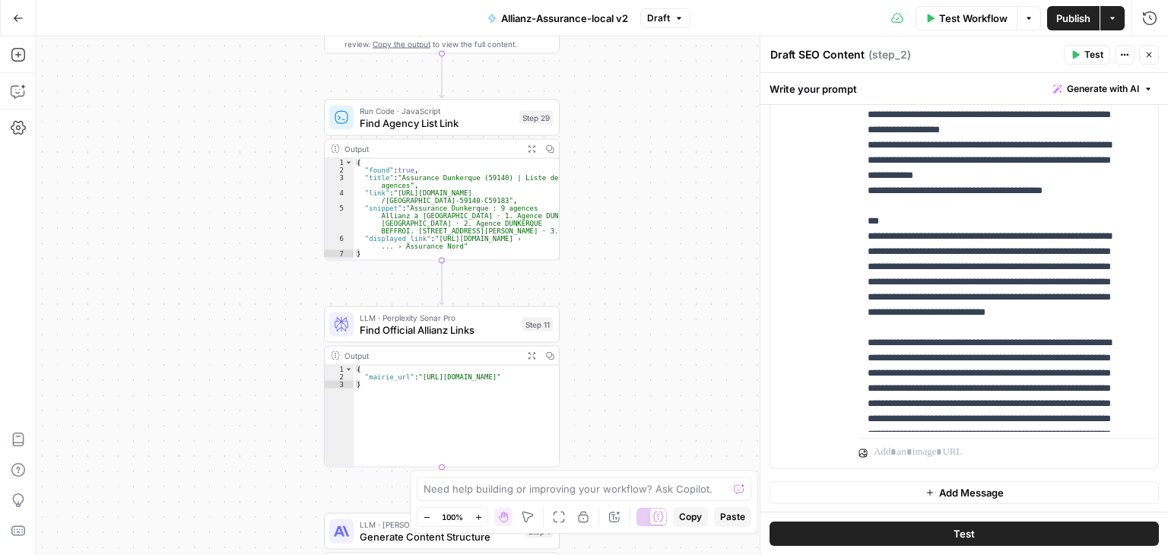
click at [969, 22] on span "Test Workflow" at bounding box center [973, 18] width 68 height 15
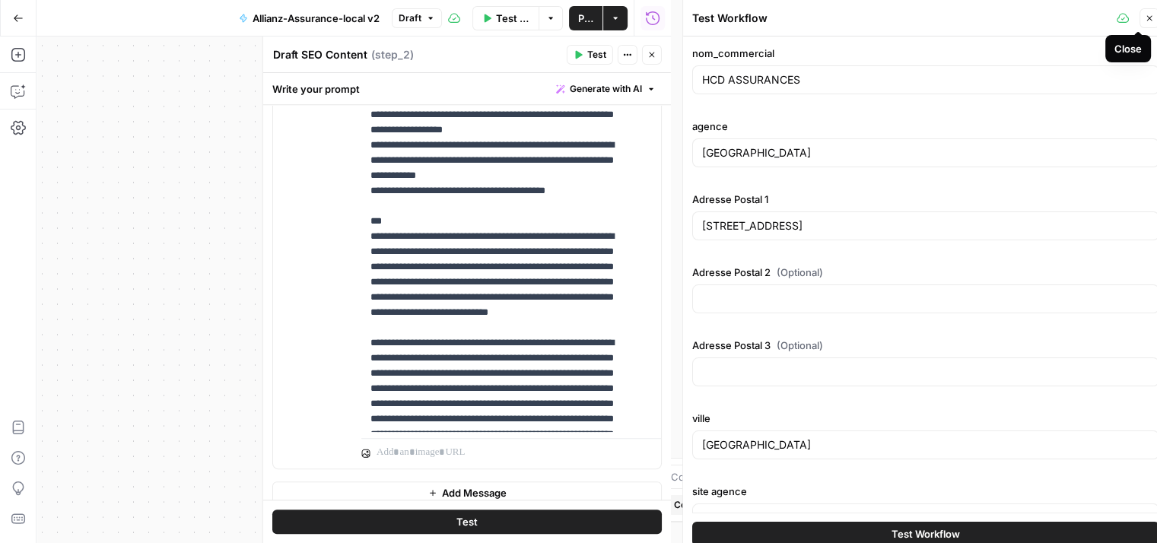
click at [1145, 15] on icon "button" at bounding box center [1149, 18] width 9 height 9
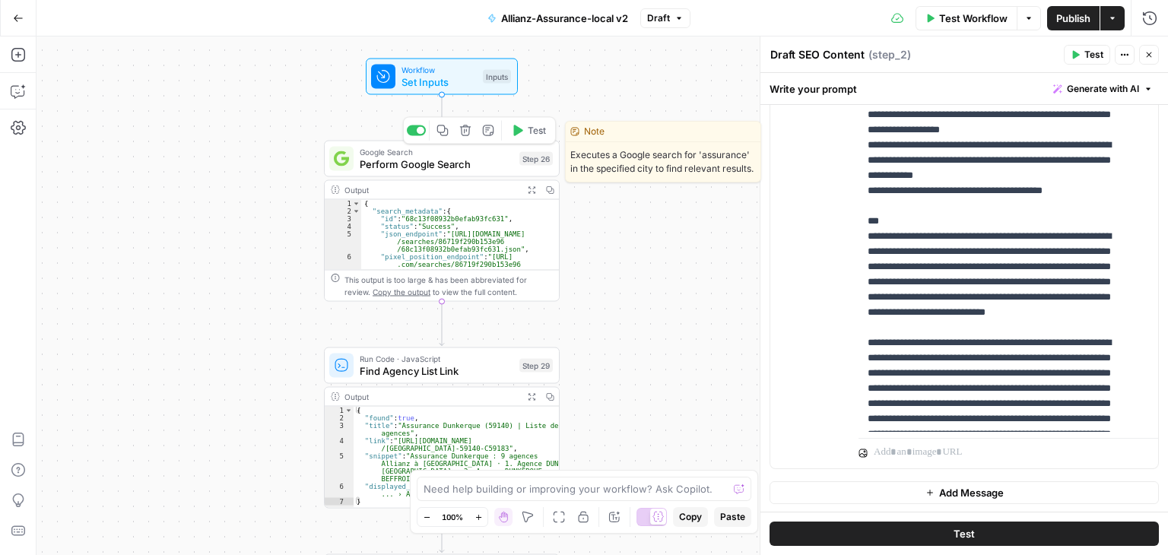
click at [427, 93] on div "Workflow Set Inputs Inputs" at bounding box center [442, 77] width 152 height 37
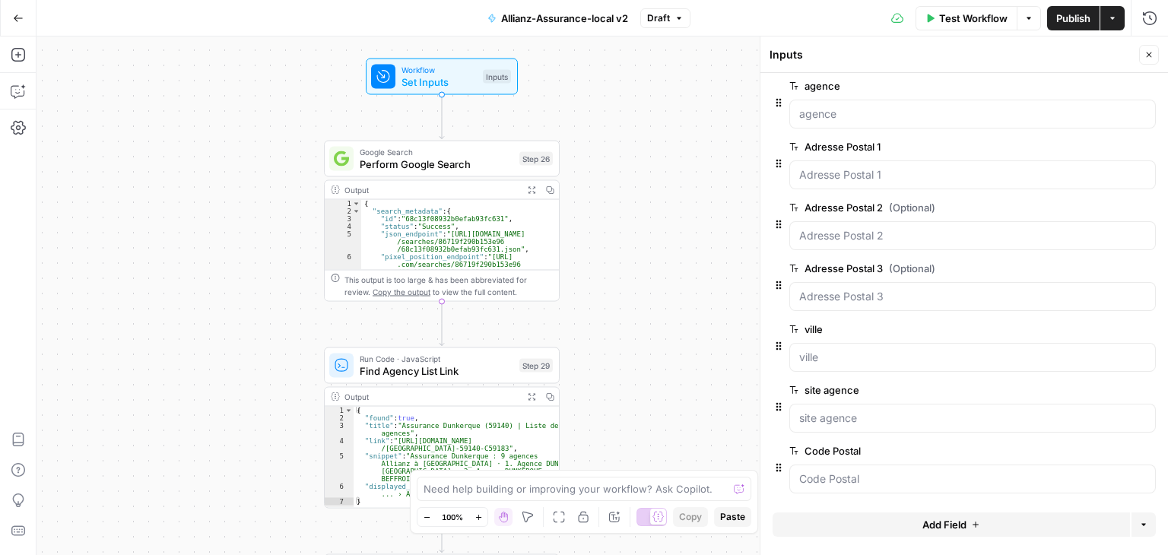
scroll to position [0, 0]
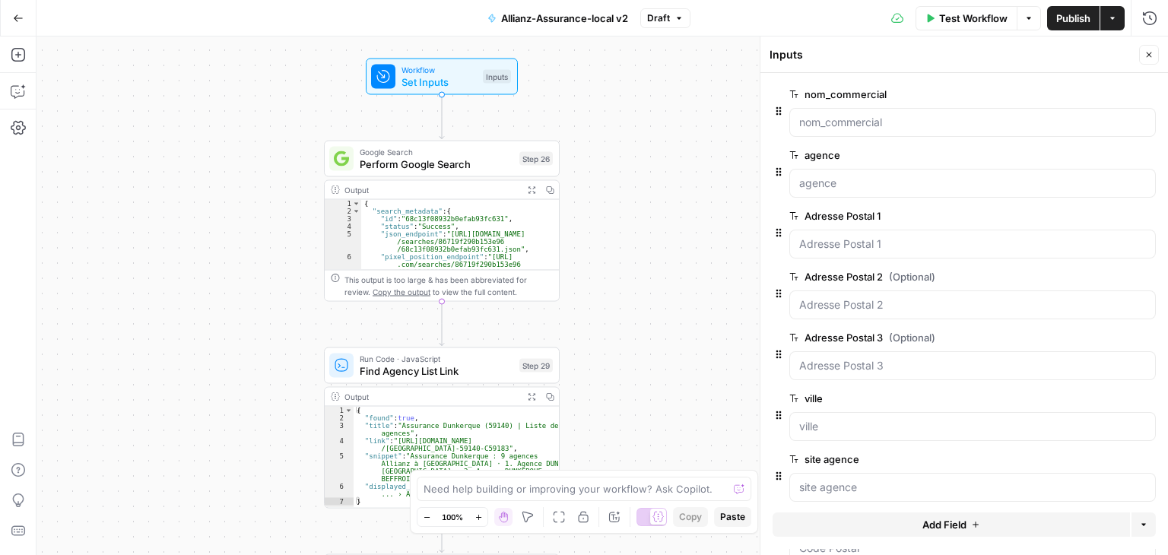
click at [971, 527] on icon "button" at bounding box center [975, 524] width 9 height 9
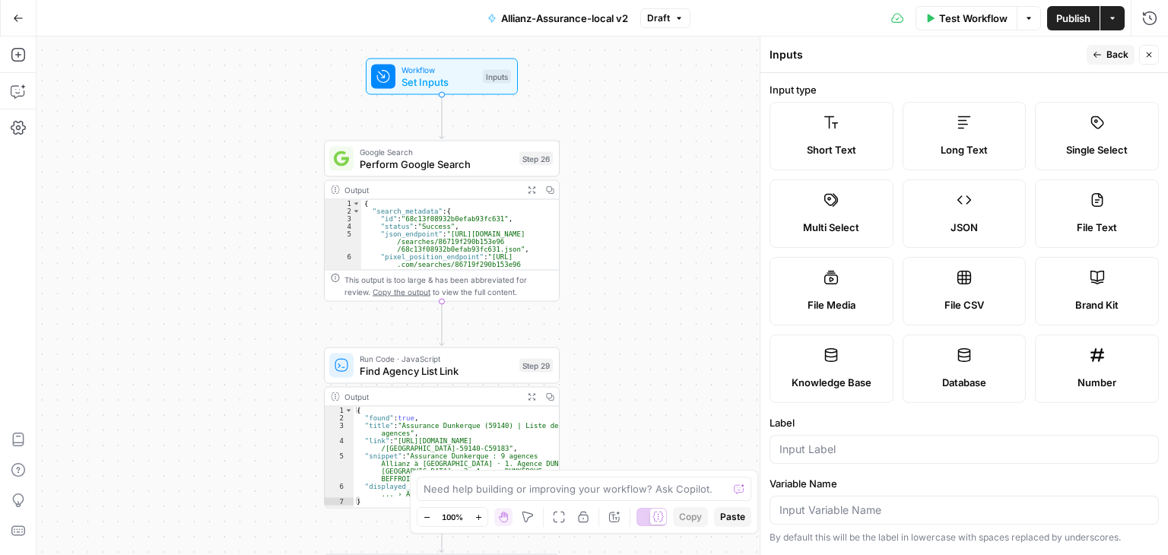
scroll to position [426, 0]
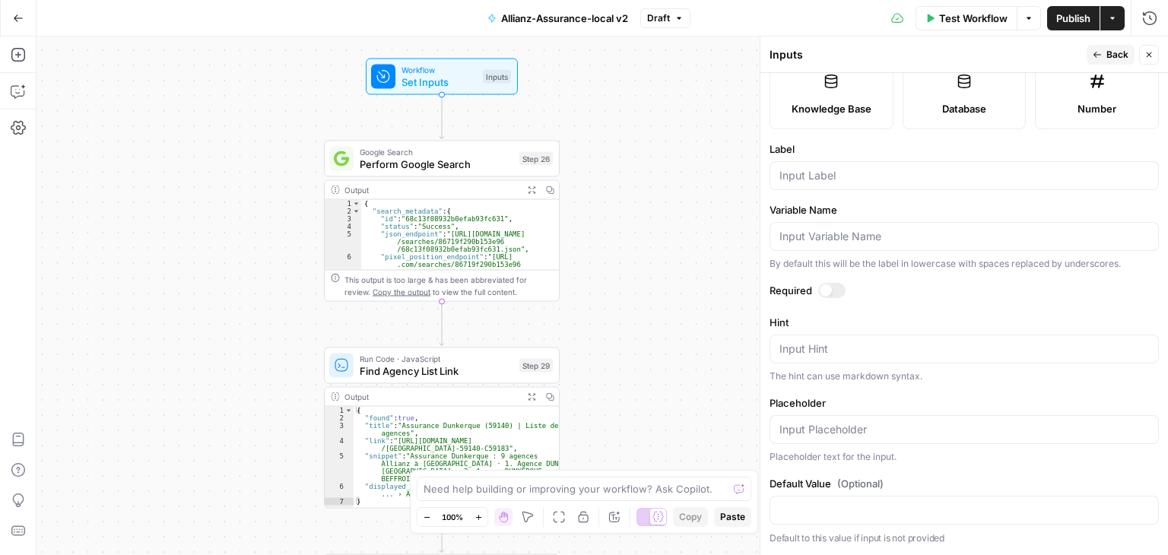
click at [817, 298] on label "Required" at bounding box center [964, 290] width 389 height 15
click at [824, 298] on div at bounding box center [831, 290] width 27 height 15
click at [829, 167] on div at bounding box center [964, 175] width 389 height 29
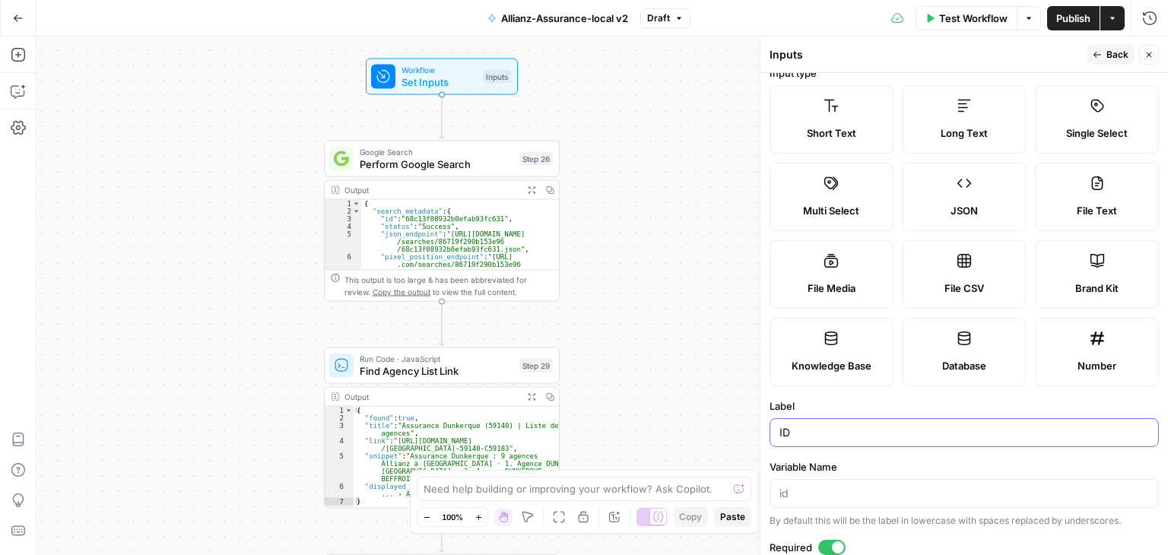
scroll to position [0, 0]
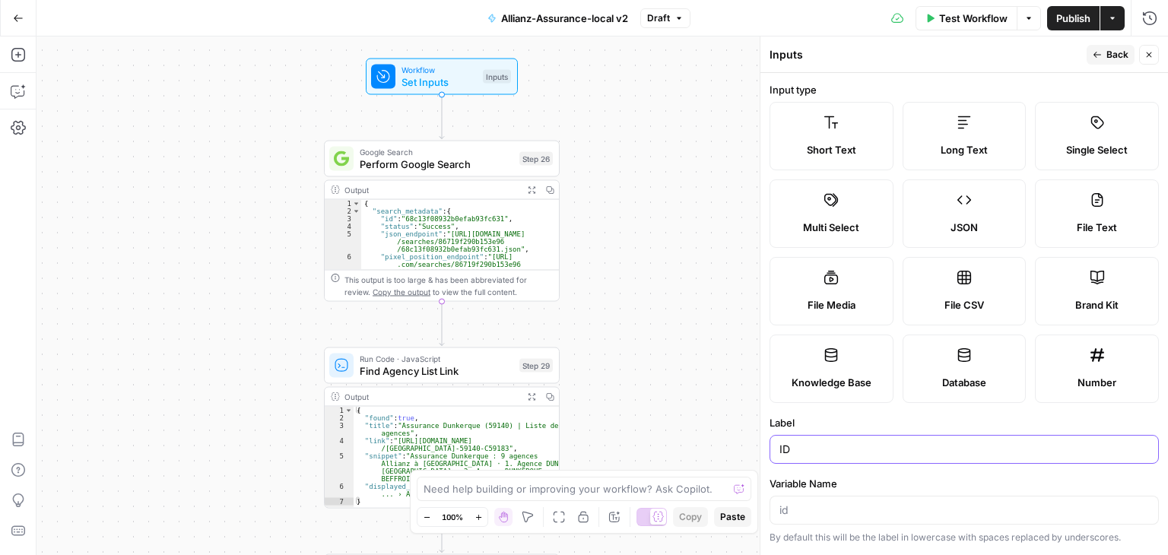
type input "ID"
click at [1100, 58] on icon "button" at bounding box center [1097, 54] width 9 height 9
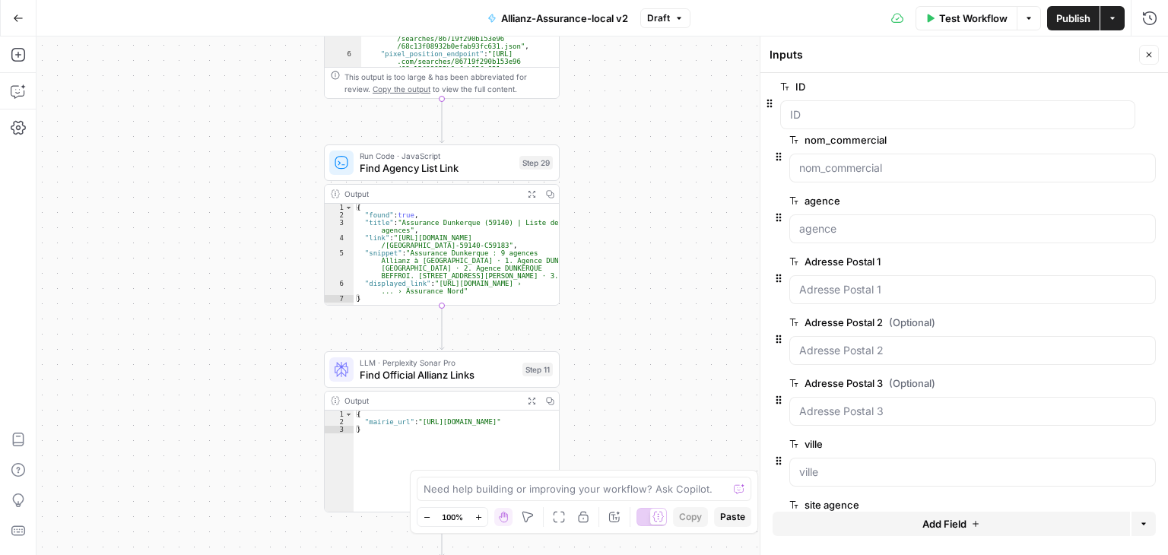
drag, startPoint x: 782, startPoint y: 468, endPoint x: 773, endPoint y: 100, distance: 368.2
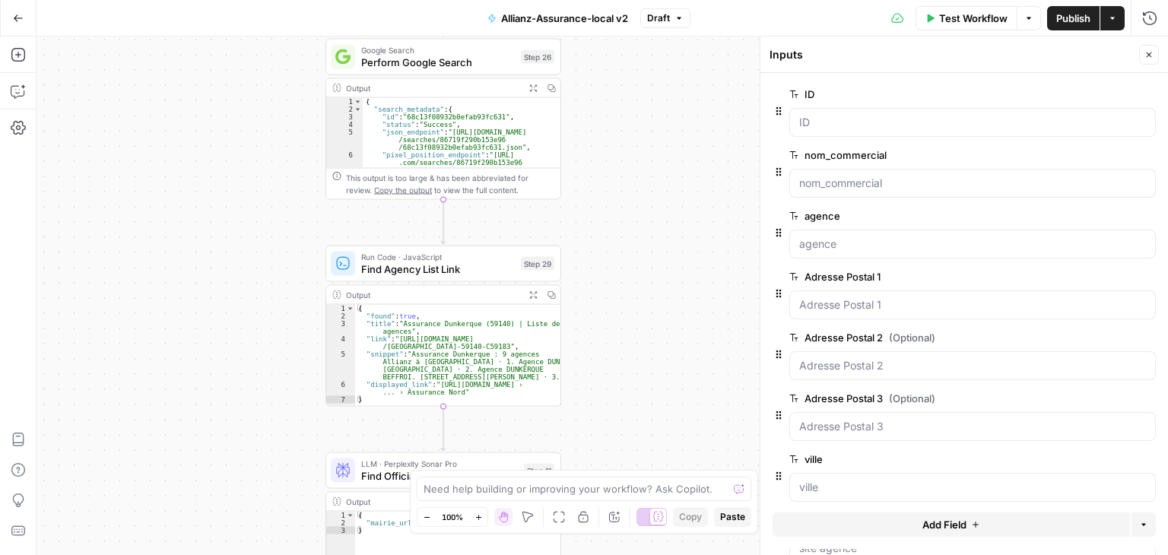
click at [871, 190] on div at bounding box center [972, 183] width 367 height 29
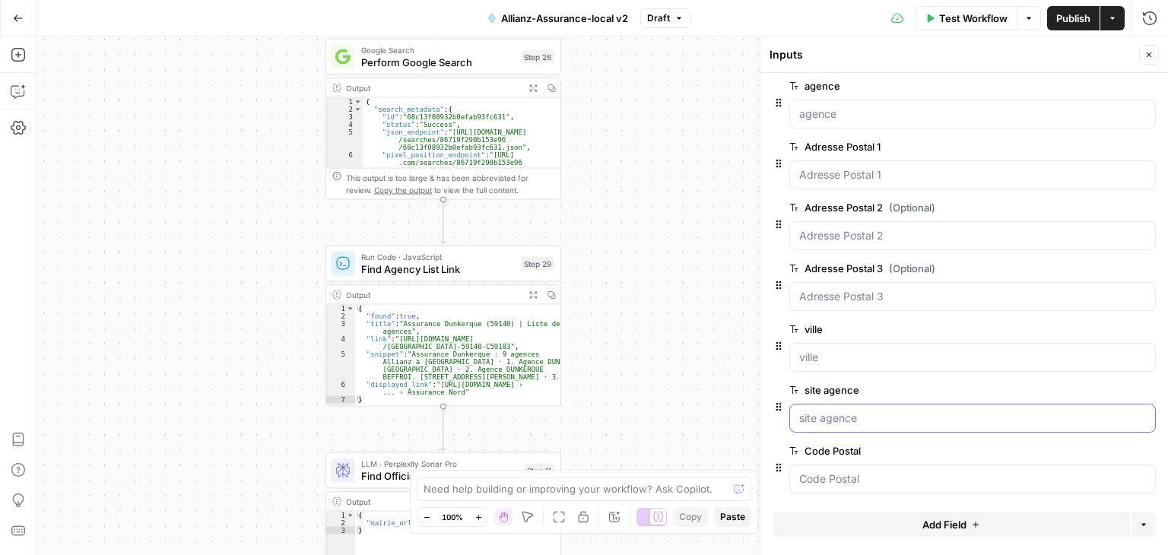
click at [877, 417] on agence "site agence" at bounding box center [972, 418] width 347 height 15
click at [888, 472] on Postal "Code Postal" at bounding box center [972, 479] width 347 height 15
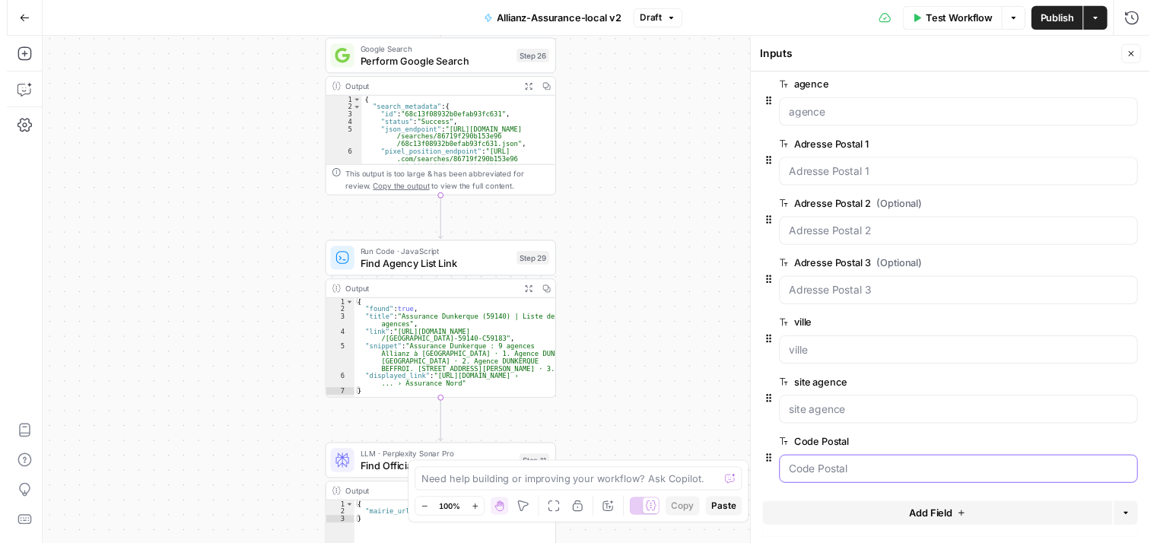
scroll to position [0, 0]
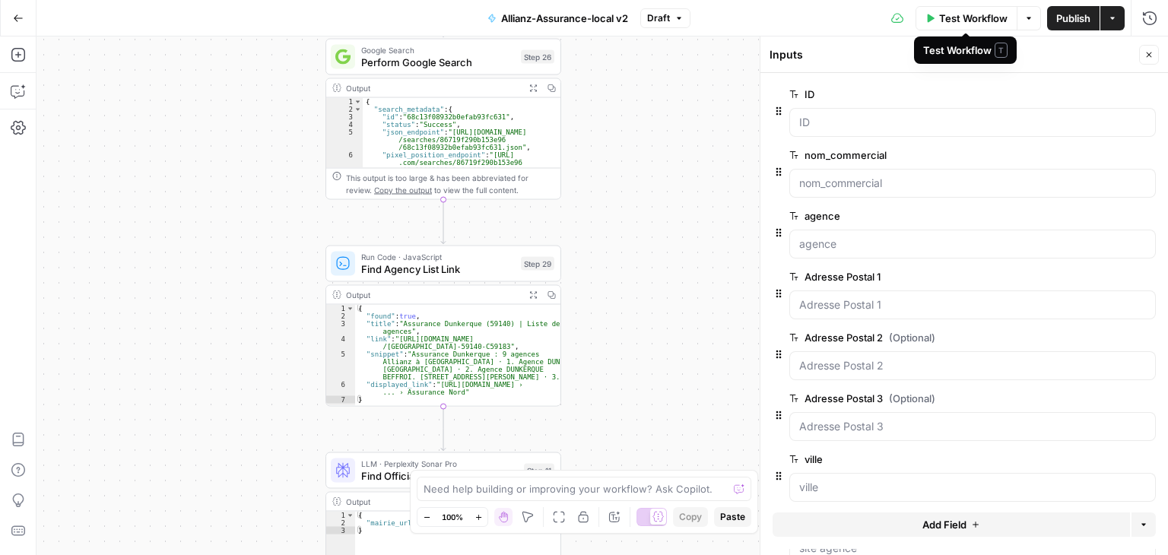
click at [974, 14] on span "Test Workflow" at bounding box center [973, 18] width 68 height 15
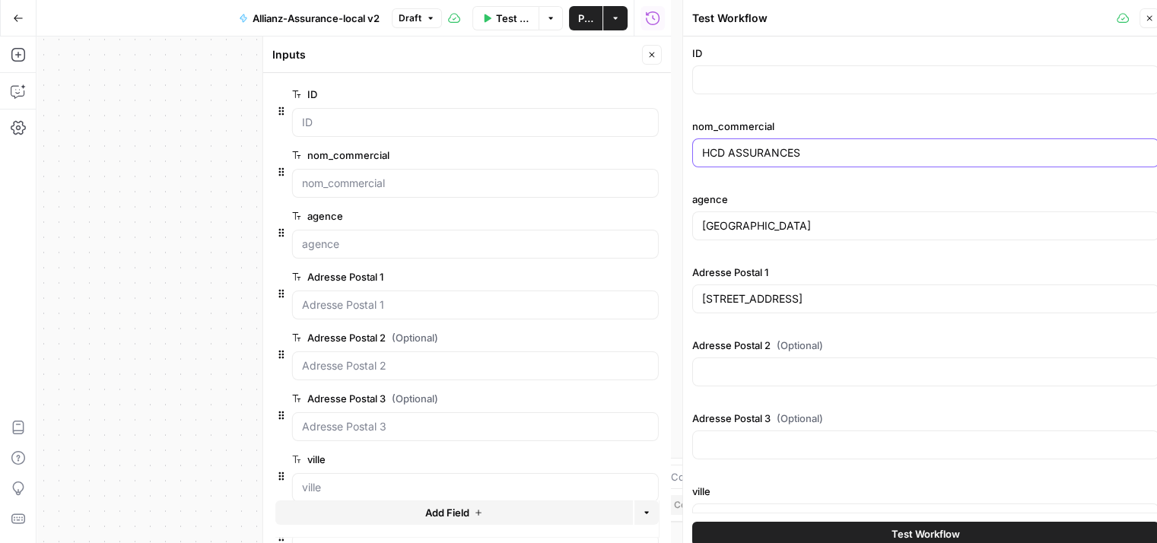
click at [793, 152] on input "HCD ASSURANCES" at bounding box center [925, 152] width 447 height 15
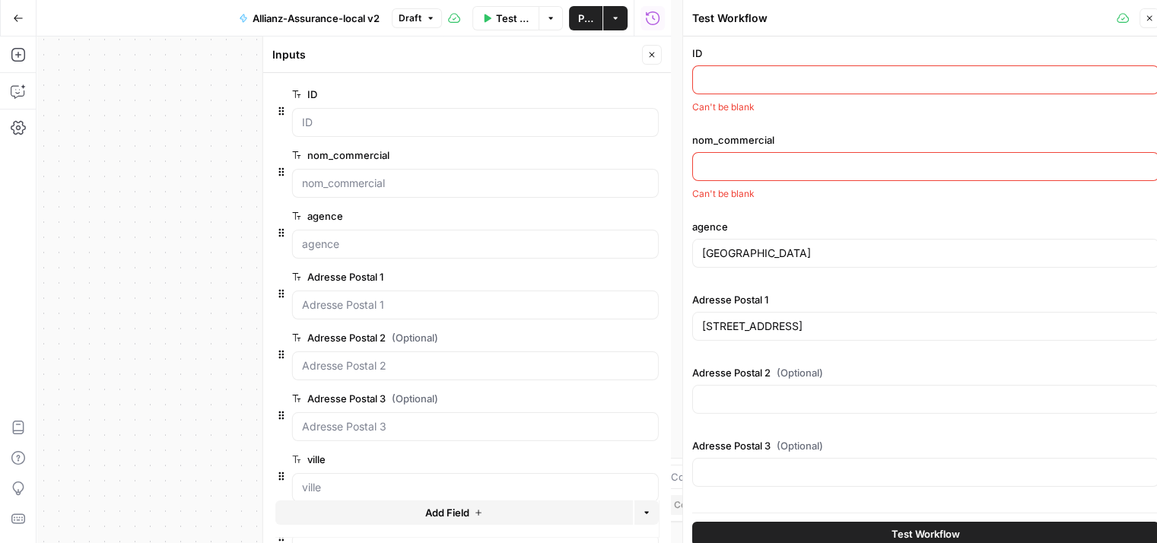
paste input "[PERSON_NAME] EI"
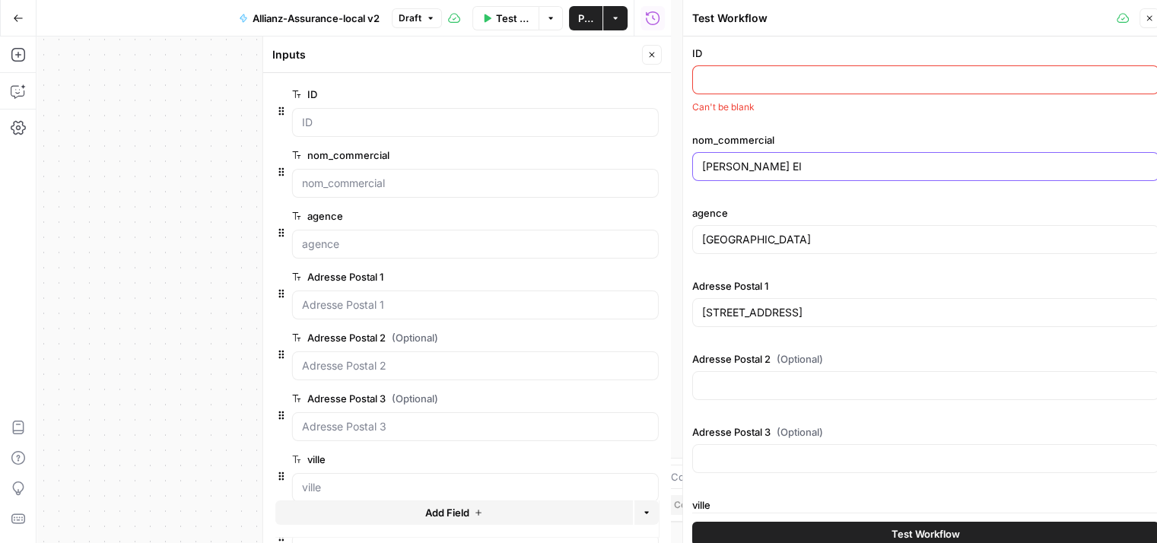
type input "[PERSON_NAME] EI"
click at [713, 76] on input "ID" at bounding box center [925, 79] width 447 height 15
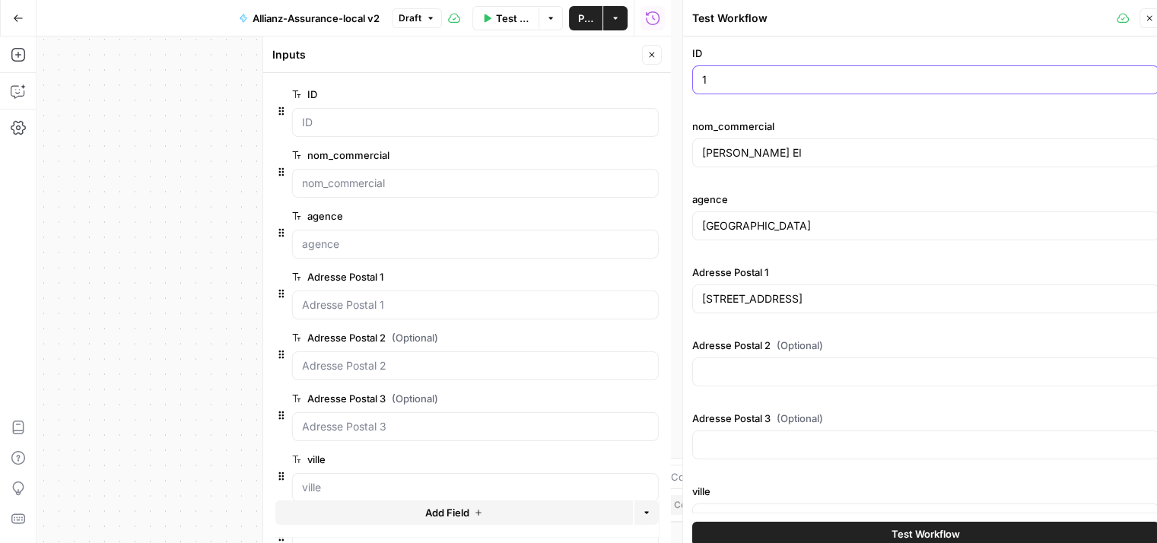
type input "1"
drag, startPoint x: 830, startPoint y: 223, endPoint x: 608, endPoint y: 235, distance: 221.7
click at [608, 235] on body "Haskn New Home Browse Insights Opportunities Your Data Recent Grids Primelis Co…" at bounding box center [578, 271] width 1157 height 543
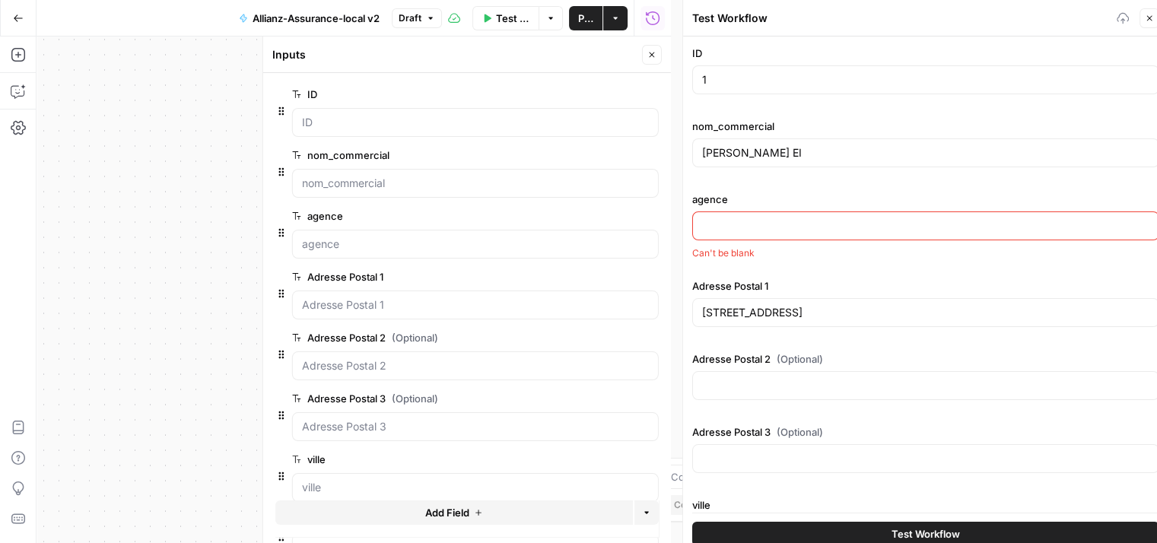
paste input "THIONVILLE"
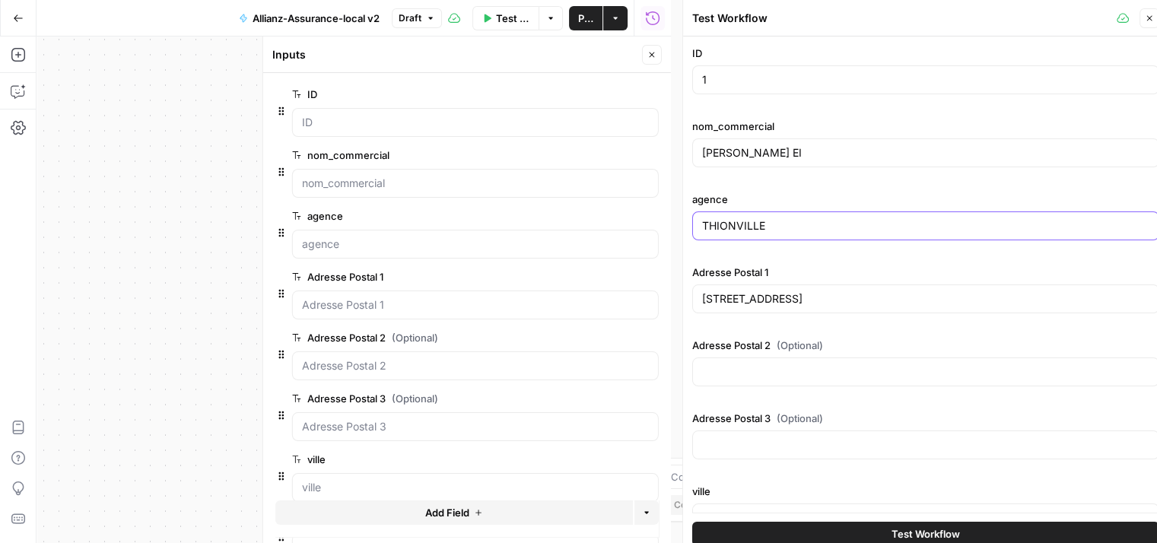
type input "THIONVILLE"
drag, startPoint x: 850, startPoint y: 297, endPoint x: 684, endPoint y: 296, distance: 165.0
click at [684, 296] on div "Test Workflow Close ID 1 nom_commercial PIERRE-EDOUARD THALGOTT EI agence THION…" at bounding box center [925, 277] width 486 height 555
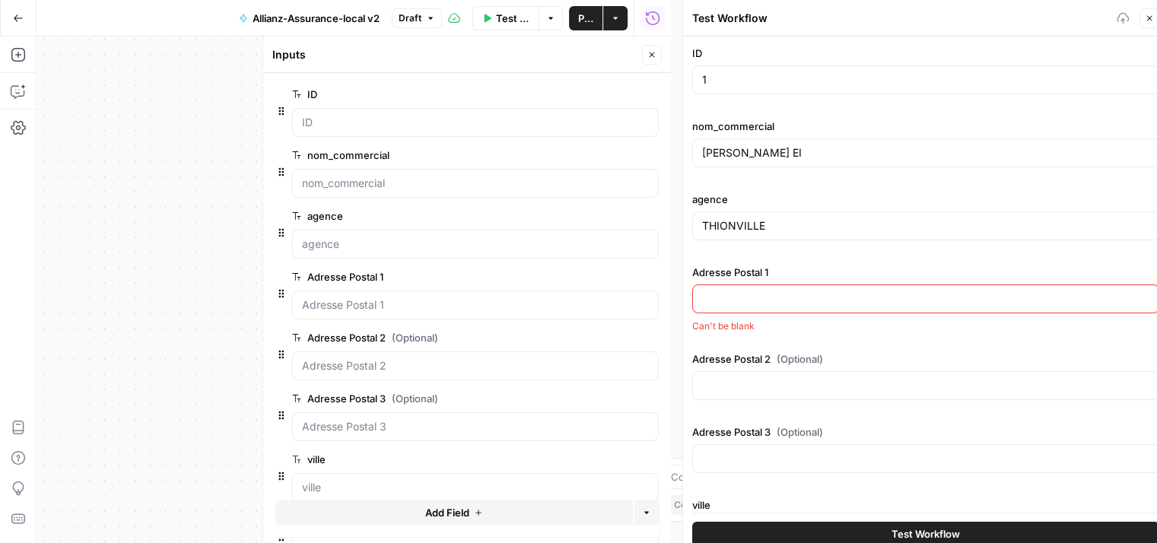
paste input "[STREET_ADDRESS]"
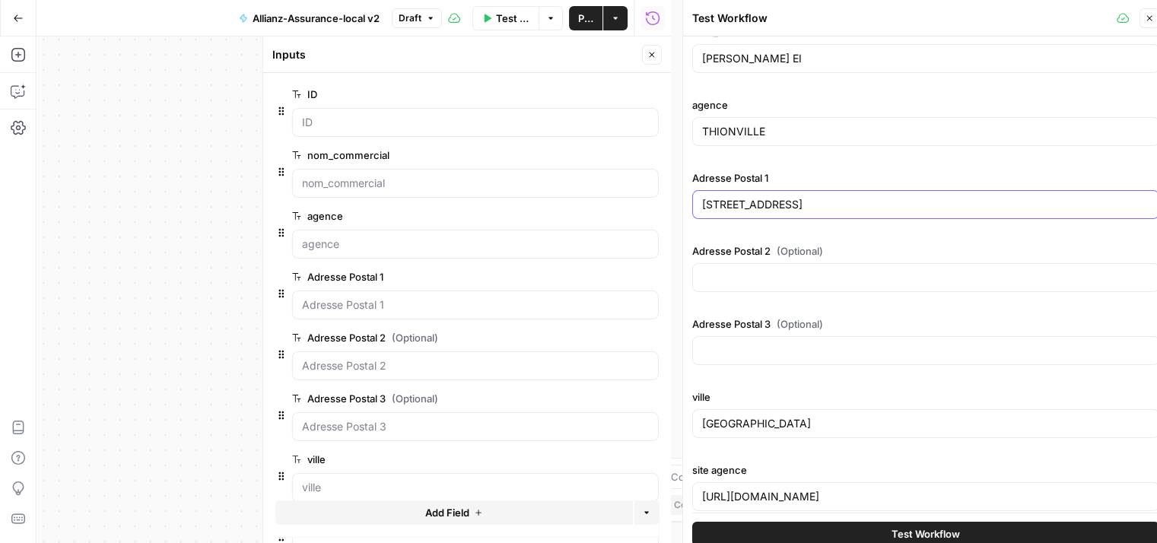
scroll to position [178, 0]
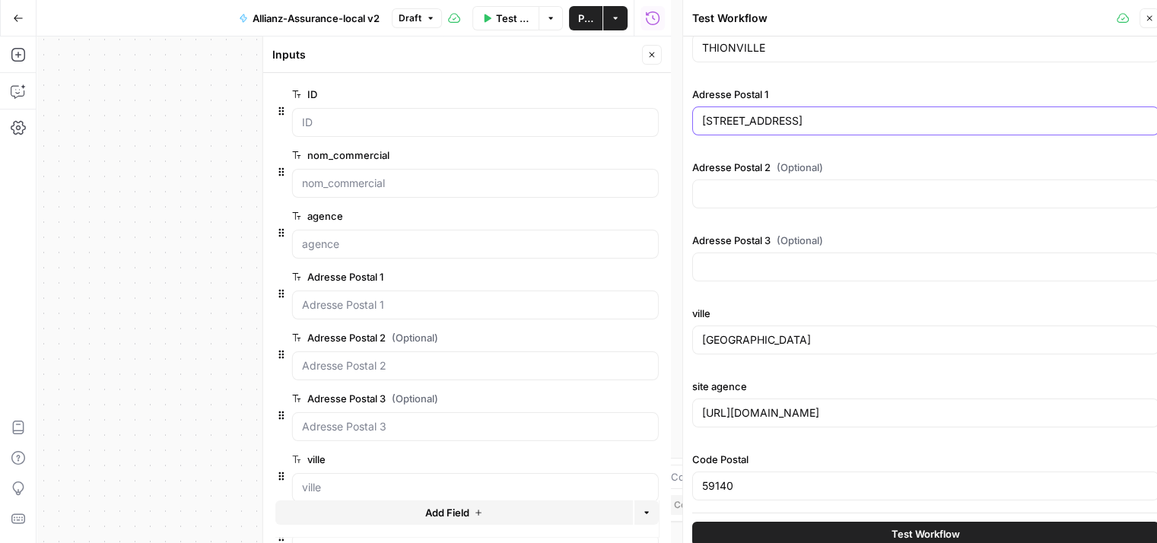
type input "[STREET_ADDRESS]"
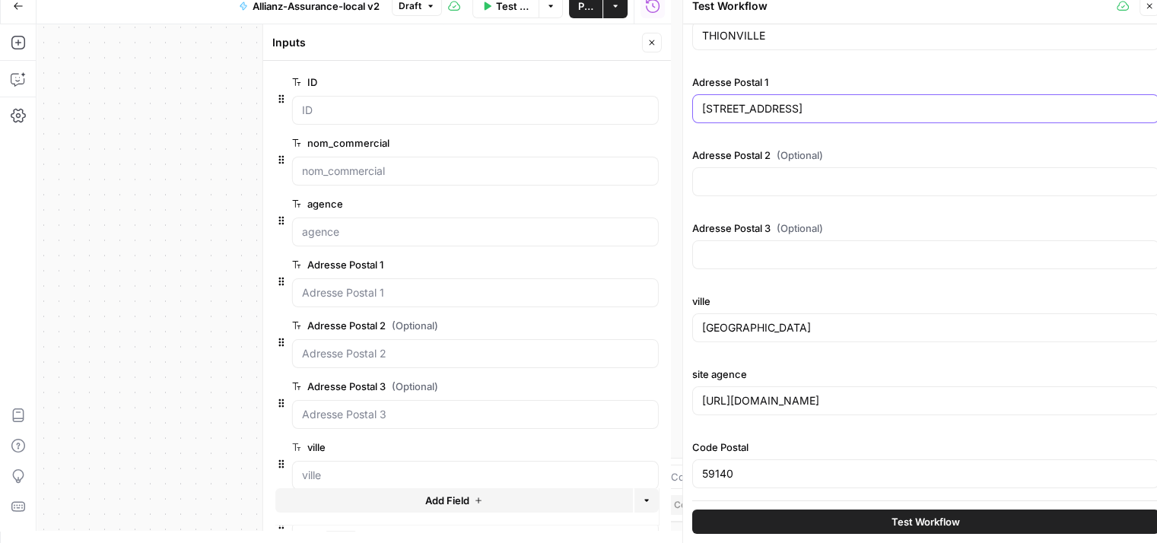
scroll to position [11, 0]
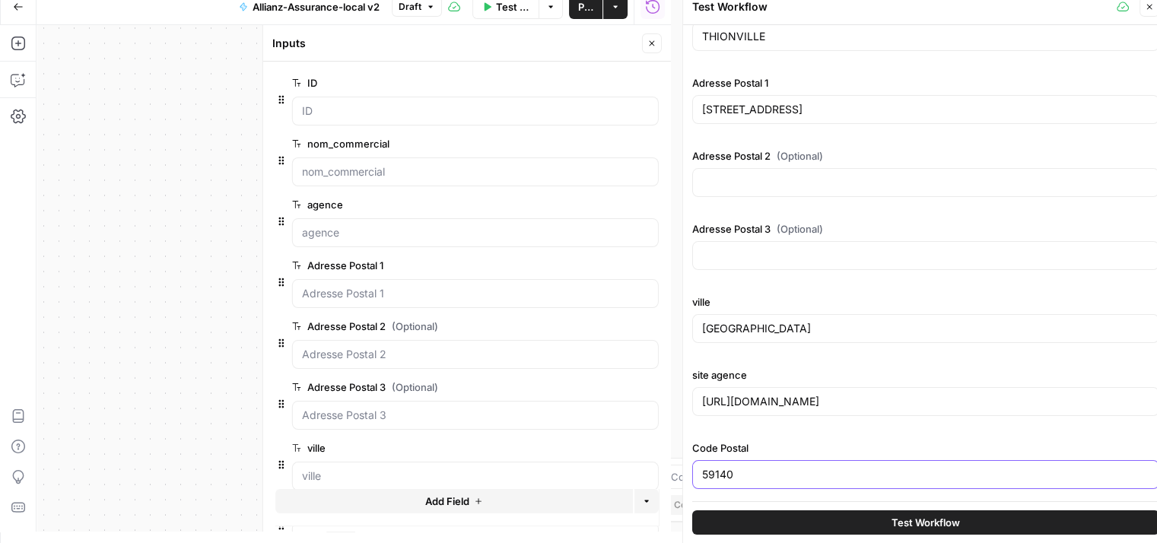
click at [797, 472] on input "59140" at bounding box center [925, 474] width 447 height 15
paste input "57100"
type input "57100"
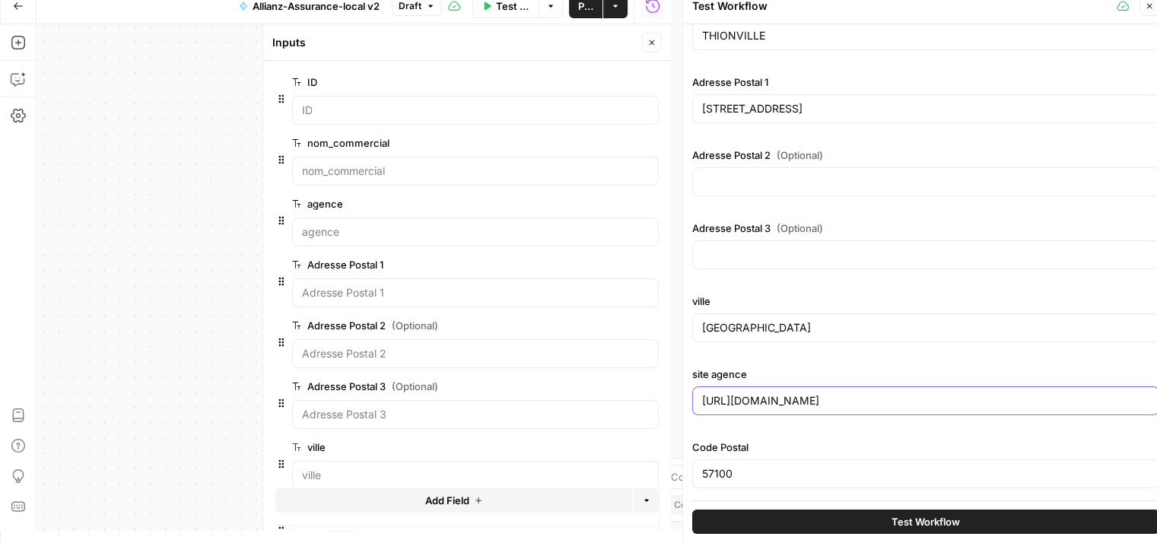
click at [985, 393] on input "https://agence.allianz.fr/dunkerque-59140-559MU0" at bounding box center [925, 400] width 447 height 15
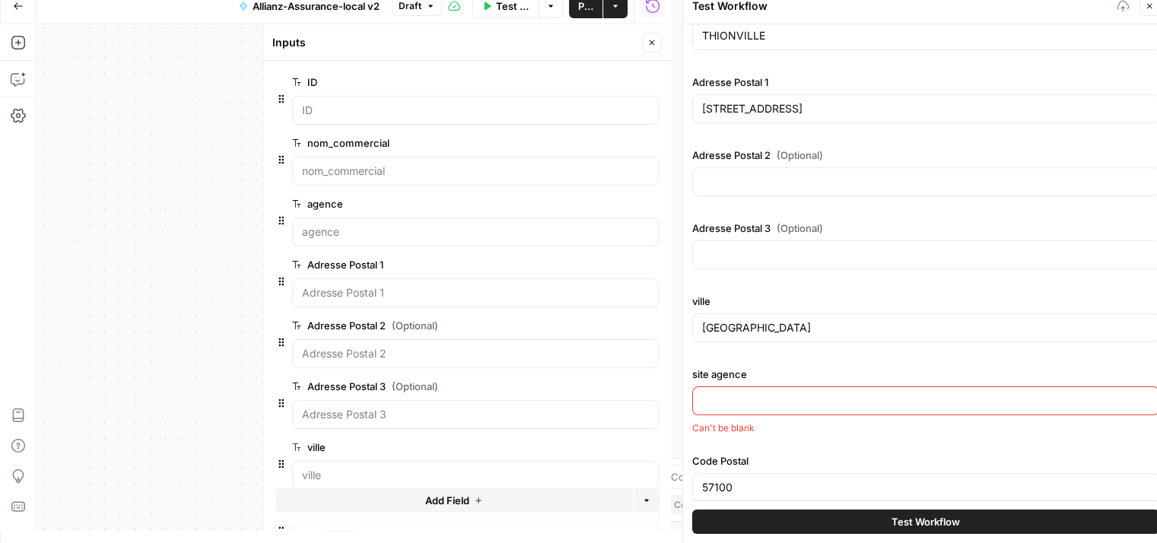
paste input "[URL][DOMAIN_NAME]"
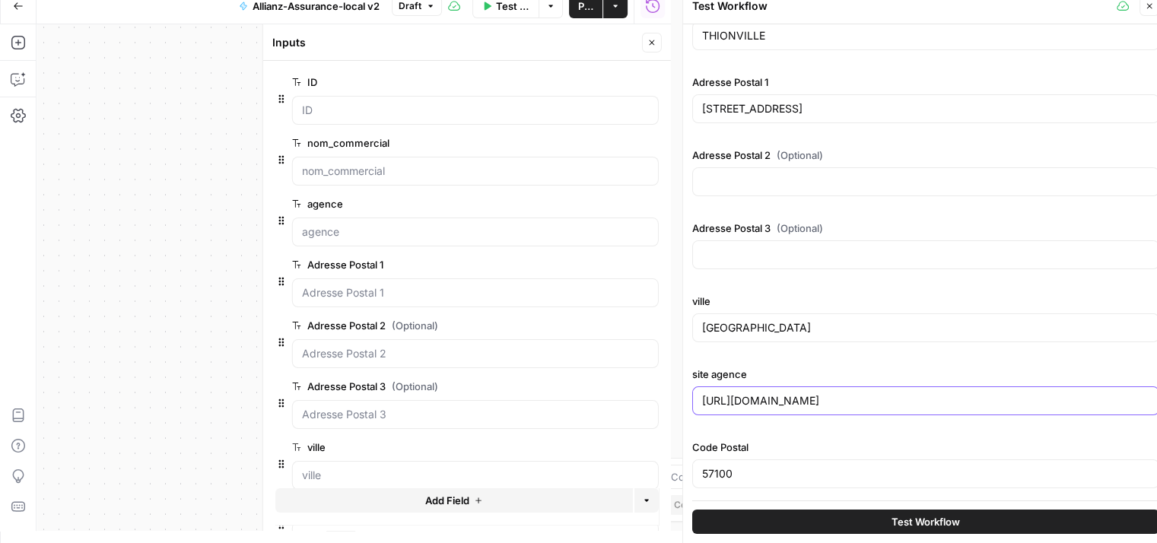
type input "[URL][DOMAIN_NAME]"
click at [772, 326] on input "DUNKERQUE" at bounding box center [925, 327] width 447 height 15
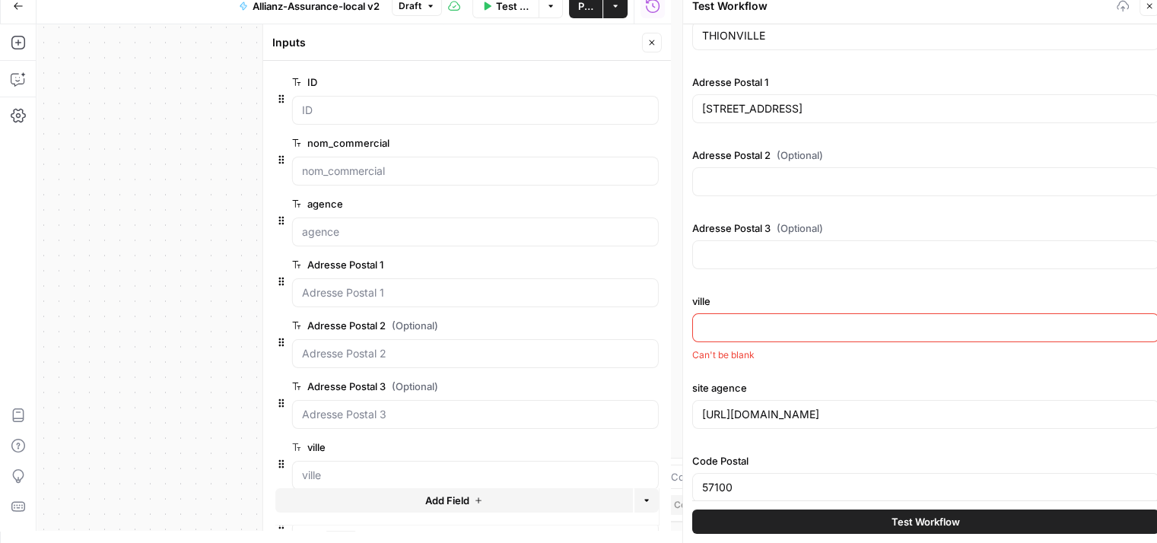
paste input "[GEOGRAPHIC_DATA]"
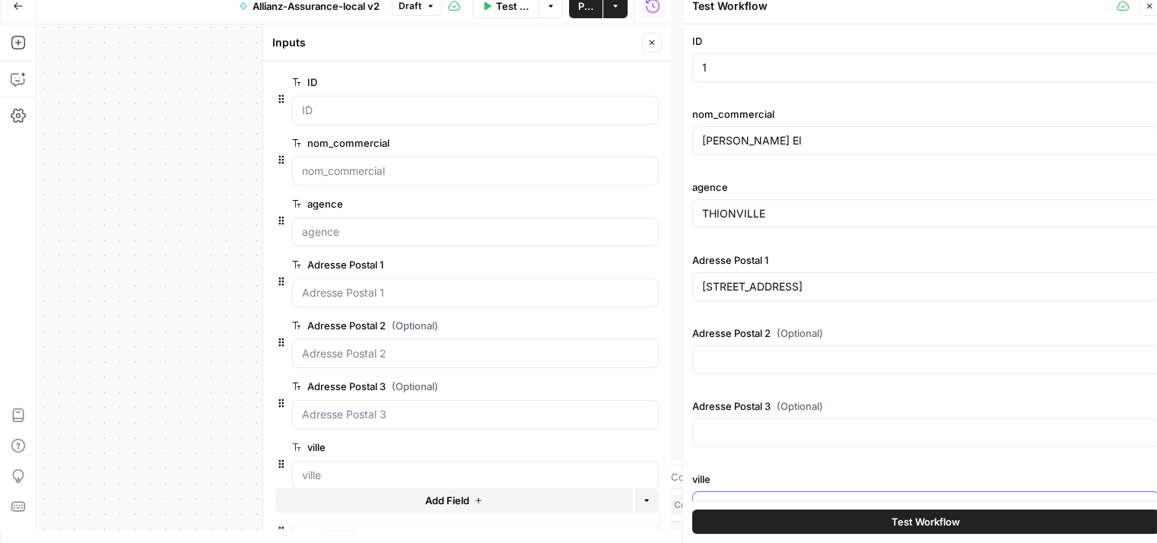
scroll to position [0, 0]
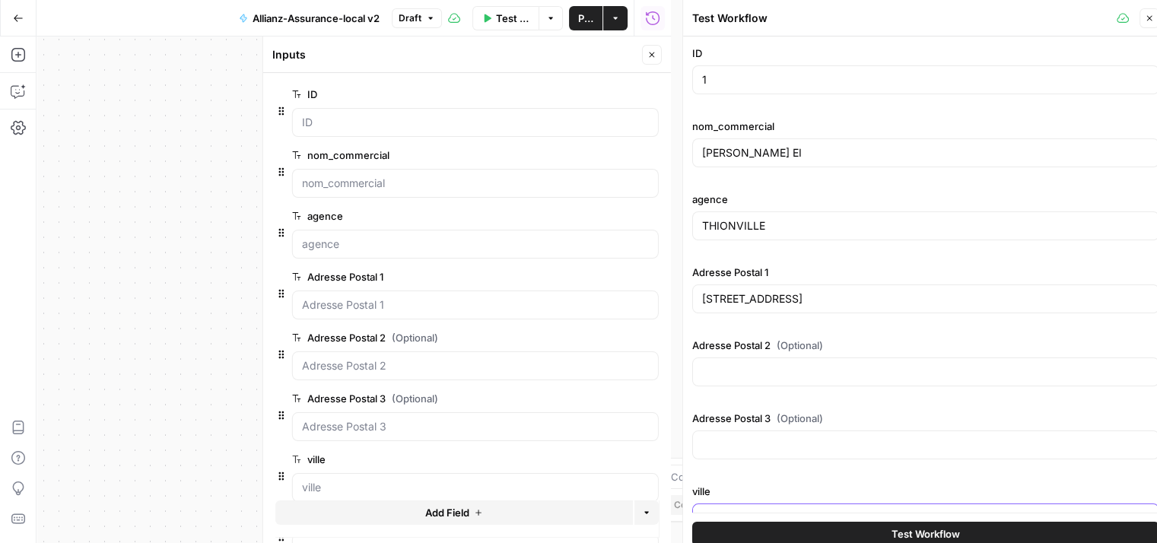
type input "[GEOGRAPHIC_DATA]"
click at [656, 55] on span "Close" at bounding box center [656, 55] width 1 height 1
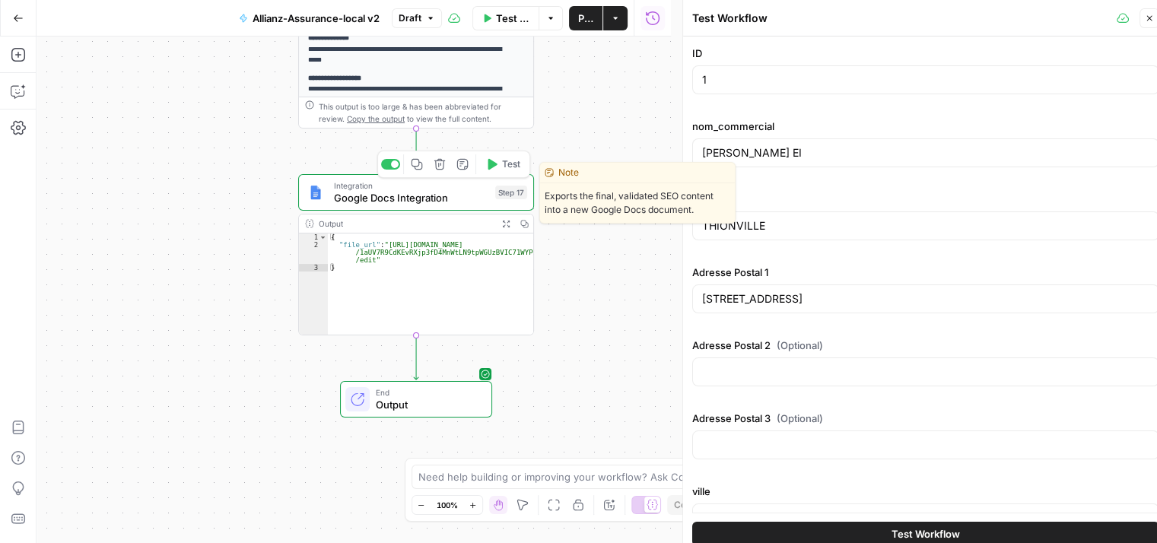
click at [380, 201] on span "Google Docs Integration" at bounding box center [411, 197] width 155 height 15
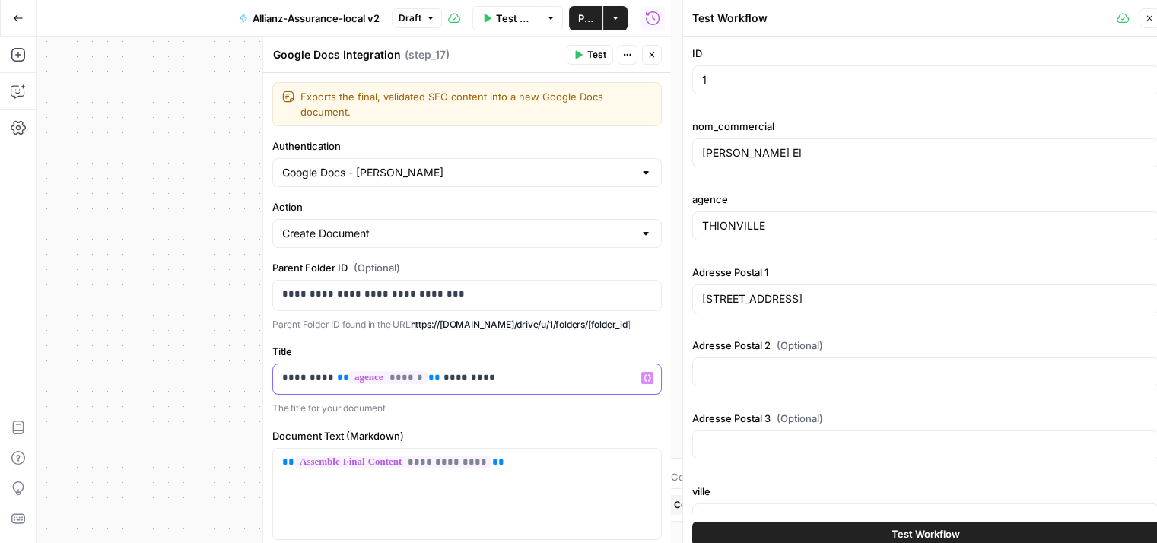
click at [275, 376] on div "********* ** ****** ** *********" at bounding box center [467, 379] width 388 height 30
click at [643, 378] on icon "button" at bounding box center [647, 378] width 8 height 7
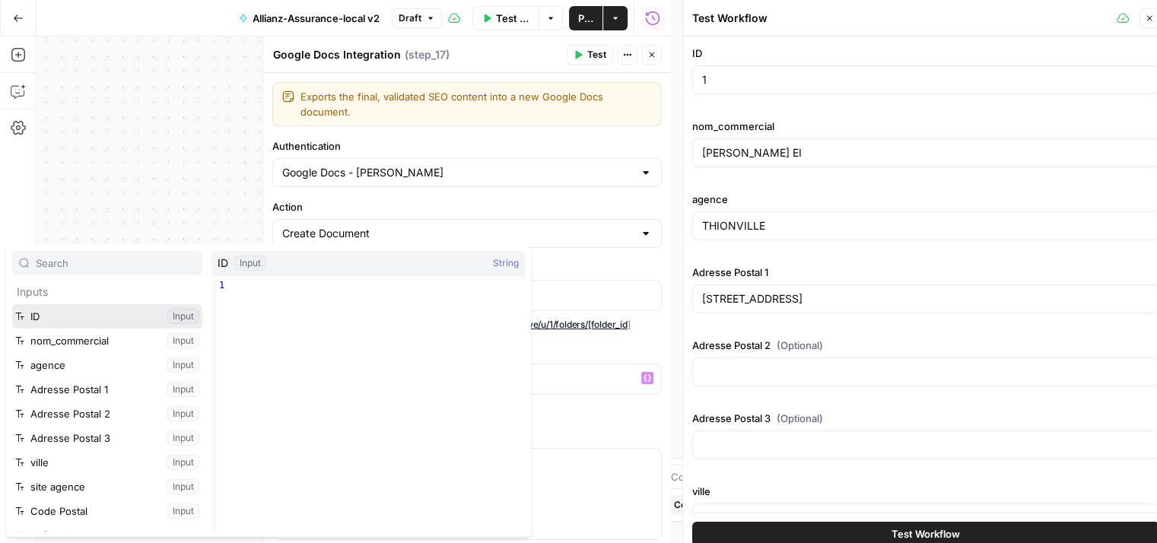
click at [98, 318] on button "Select variable ID" at bounding box center [107, 316] width 190 height 24
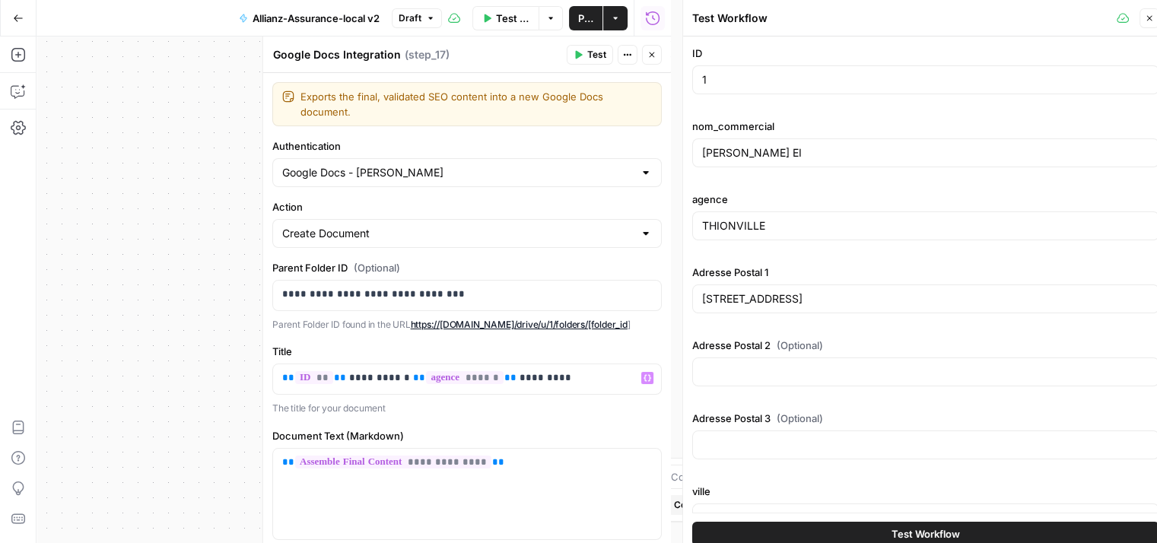
click at [651, 52] on icon "button" at bounding box center [651, 54] width 9 height 9
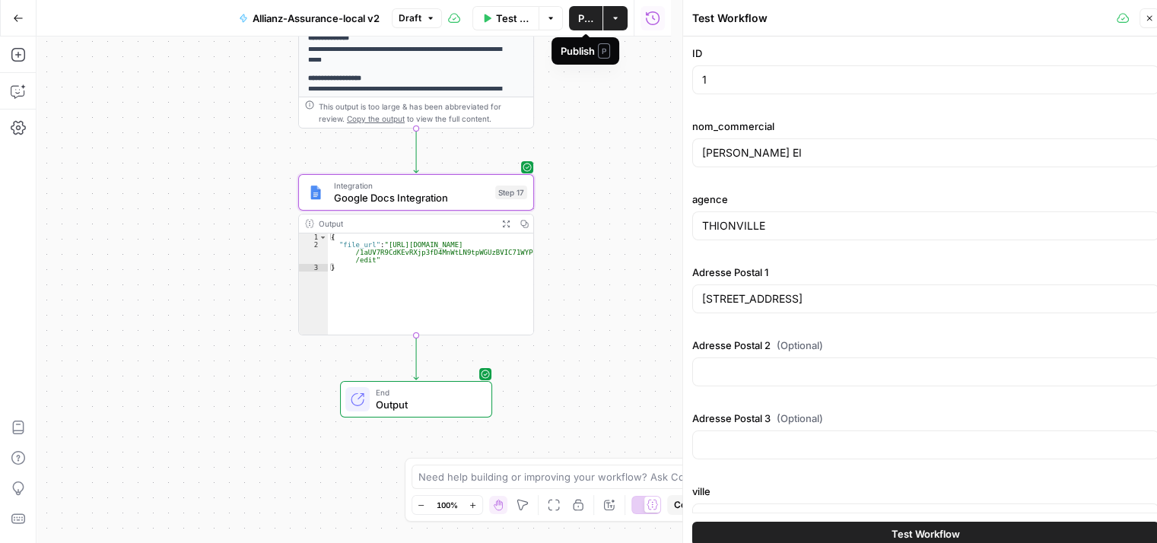
click at [583, 17] on span "Publish" at bounding box center [585, 18] width 15 height 15
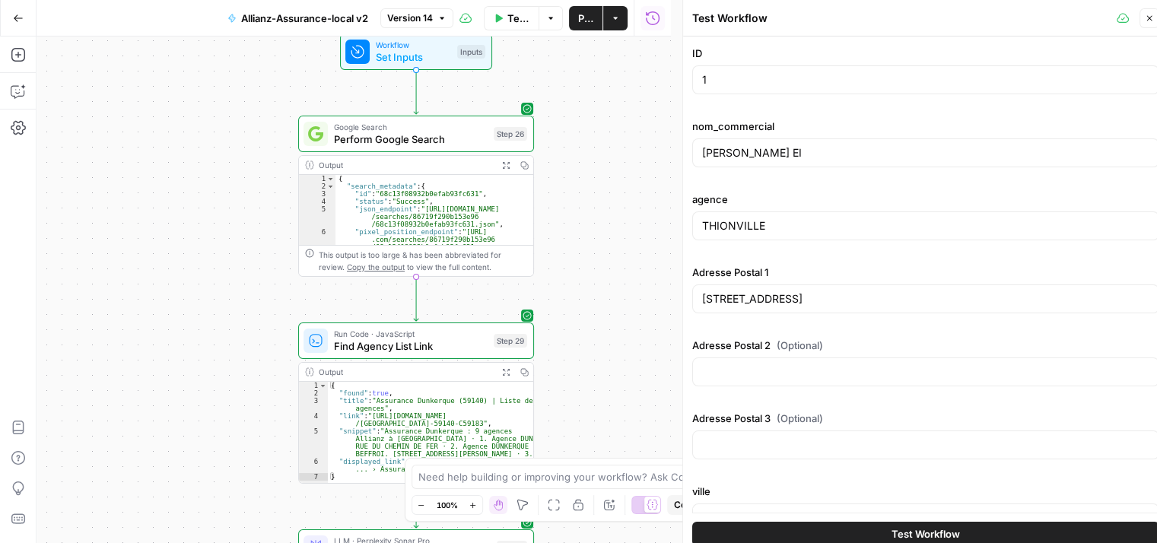
click at [961, 529] on button "Test Workflow" at bounding box center [925, 534] width 467 height 24
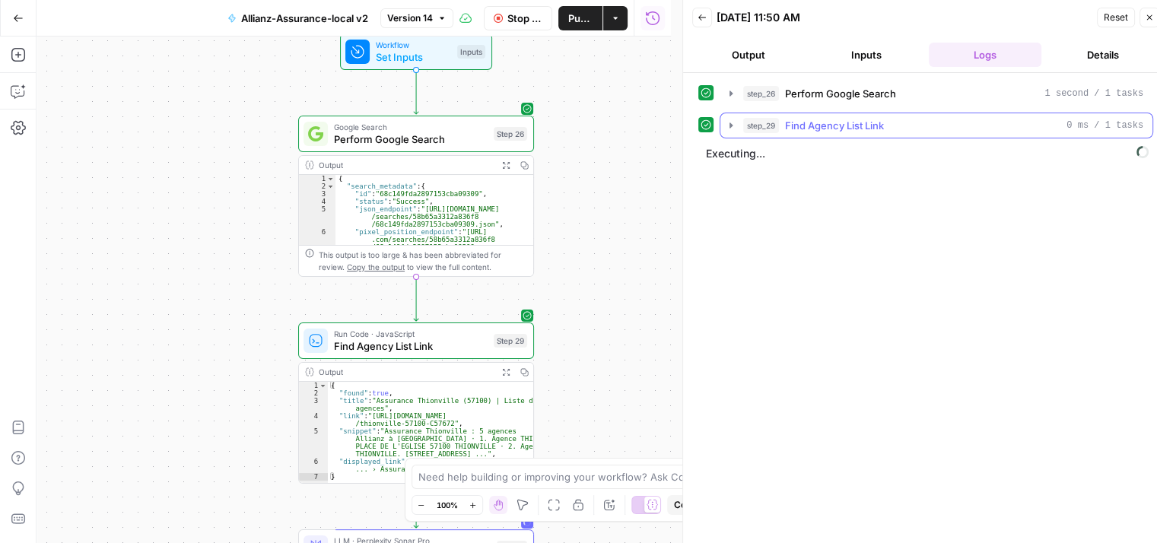
click at [729, 125] on icon "button" at bounding box center [731, 125] width 12 height 12
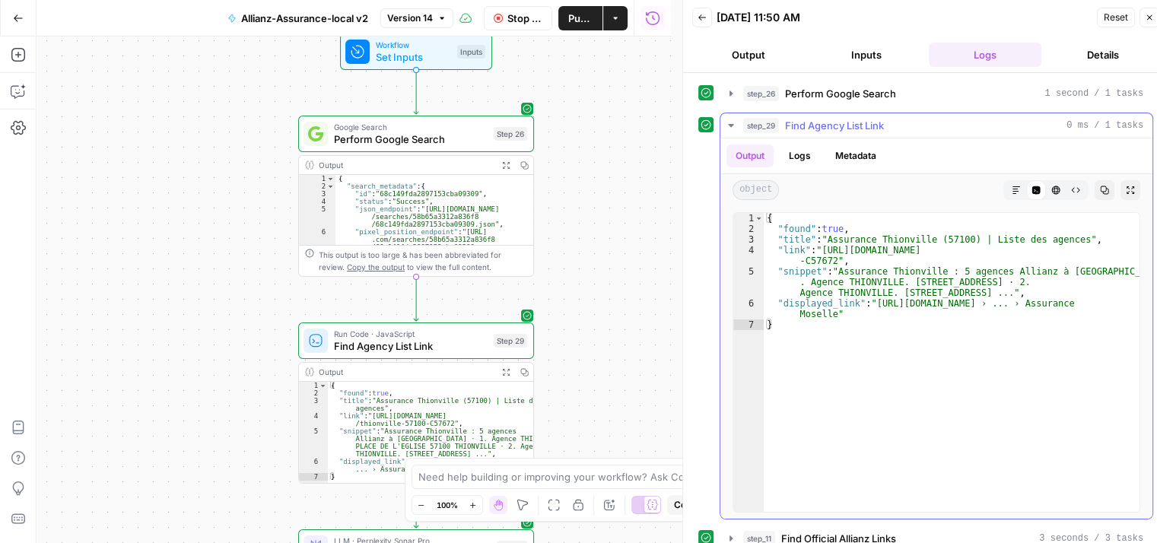
click at [732, 129] on icon "button" at bounding box center [731, 125] width 12 height 12
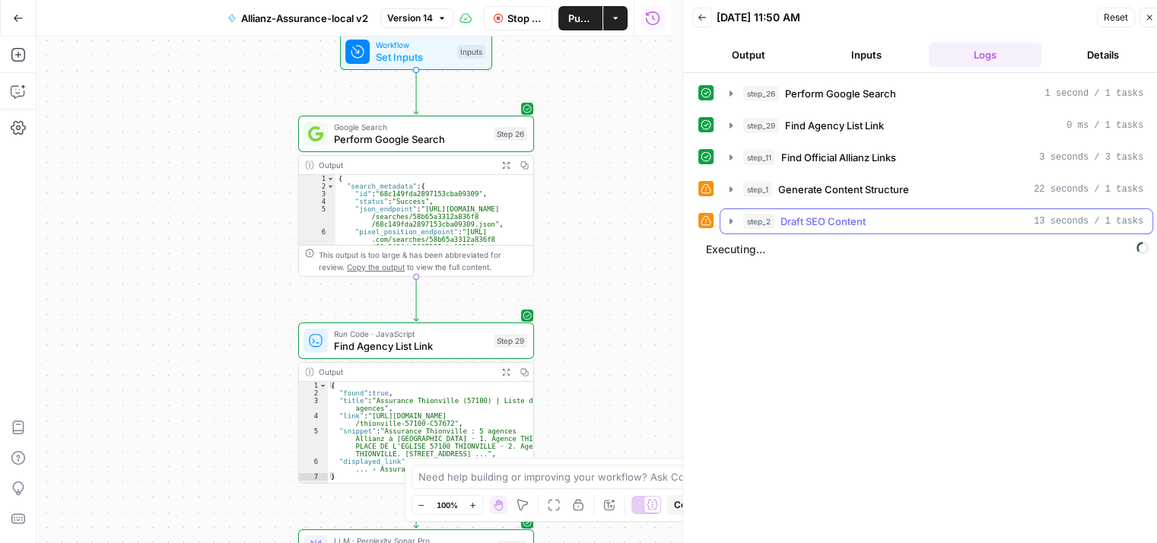
click at [729, 220] on icon "button" at bounding box center [730, 220] width 3 height 5
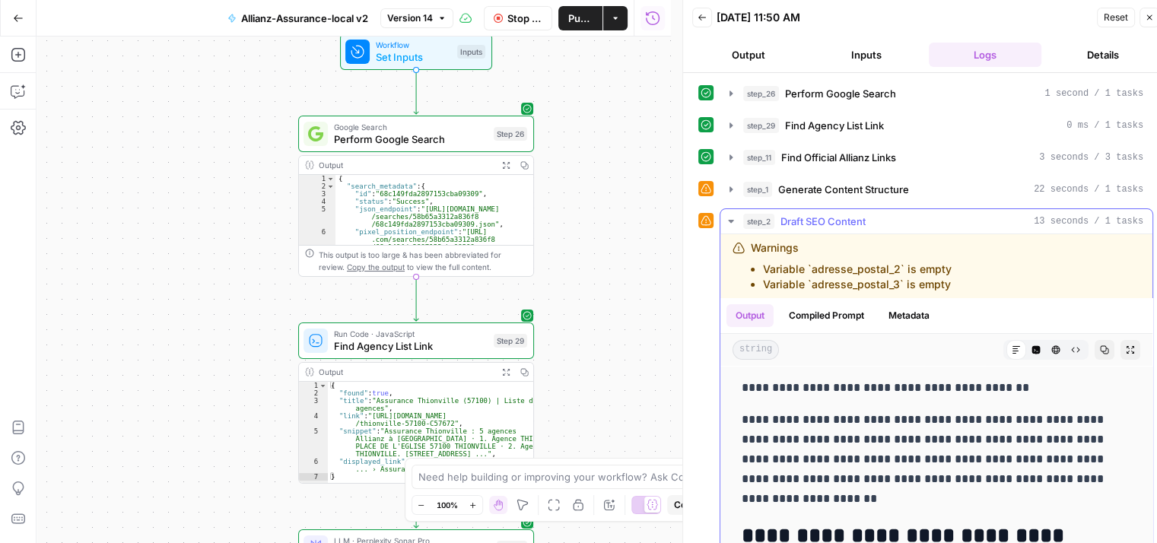
click at [729, 220] on icon "button" at bounding box center [731, 221] width 12 height 12
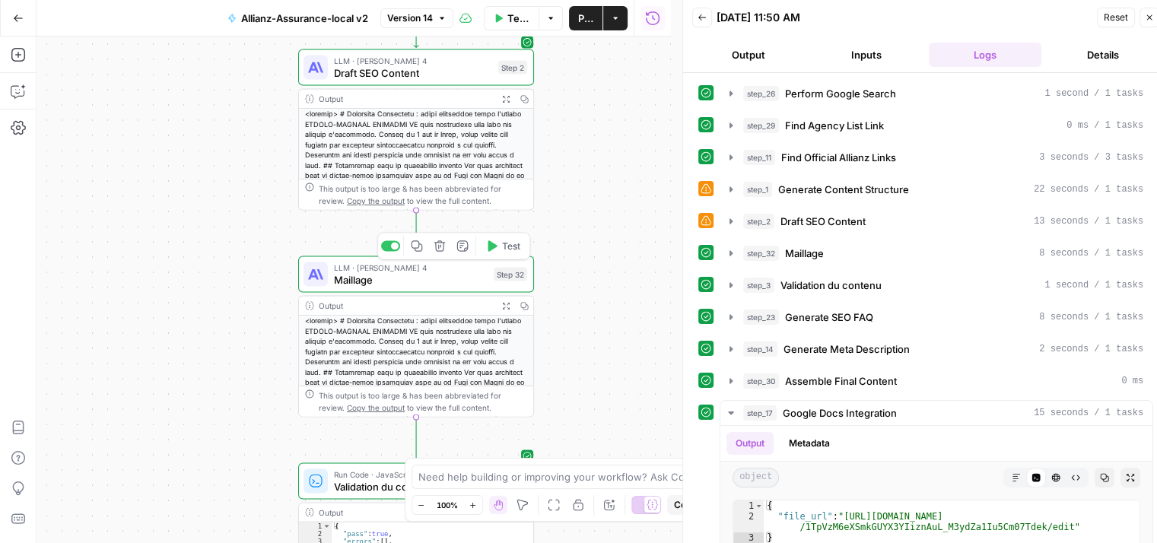
click at [353, 270] on span "LLM · [PERSON_NAME] 4" at bounding box center [411, 268] width 154 height 12
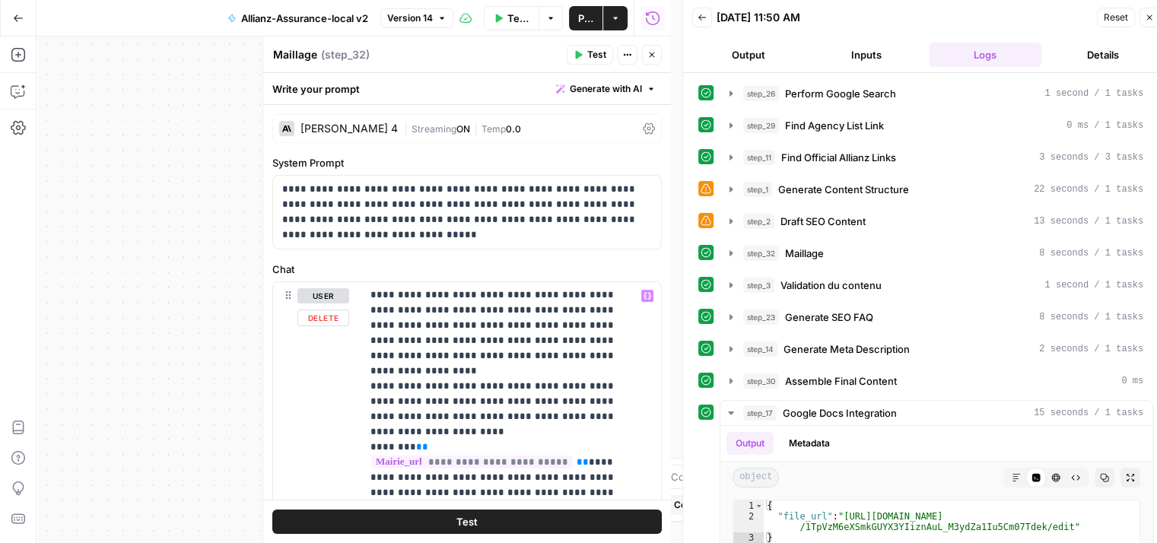
scroll to position [105, 0]
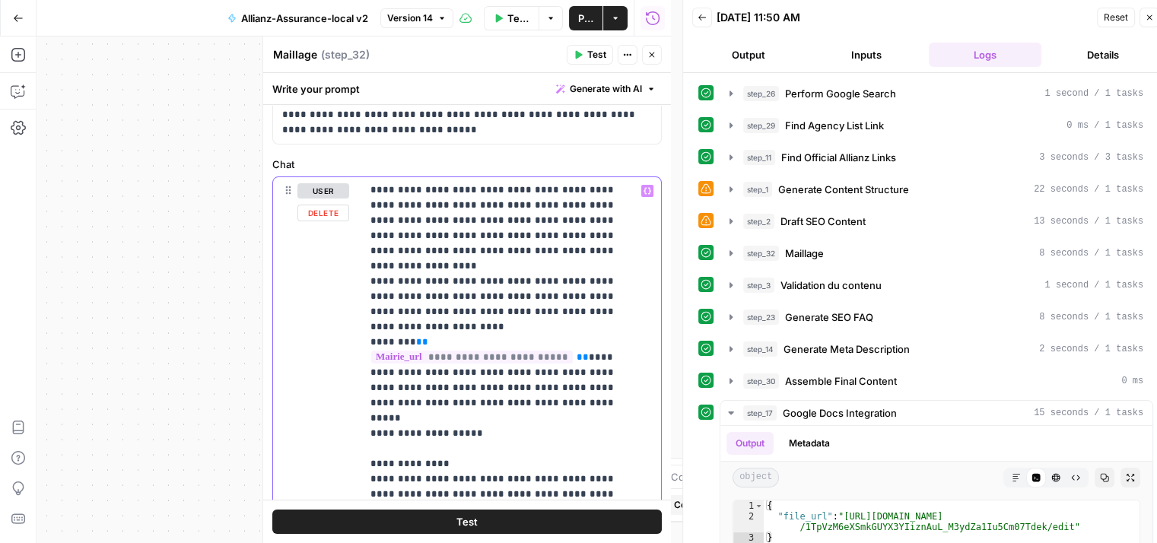
drag, startPoint x: 428, startPoint y: 327, endPoint x: 541, endPoint y: 356, distance: 116.2
click at [541, 356] on p "**********" at bounding box center [499, 372] width 259 height 837
click at [495, 340] on p "**********" at bounding box center [499, 372] width 259 height 837
click at [468, 332] on p "**********" at bounding box center [499, 372] width 259 height 837
click at [729, 412] on icon "button" at bounding box center [731, 413] width 12 height 12
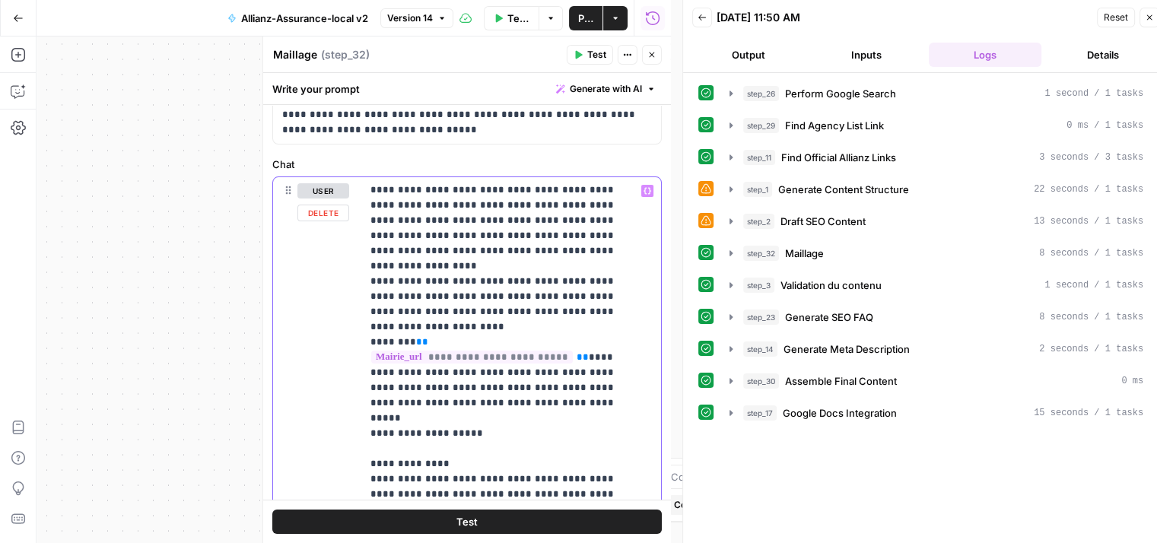
drag, startPoint x: 430, startPoint y: 323, endPoint x: 548, endPoint y: 360, distance: 123.4
click at [548, 360] on p "**********" at bounding box center [499, 372] width 259 height 837
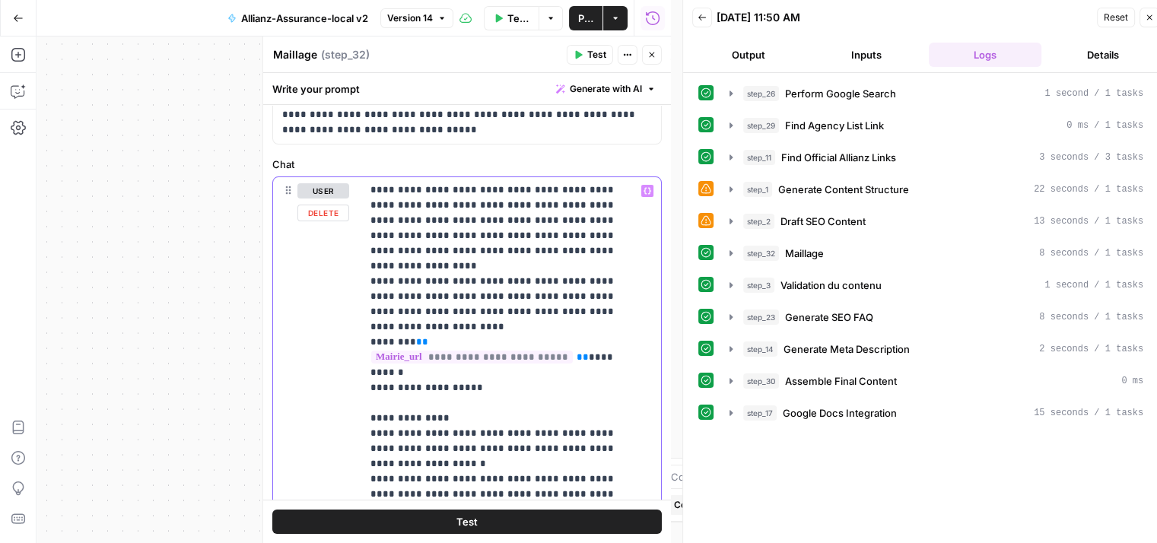
scroll to position [199, 0]
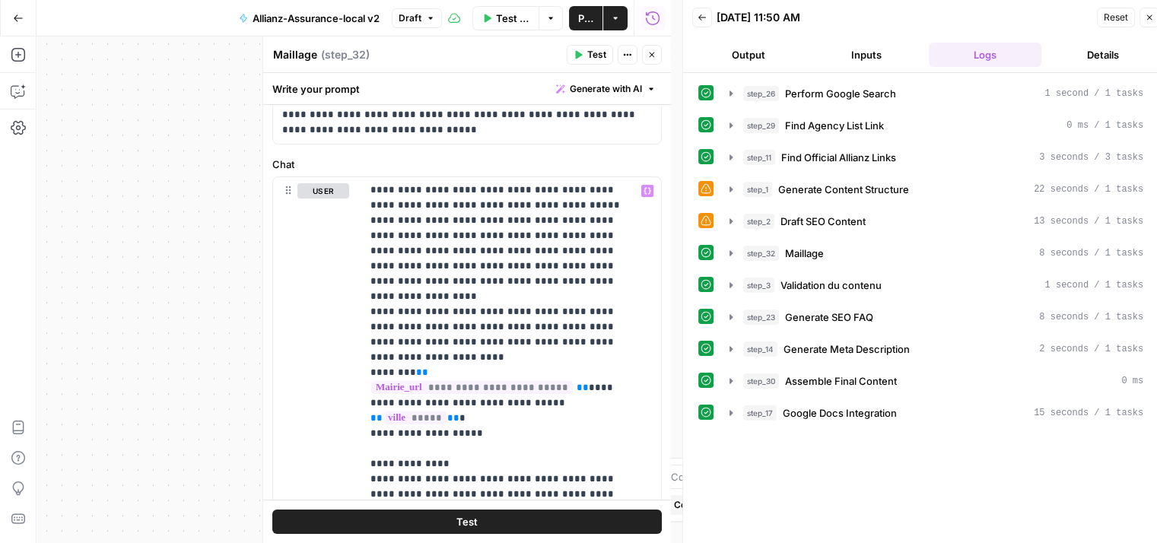
click at [456, 526] on span "Test" at bounding box center [466, 521] width 21 height 15
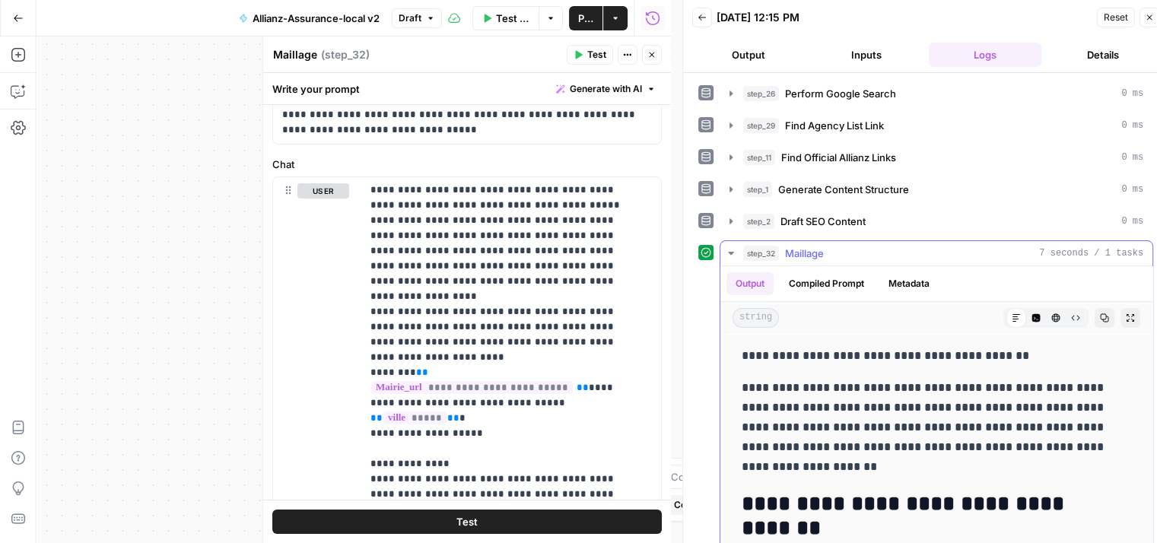
click at [912, 429] on p "**********" at bounding box center [925, 427] width 367 height 99
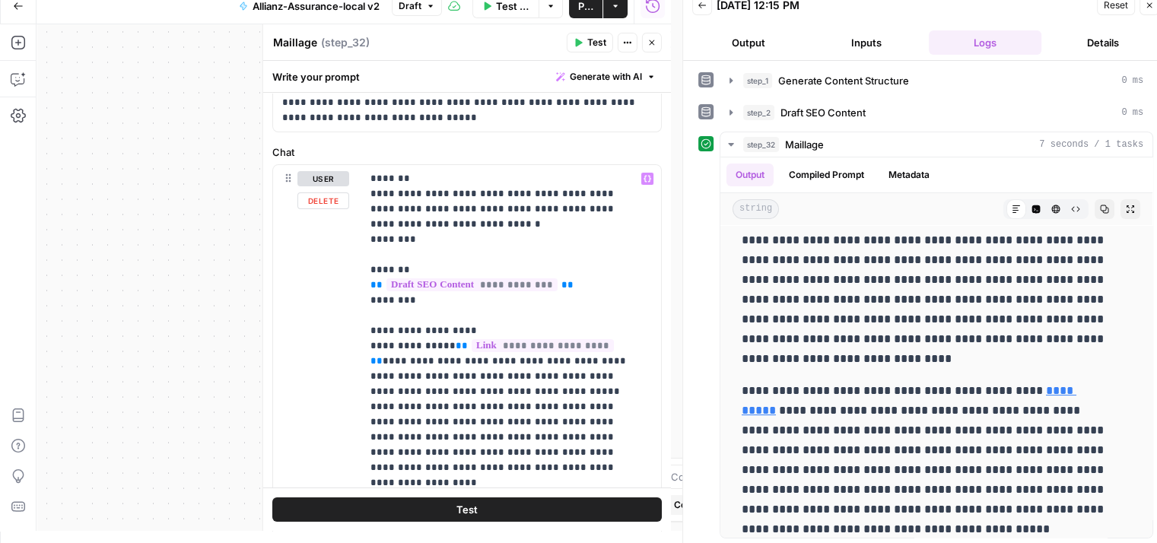
scroll to position [0, 0]
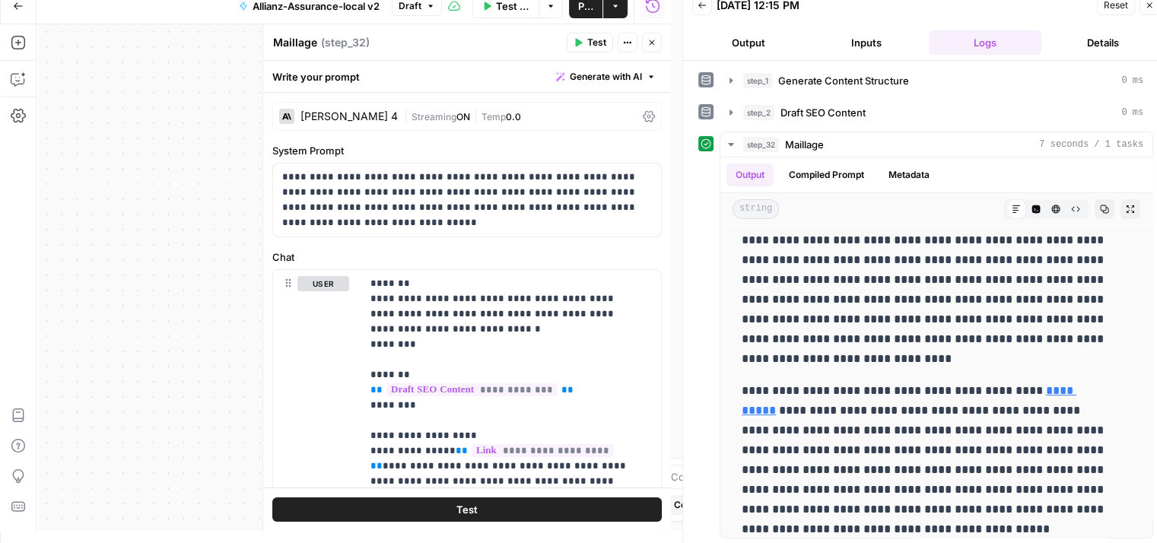
click at [654, 43] on icon "button" at bounding box center [651, 42] width 9 height 9
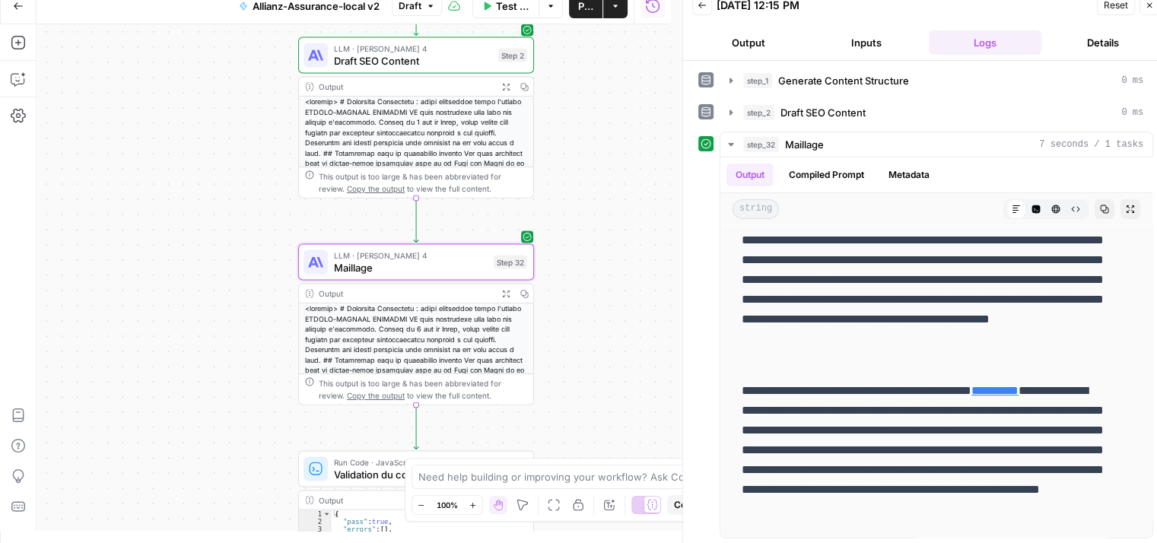
click at [19, 94] on div "Add Steps Copilot Settings AirOps Academy Help Give Feedback Shortcuts" at bounding box center [18, 277] width 37 height 507
click at [8, 83] on button "Copilot" at bounding box center [18, 79] width 24 height 24
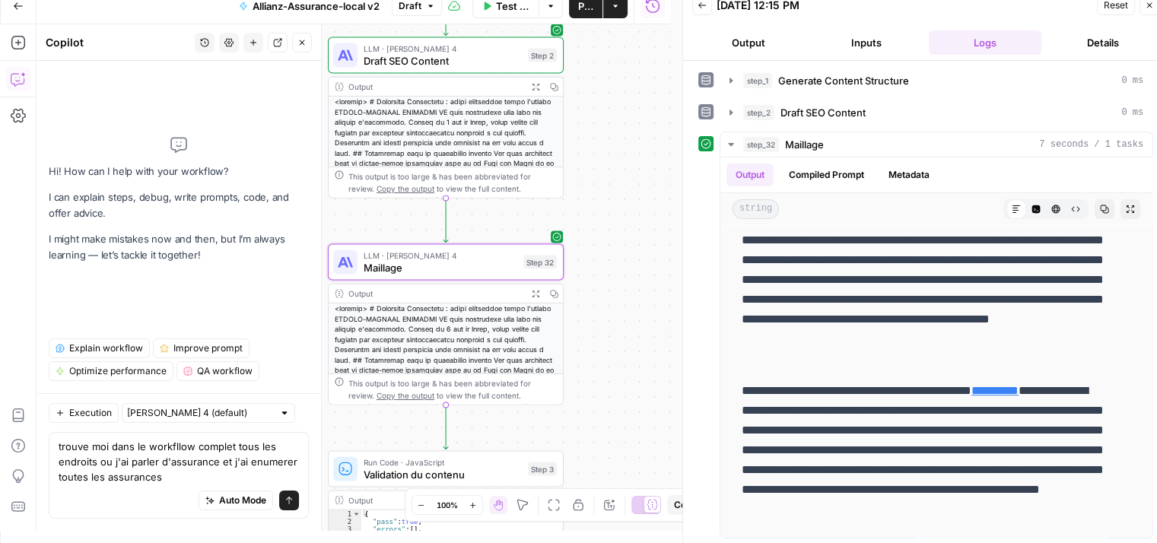
type textarea "trouve moi dans le workfllow complet tous les endroits ou j'ai parler d'assuran…"
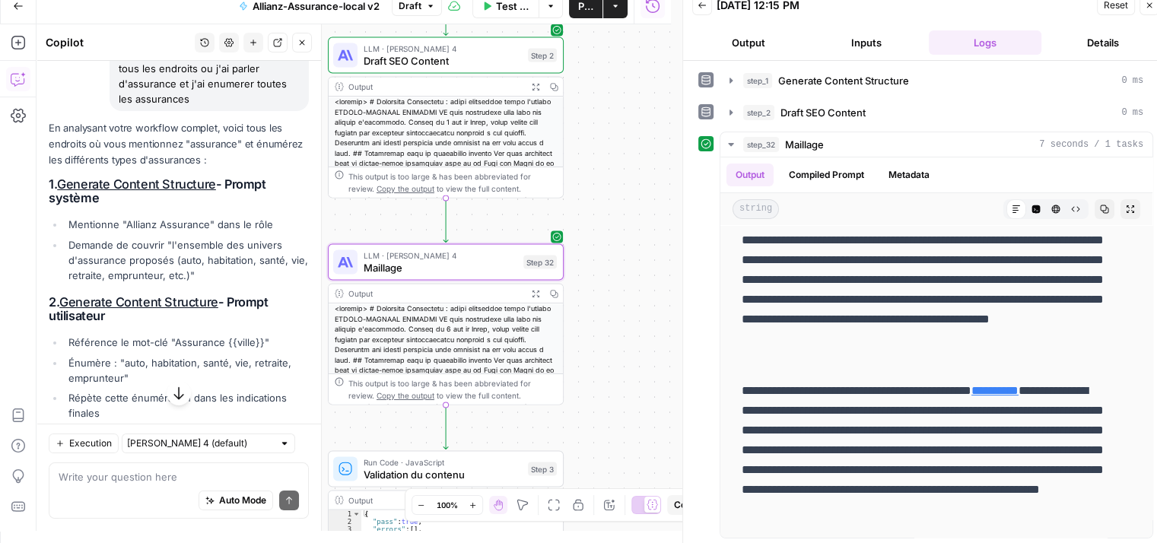
scroll to position [163, 0]
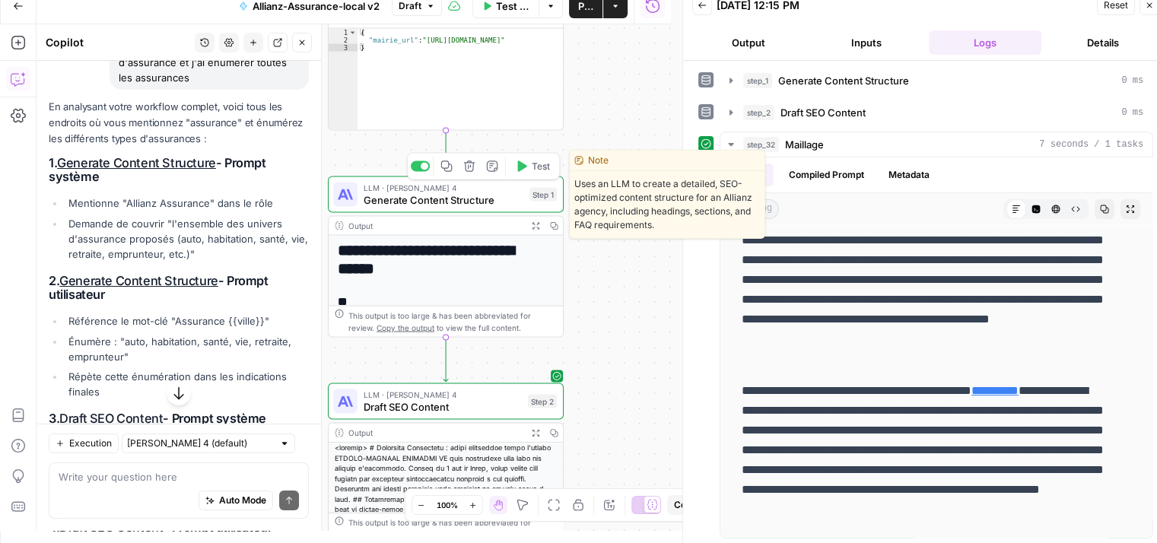
click at [383, 204] on span "Generate Content Structure" at bounding box center [444, 199] width 160 height 15
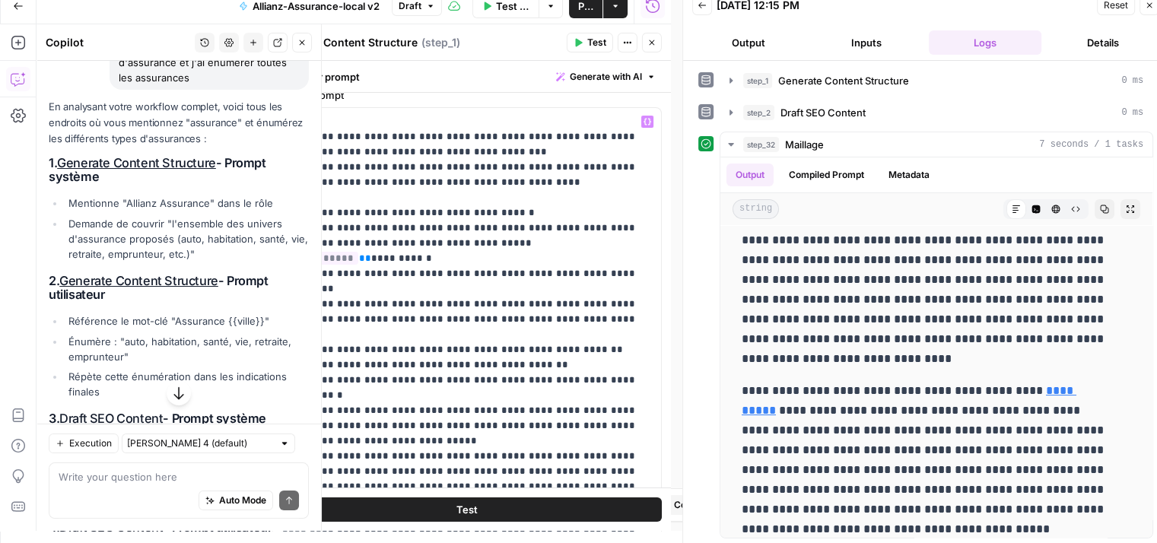
scroll to position [113, 0]
click at [414, 369] on p "**********" at bounding box center [461, 387] width 358 height 548
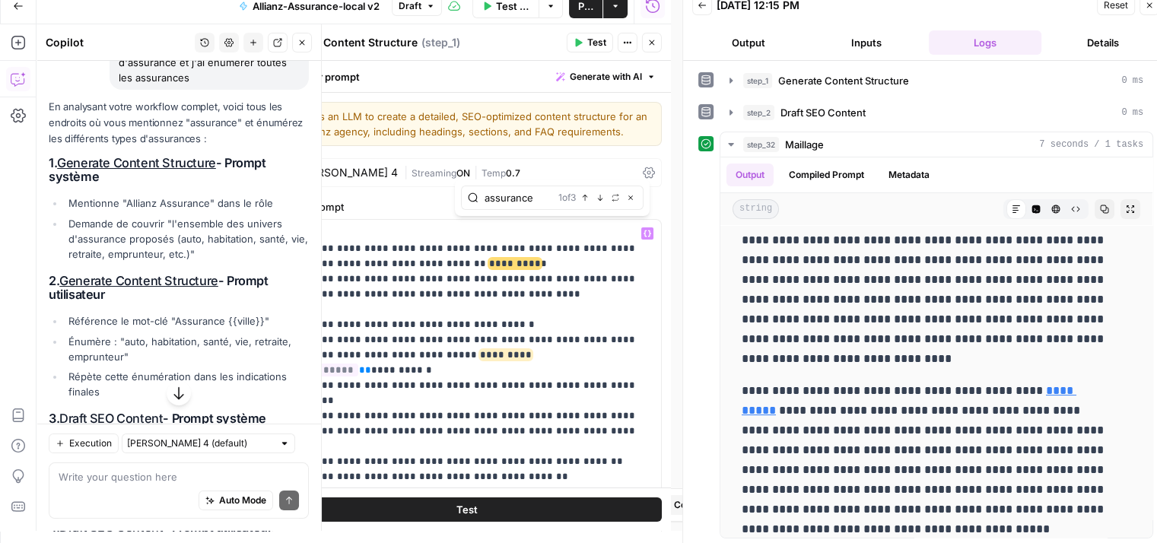
type input "assurance"
click at [596, 198] on icon "button" at bounding box center [600, 198] width 8 height 8
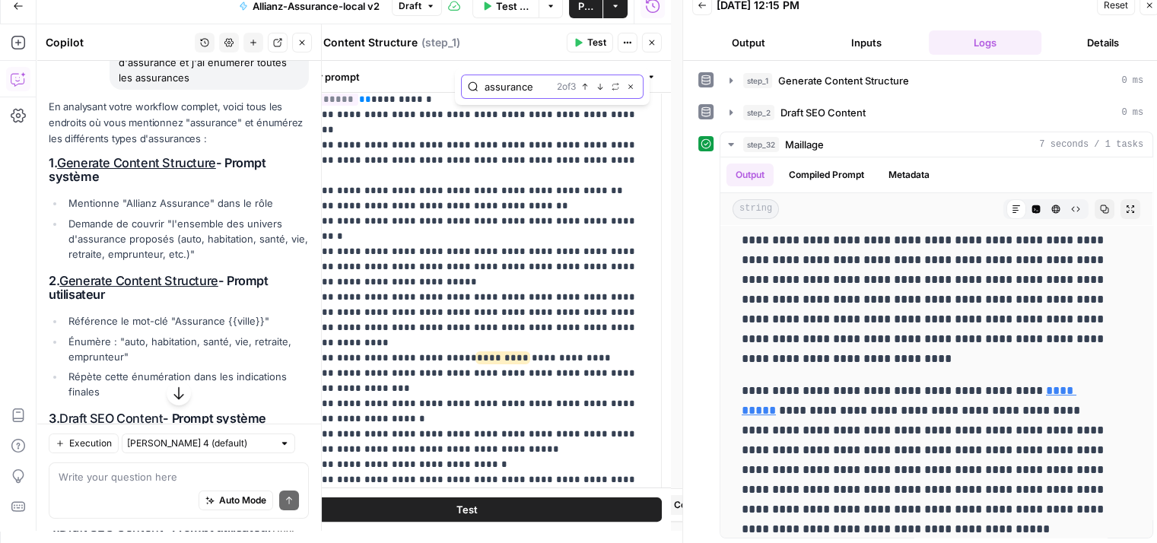
scroll to position [272, 0]
drag, startPoint x: 540, startPoint y: 278, endPoint x: 449, endPoint y: 296, distance: 92.3
click at [449, 296] on p "**********" at bounding box center [461, 228] width 358 height 548
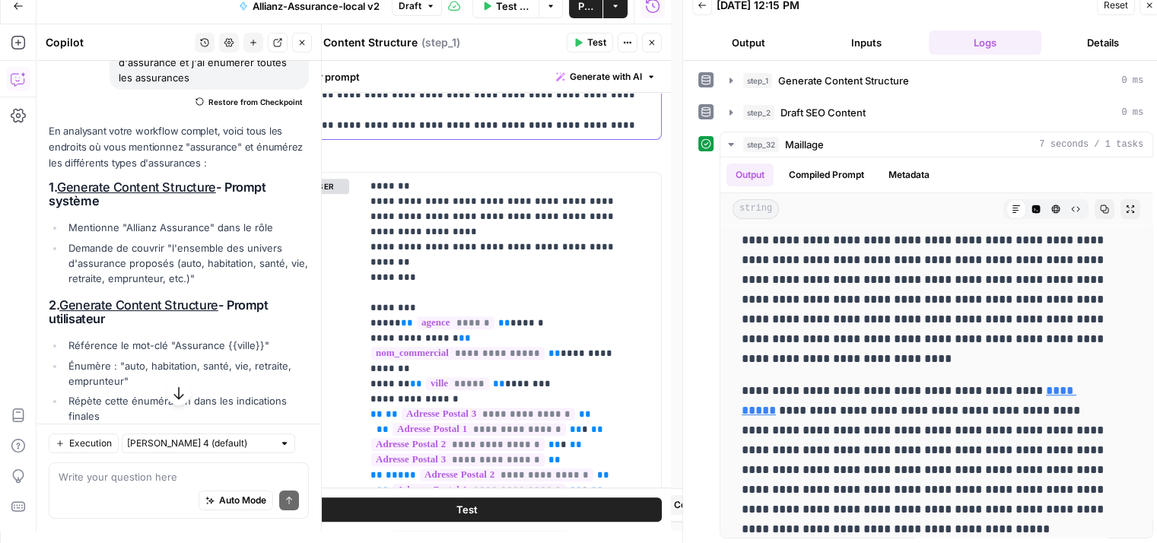
scroll to position [167, 0]
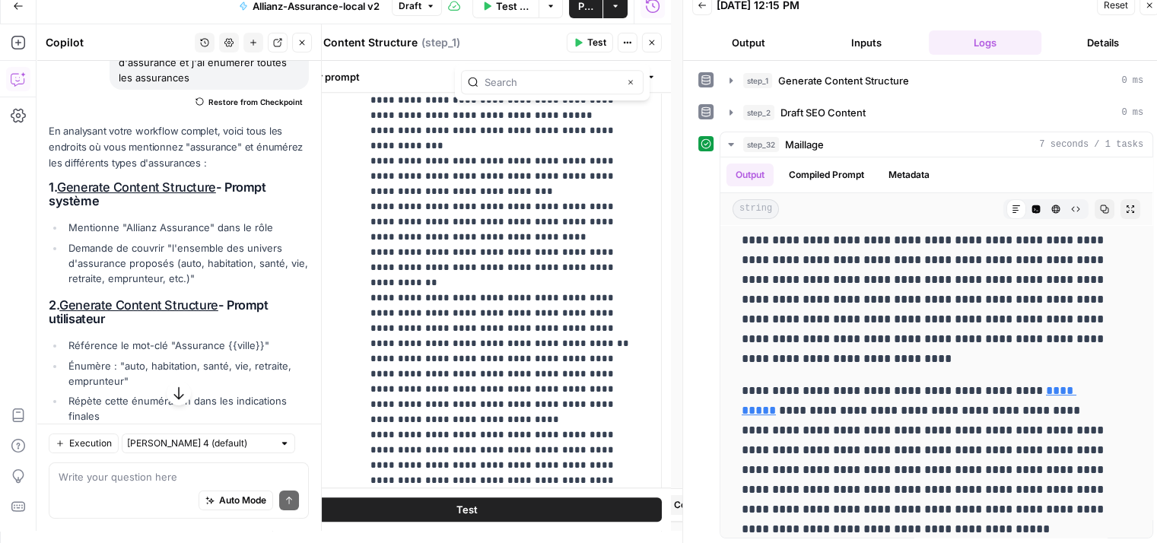
scroll to position [823, 0]
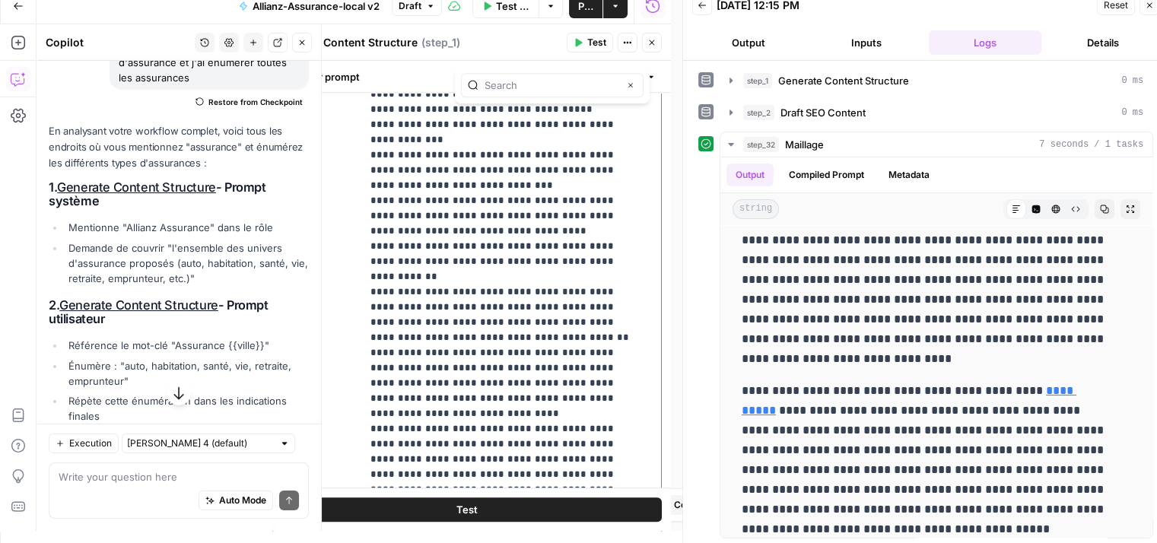
click at [481, 281] on p "**********" at bounding box center [499, 10] width 259 height 1186
type input "assurance"
drag, startPoint x: 584, startPoint y: 167, endPoint x: 570, endPoint y: 186, distance: 23.4
click at [570, 186] on p "**********" at bounding box center [499, 10] width 259 height 1186
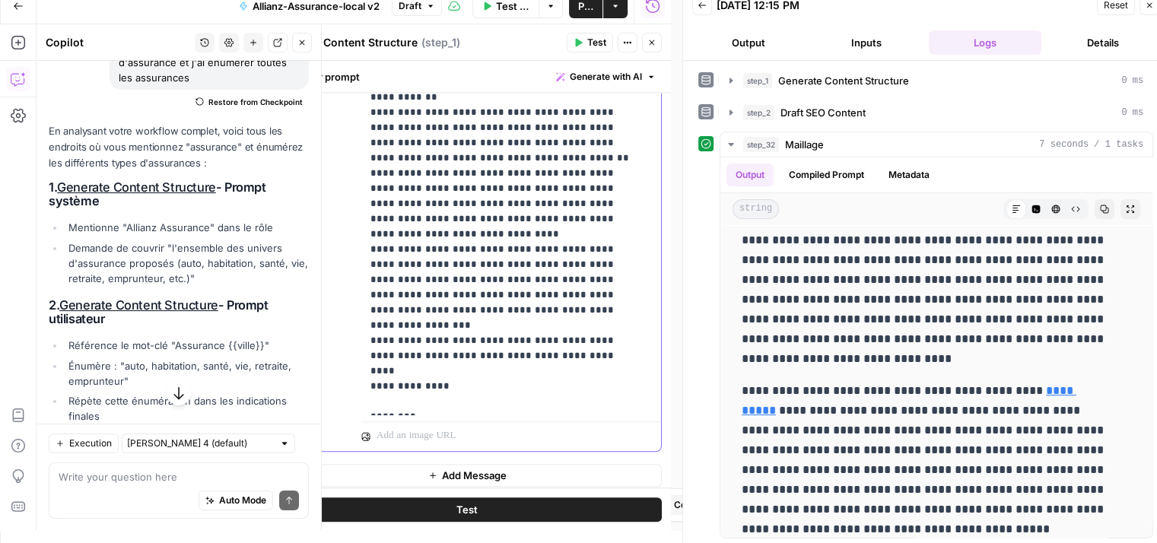
scroll to position [1019, 0]
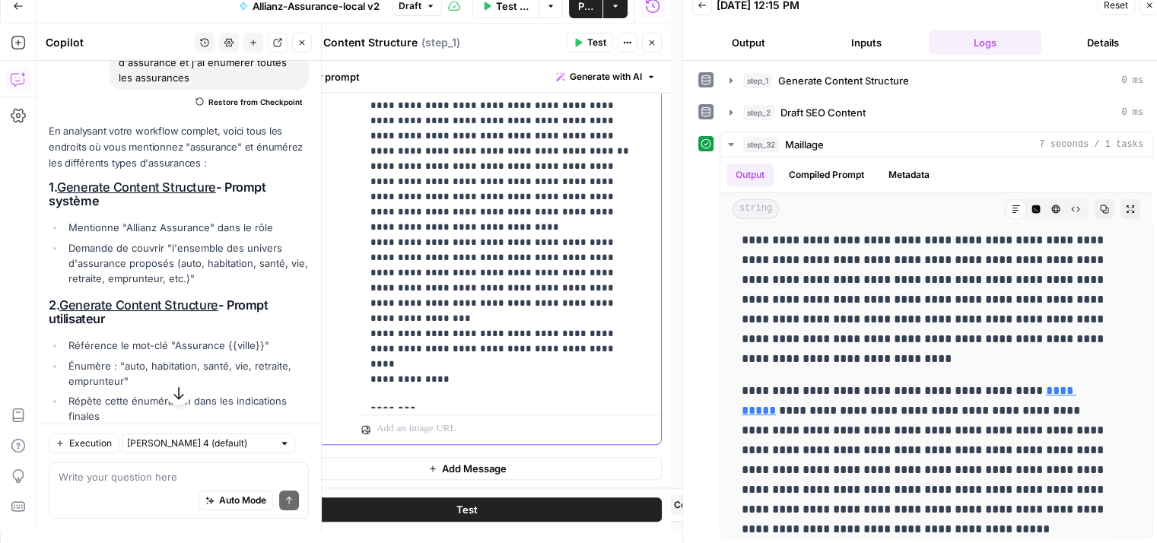
click at [475, 504] on button "Test" at bounding box center [466, 509] width 389 height 24
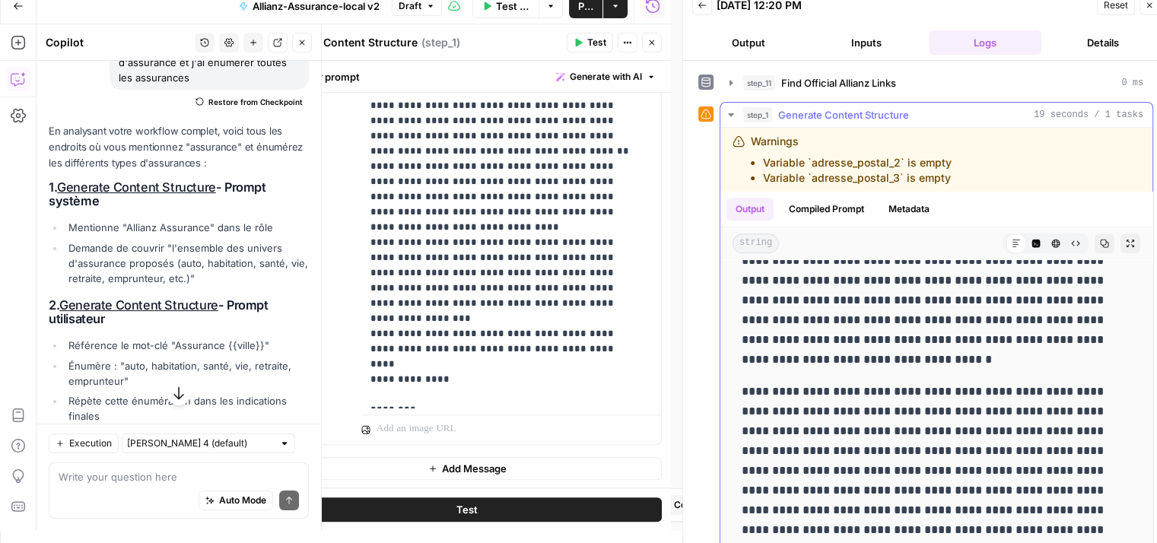
scroll to position [97, 0]
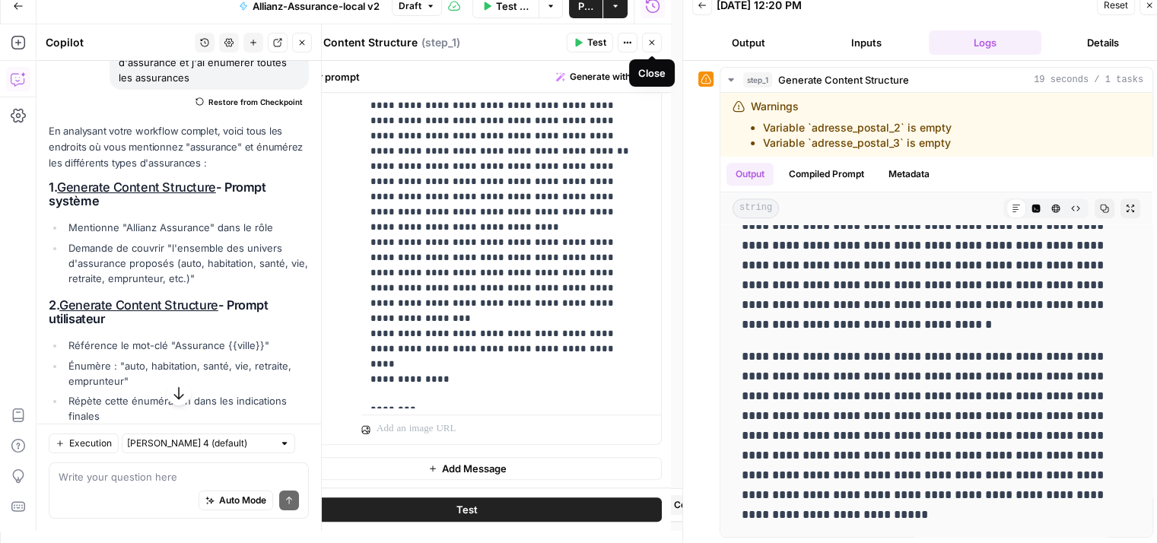
click at [657, 37] on button "Close" at bounding box center [652, 43] width 20 height 20
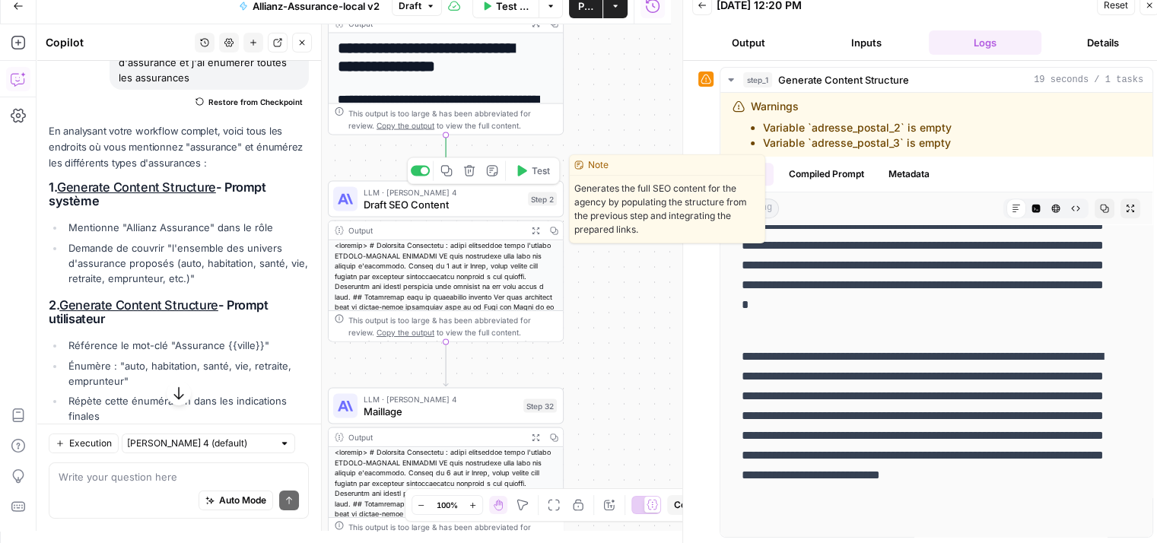
click at [386, 202] on span "Draft SEO Content" at bounding box center [443, 204] width 158 height 15
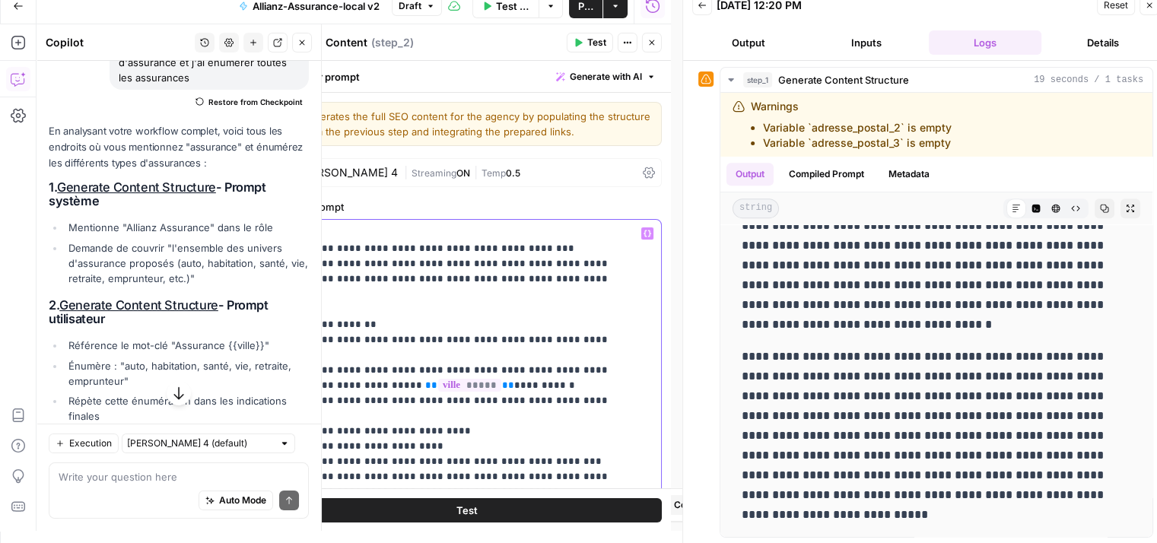
click at [549, 201] on input "assurance" at bounding box center [551, 197] width 134 height 15
click at [566, 195] on input "assurance" at bounding box center [528, 197] width 89 height 15
type input "assurance"
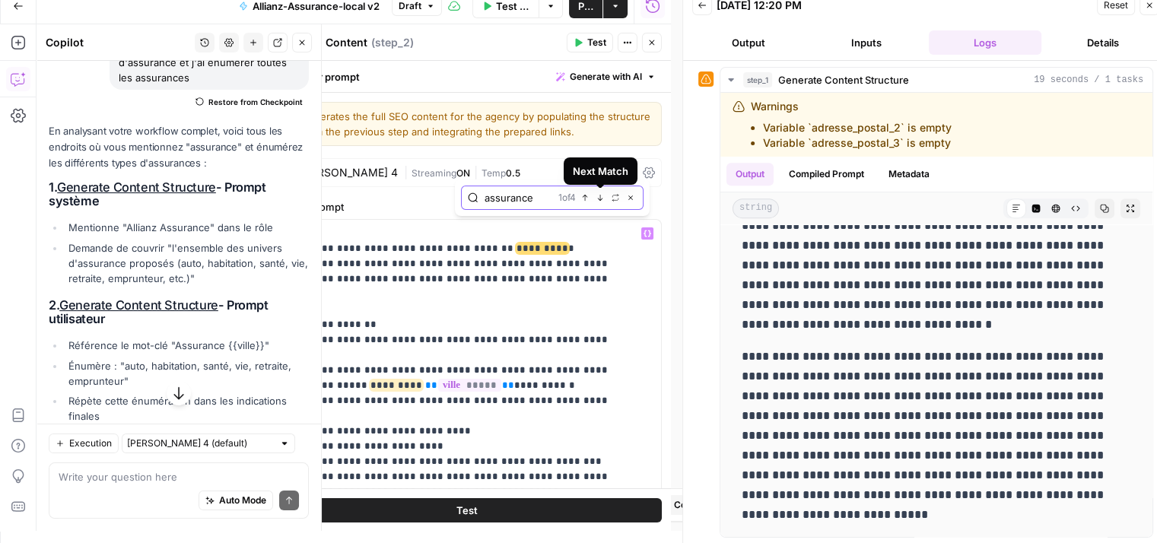
click at [599, 199] on icon "button" at bounding box center [600, 198] width 5 height 6
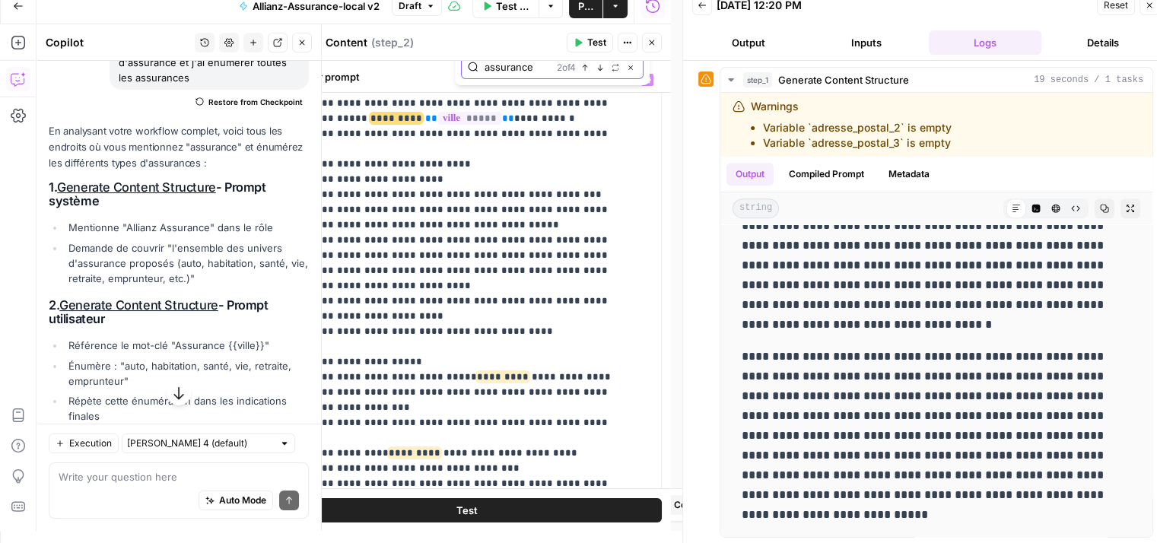
scroll to position [158, 0]
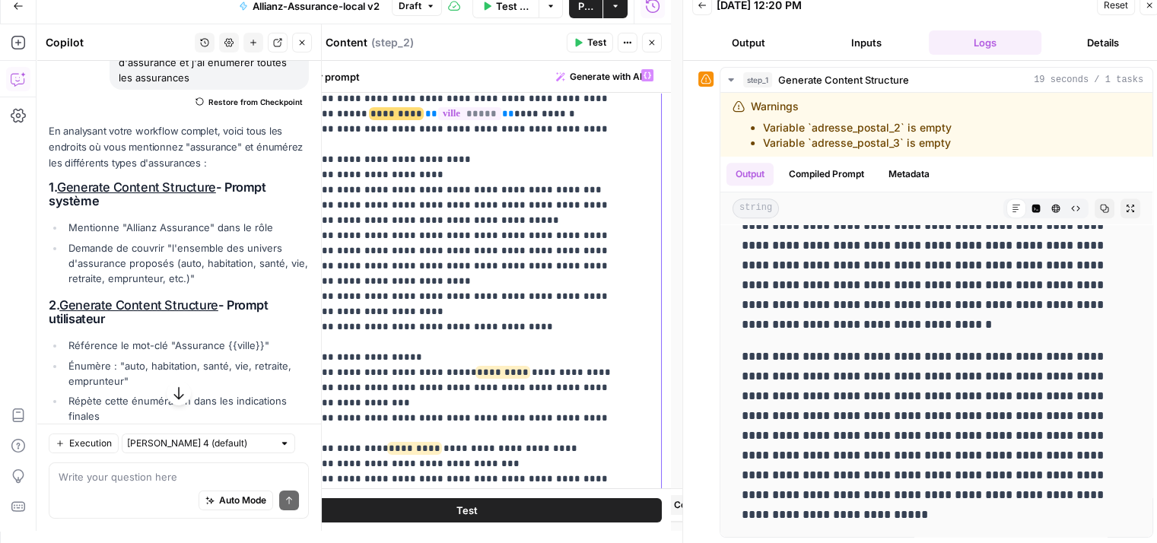
drag, startPoint x: 541, startPoint y: 323, endPoint x: 425, endPoint y: 345, distance: 117.5
click at [425, 345] on p "**********" at bounding box center [455, 326] width 347 height 745
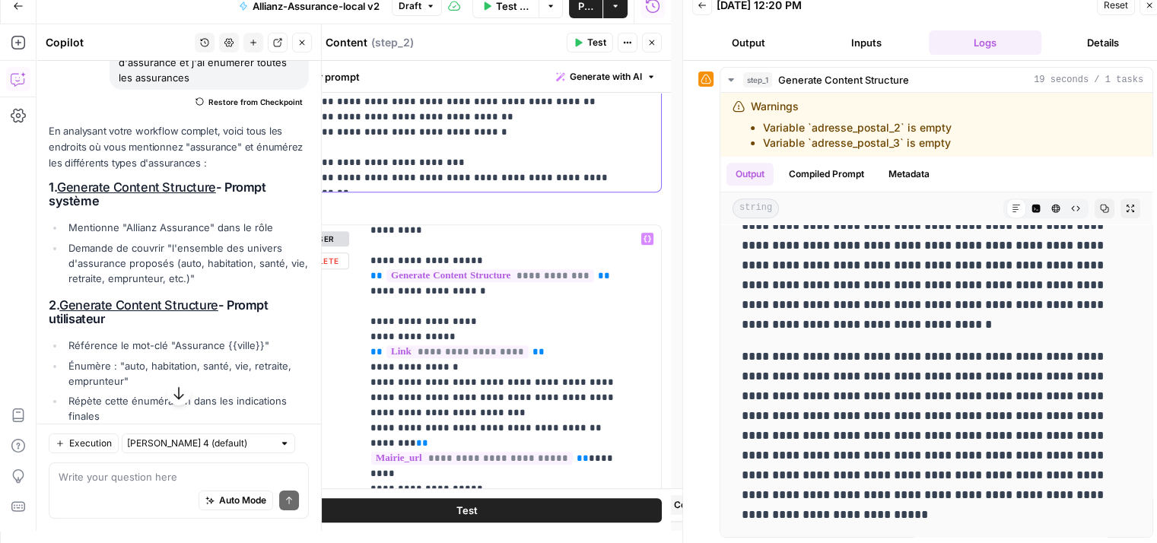
scroll to position [379, 0]
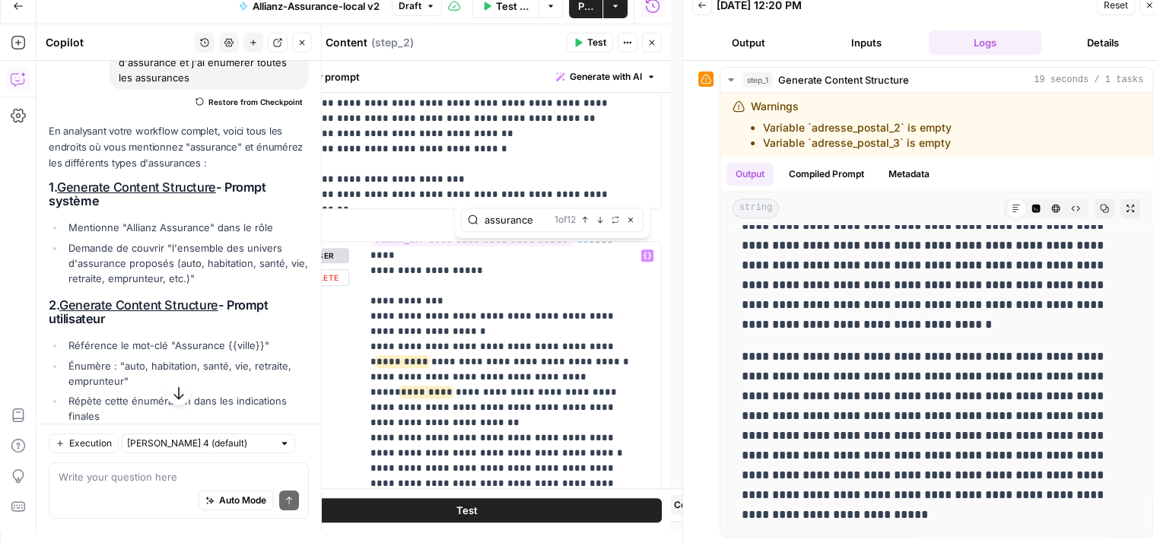
scroll to position [608, 0]
type input "assurance"
drag, startPoint x: 417, startPoint y: 377, endPoint x: 451, endPoint y: 387, distance: 35.6
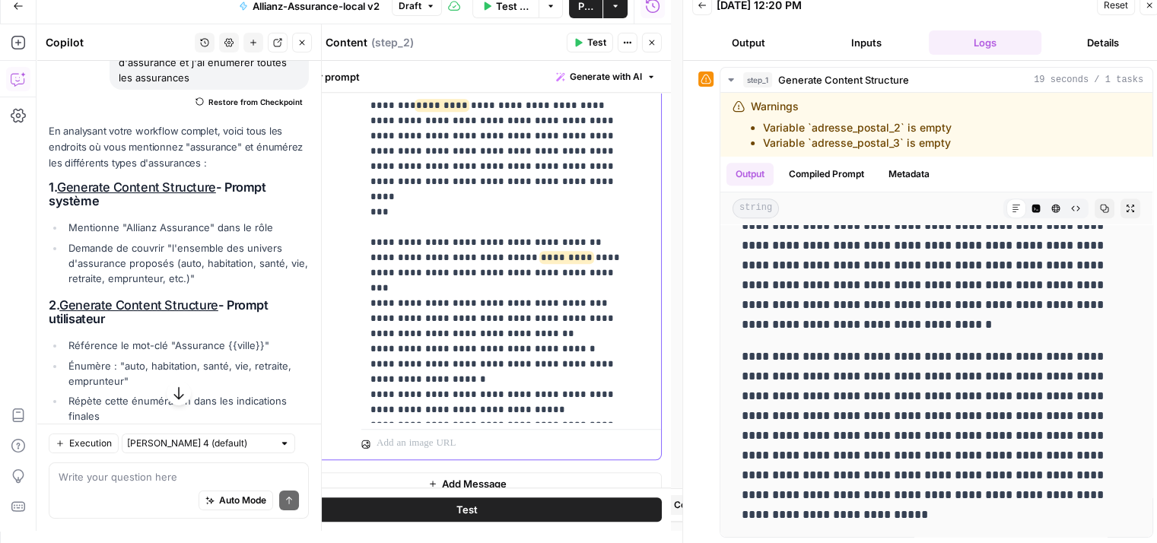
scroll to position [1084, 0]
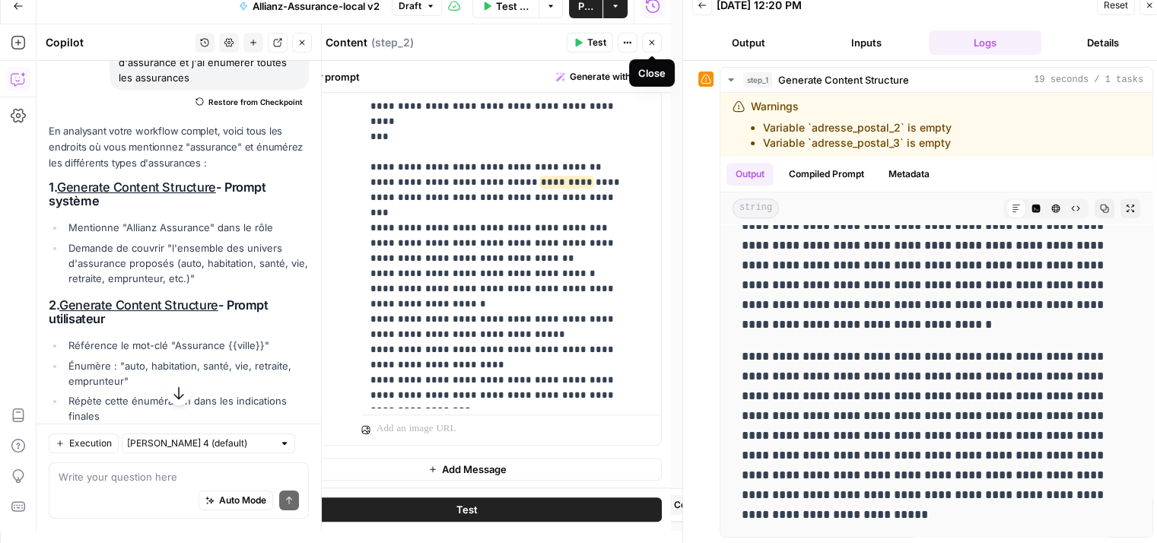
click at [653, 43] on icon "button" at bounding box center [651, 42] width 9 height 9
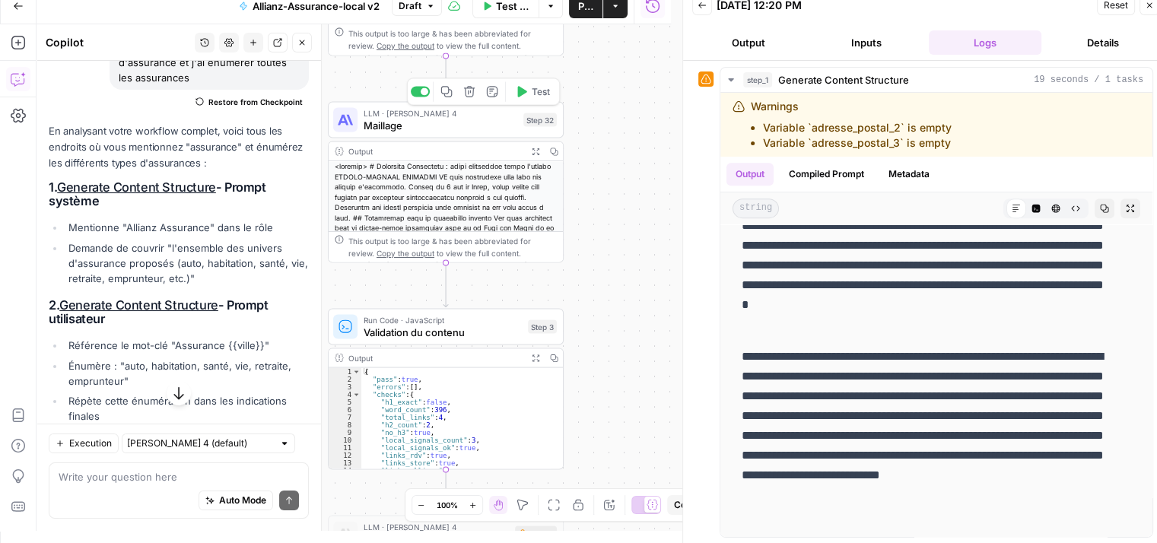
click at [400, 125] on span "Maillage" at bounding box center [441, 125] width 154 height 15
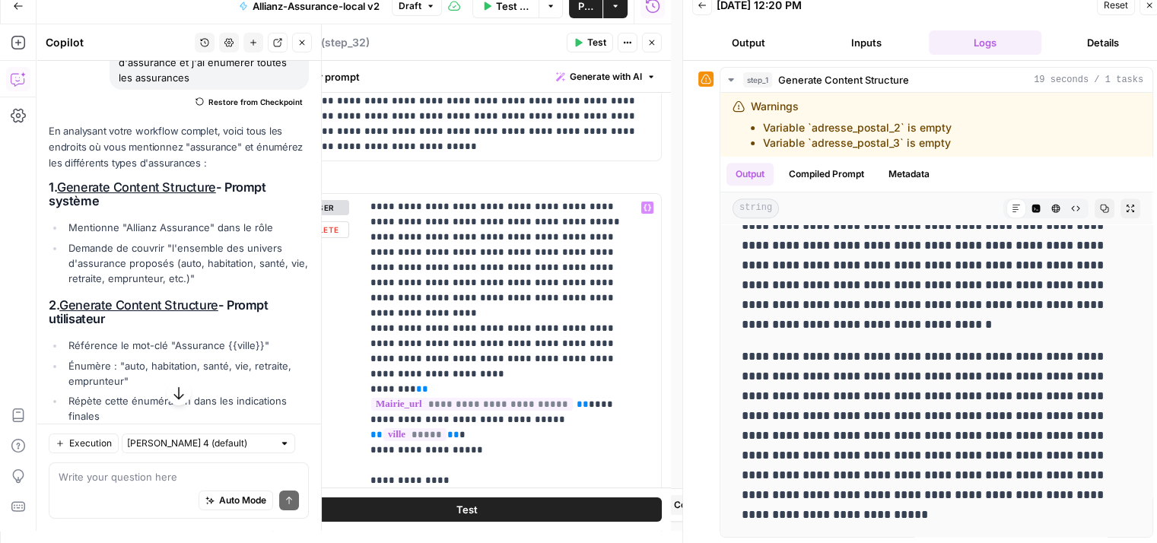
scroll to position [124, 0]
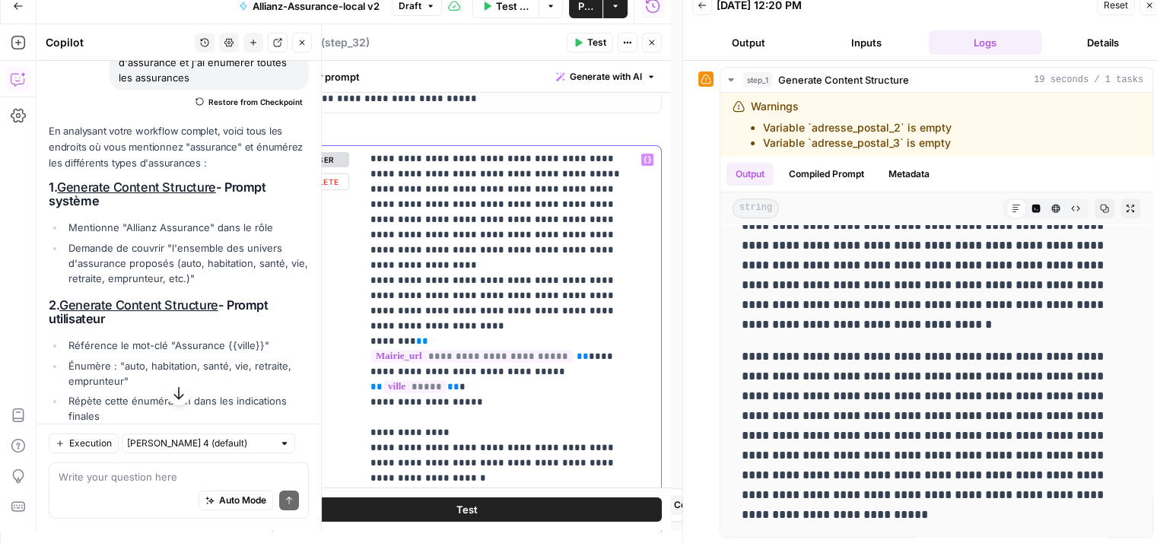
click at [564, 290] on p "**********" at bounding box center [499, 357] width 259 height 806
click at [521, 241] on p "**********" at bounding box center [499, 357] width 259 height 806
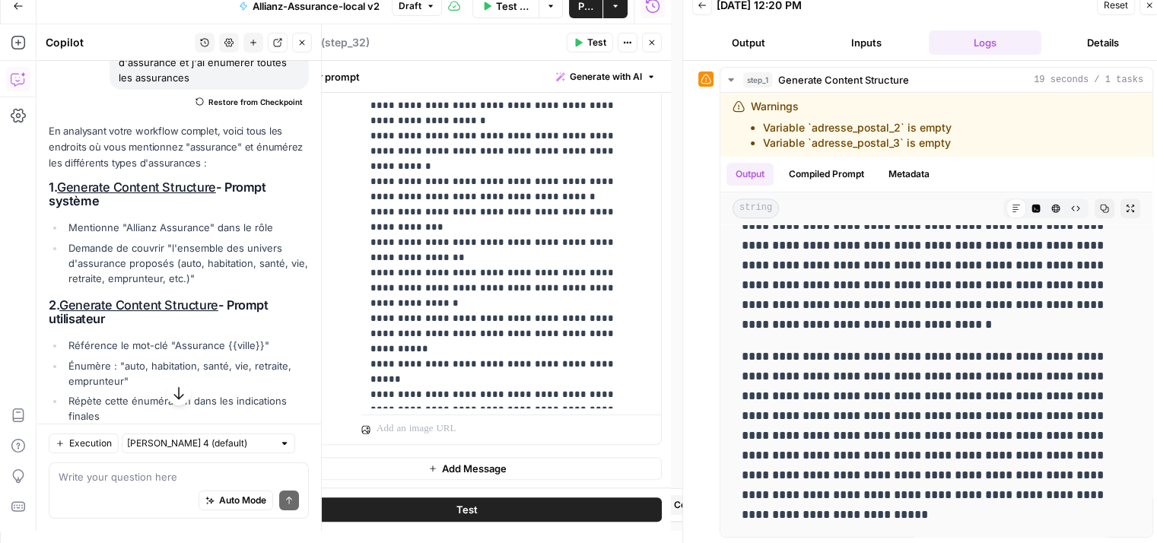
scroll to position [0, 0]
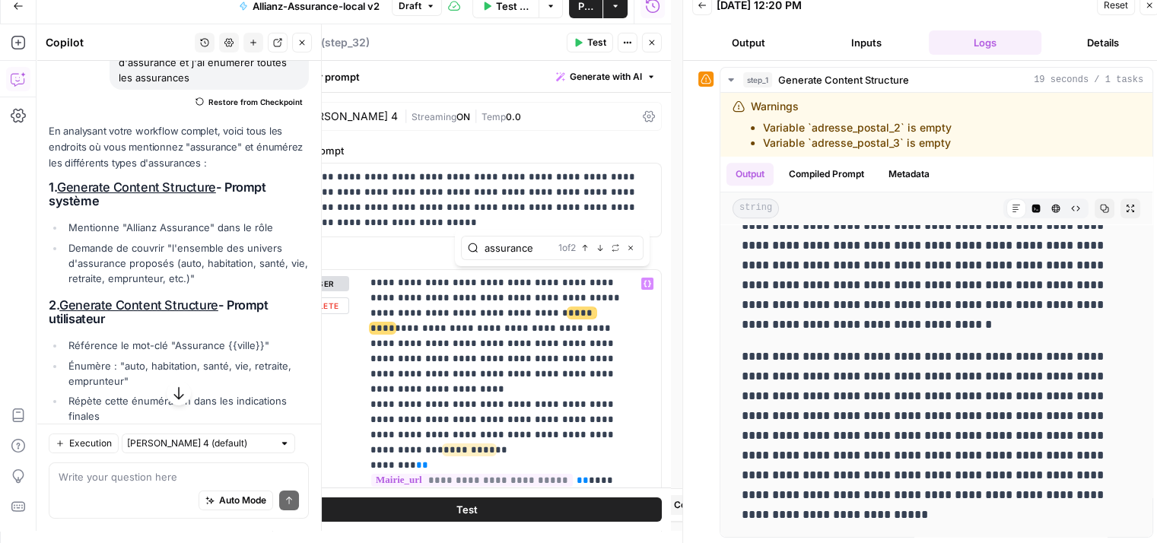
type input "assurance"
click at [603, 248] on span "Next Match" at bounding box center [603, 248] width 1 height 1
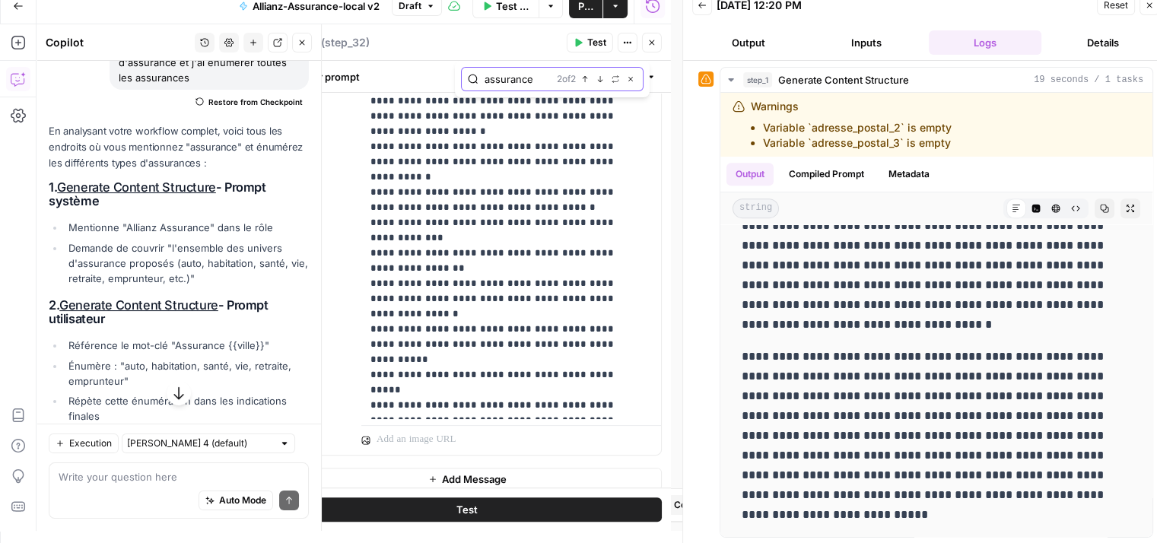
scroll to position [474, 0]
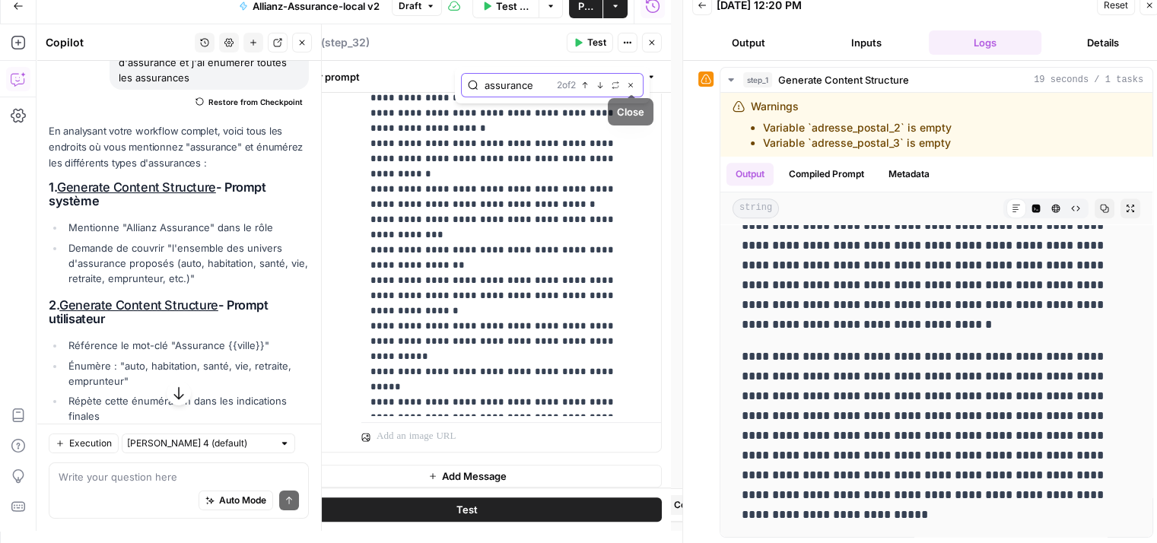
click at [632, 80] on button "Close" at bounding box center [630, 85] width 12 height 12
click at [647, 52] on button "Close" at bounding box center [652, 43] width 20 height 20
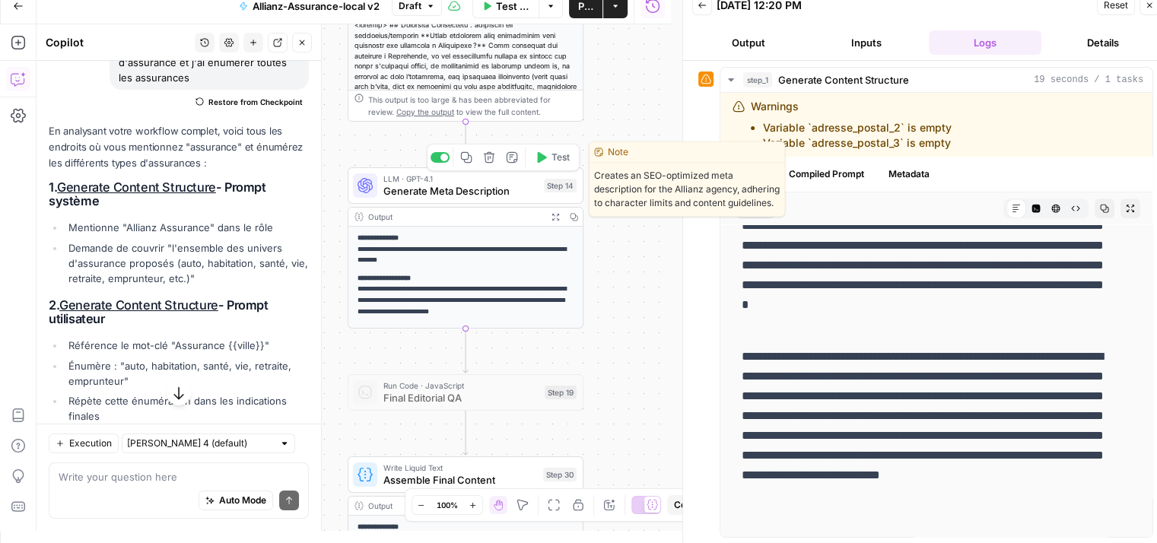
click at [398, 199] on div "LLM · GPT-4.1 Generate Meta Description Step 14 Copy step Delete step Edit Note…" at bounding box center [466, 185] width 236 height 37
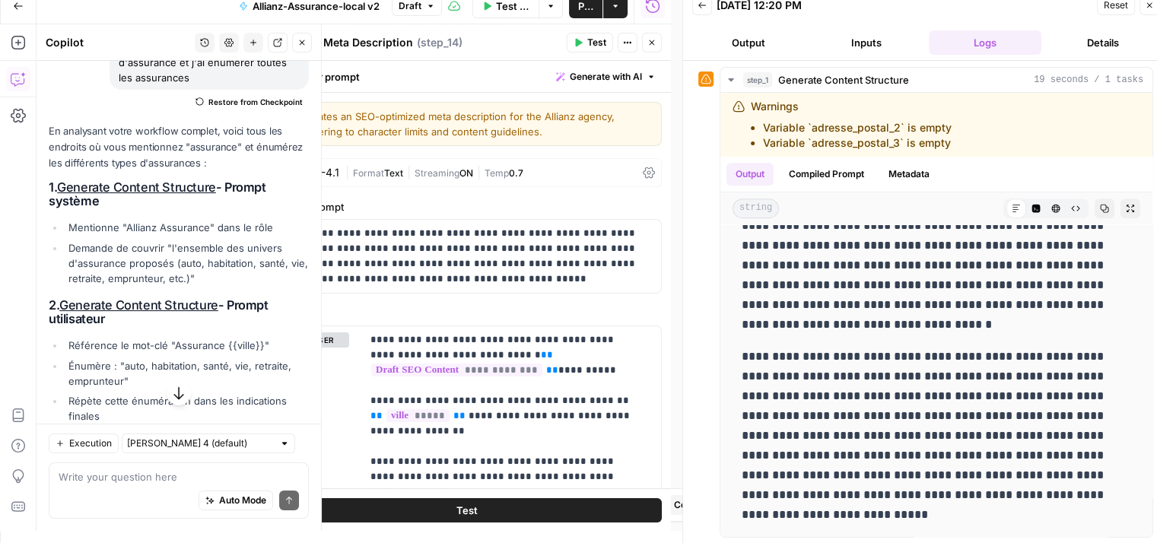
scroll to position [97, 0]
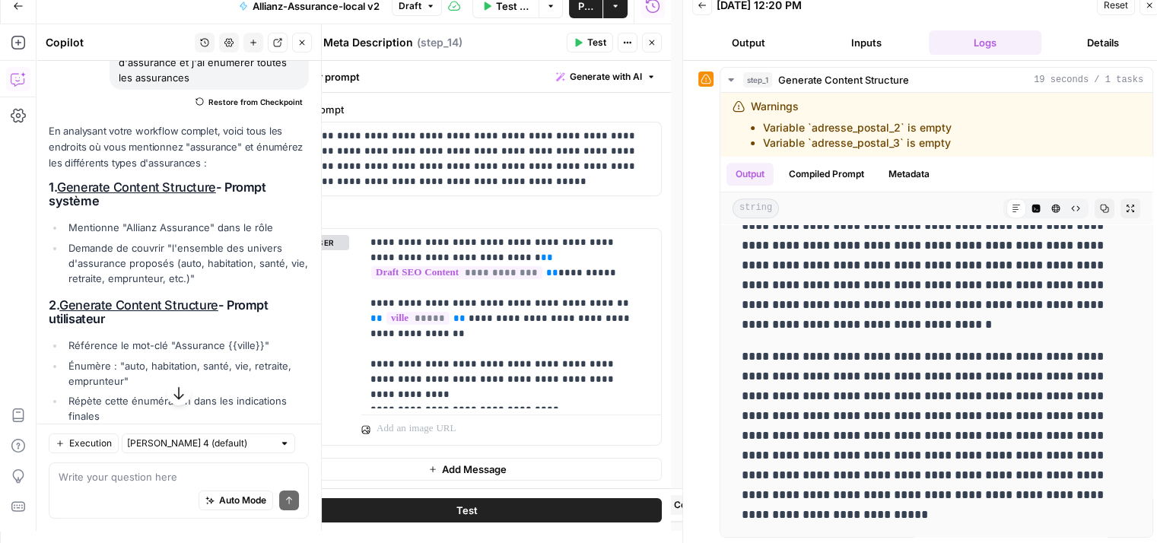
click at [654, 42] on icon "button" at bounding box center [651, 42] width 9 height 9
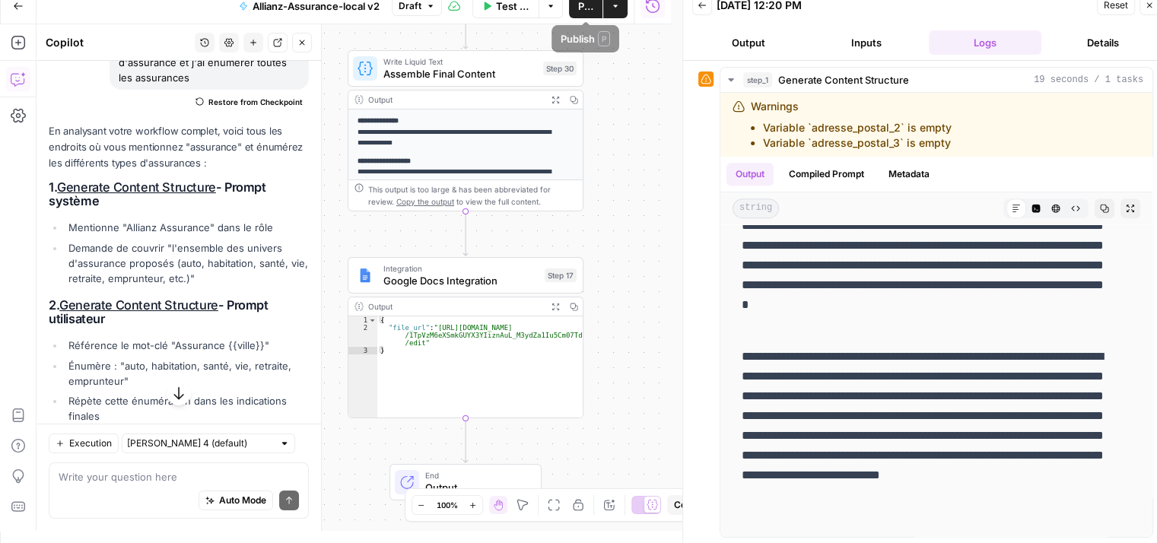
click at [583, 7] on span "Publish" at bounding box center [585, 5] width 15 height 15
click at [523, 16] on button "Test Workflow" at bounding box center [511, 6] width 56 height 24
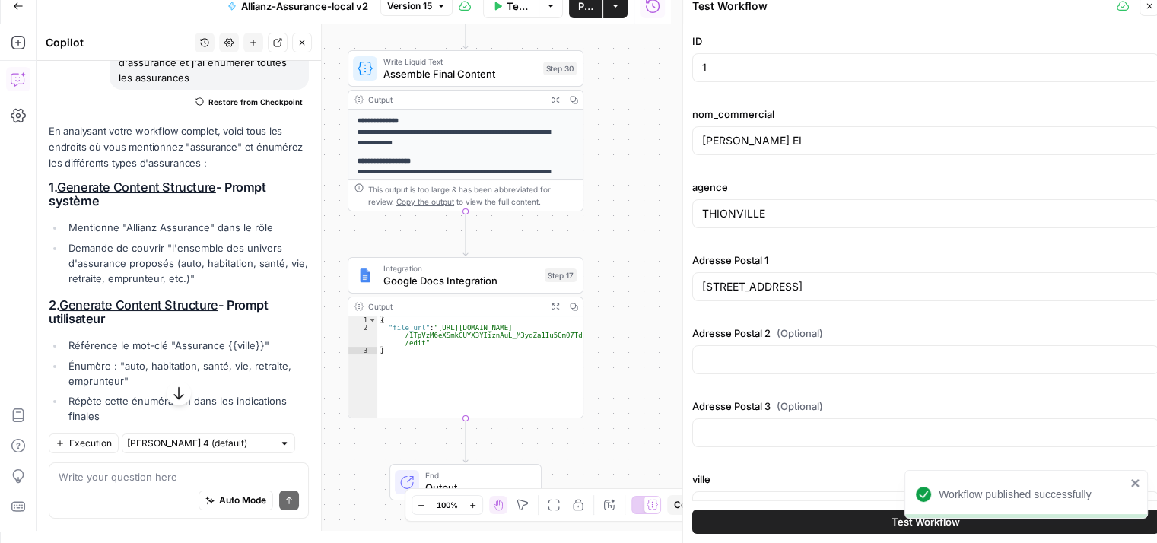
click at [729, 59] on div "1" at bounding box center [925, 67] width 467 height 29
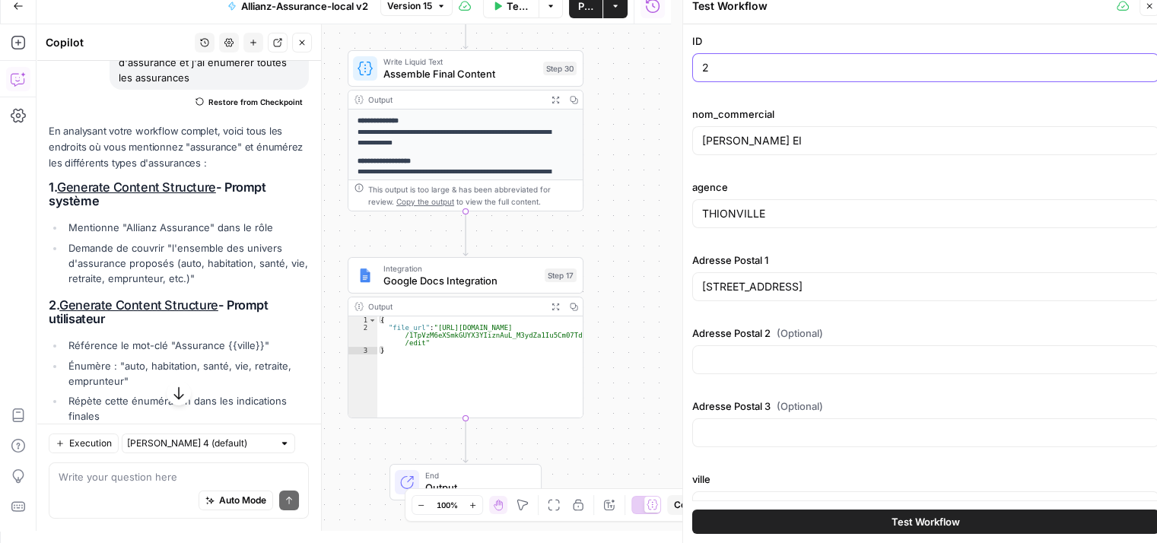
type input "2"
click at [963, 523] on button "Test Workflow" at bounding box center [925, 522] width 467 height 24
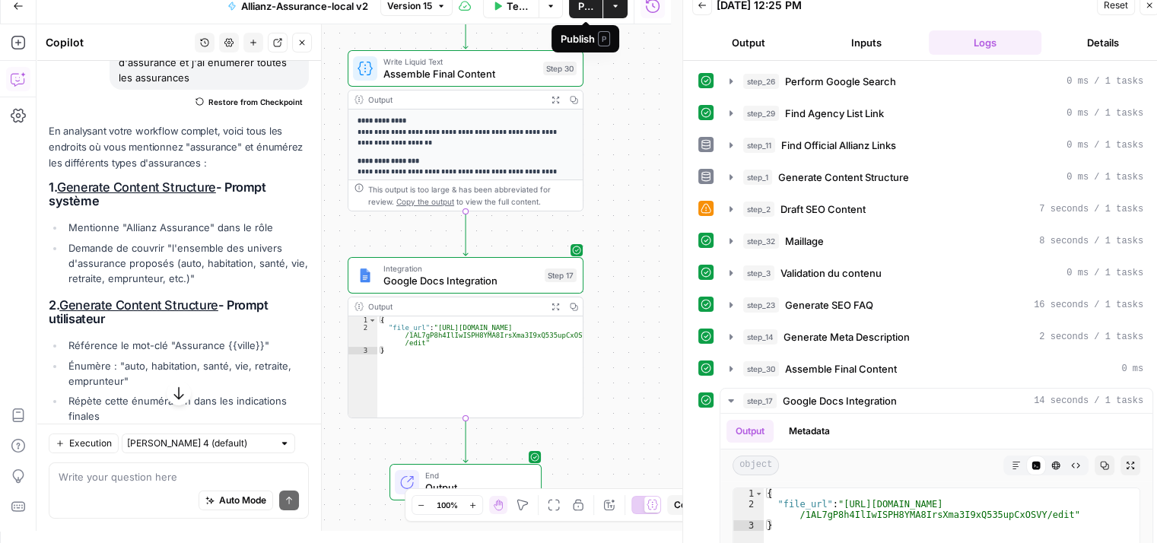
click at [576, 12] on button "Publish" at bounding box center [585, 6] width 33 height 24
